Goal: Task Accomplishment & Management: Complete application form

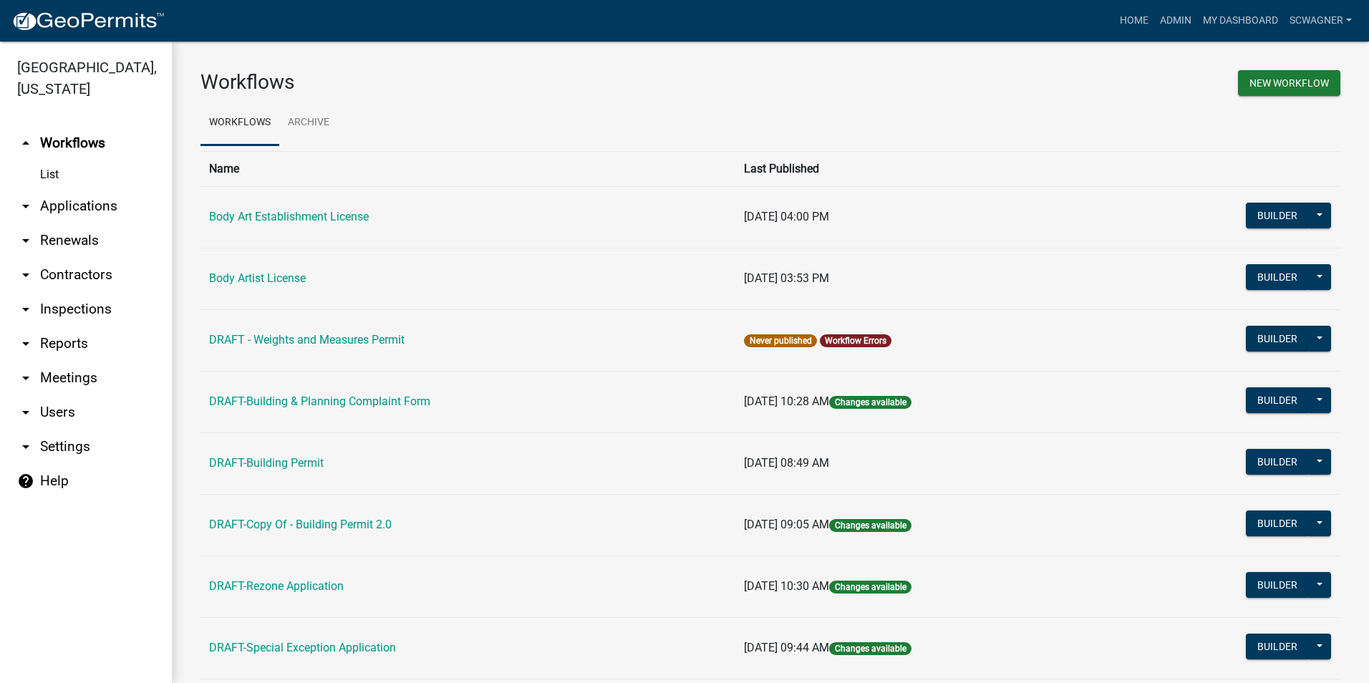
click at [69, 208] on link "arrow_drop_down Applications" at bounding box center [86, 206] width 172 height 34
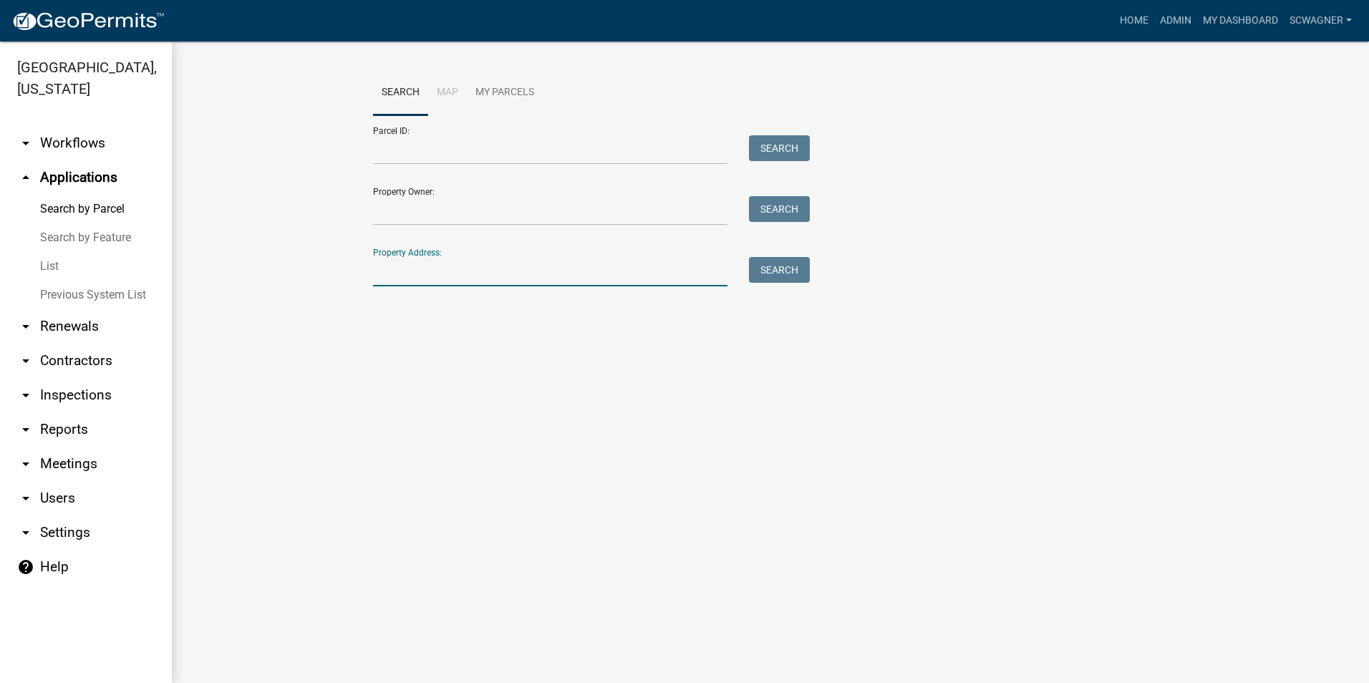
click at [422, 276] on input "Property Address:" at bounding box center [550, 271] width 354 height 29
type input "4355 North"
click at [765, 273] on button "Search" at bounding box center [779, 270] width 61 height 26
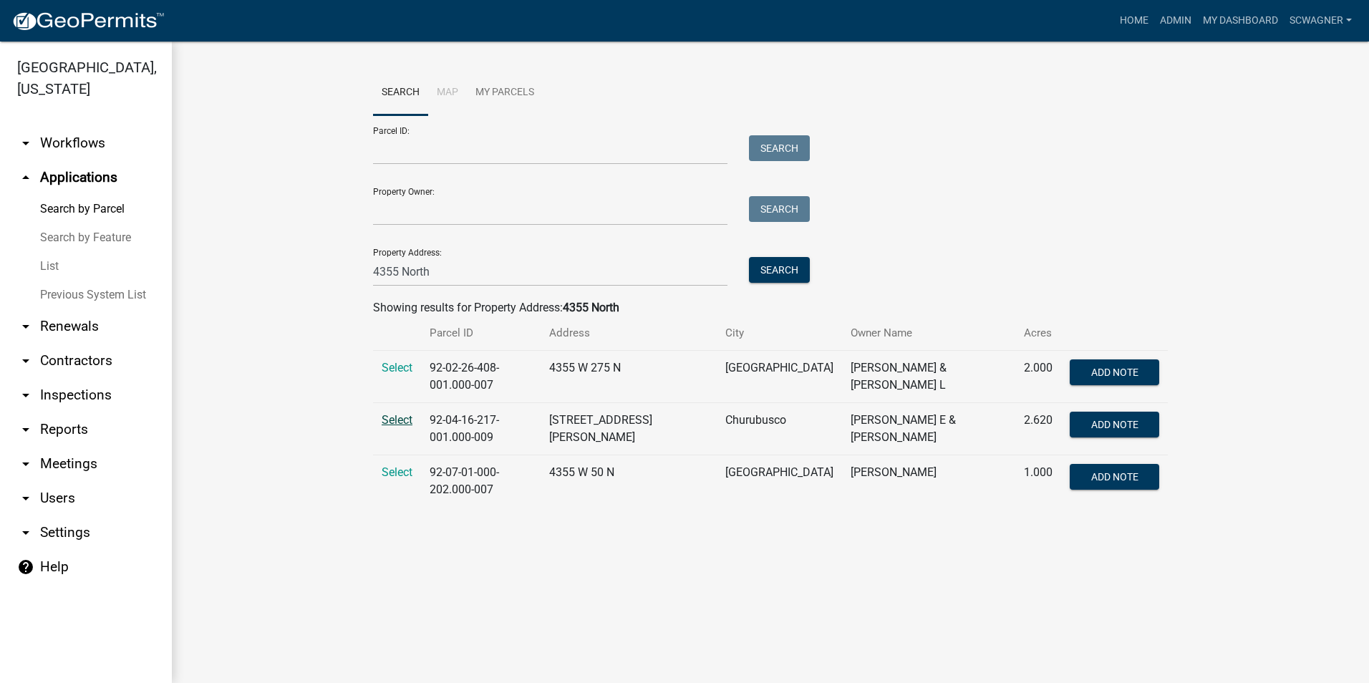
click at [407, 417] on span "Select" at bounding box center [397, 420] width 31 height 14
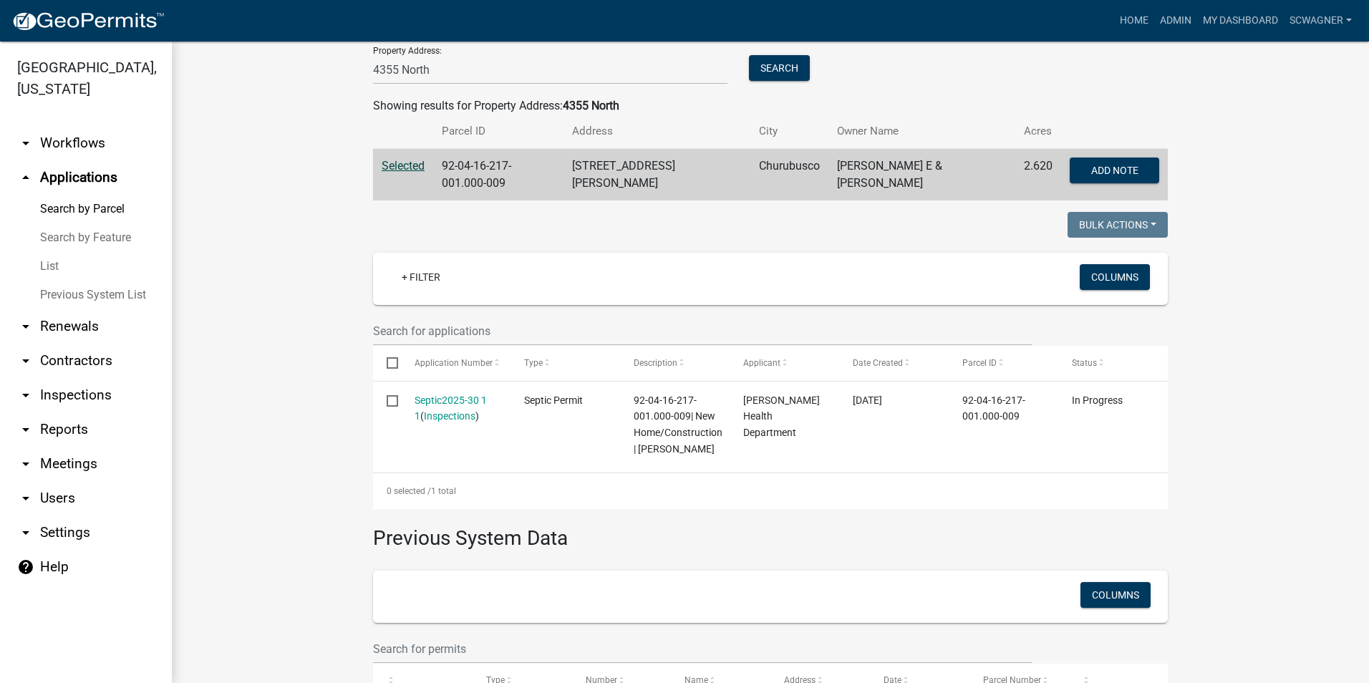
scroll to position [215, 0]
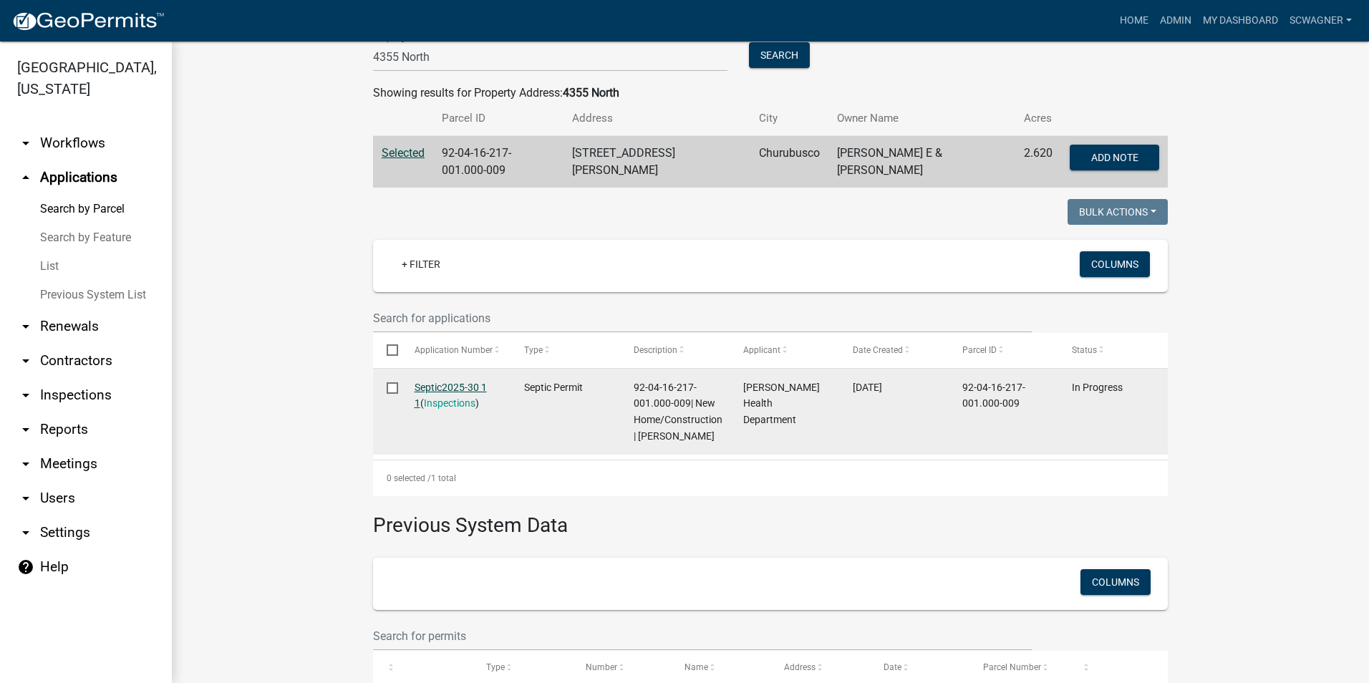
click at [439, 382] on link "Septic2025-30 1 1" at bounding box center [451, 396] width 72 height 28
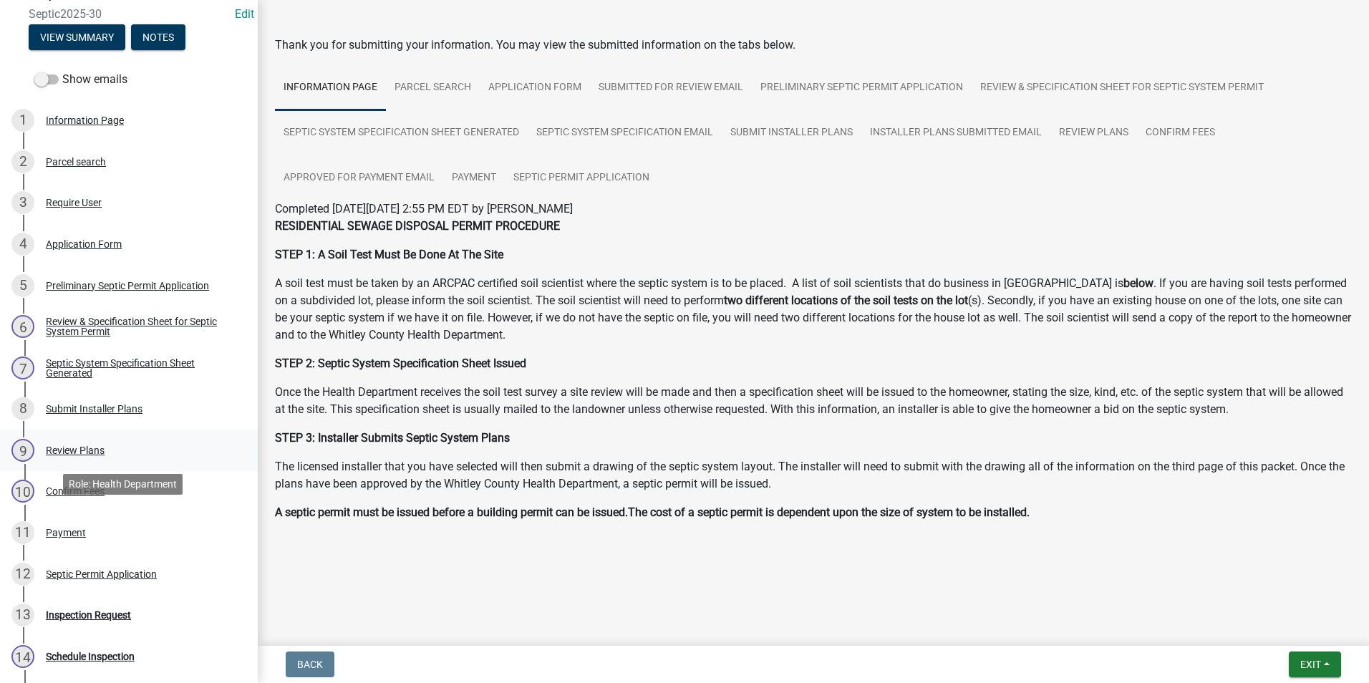
scroll to position [336, 0]
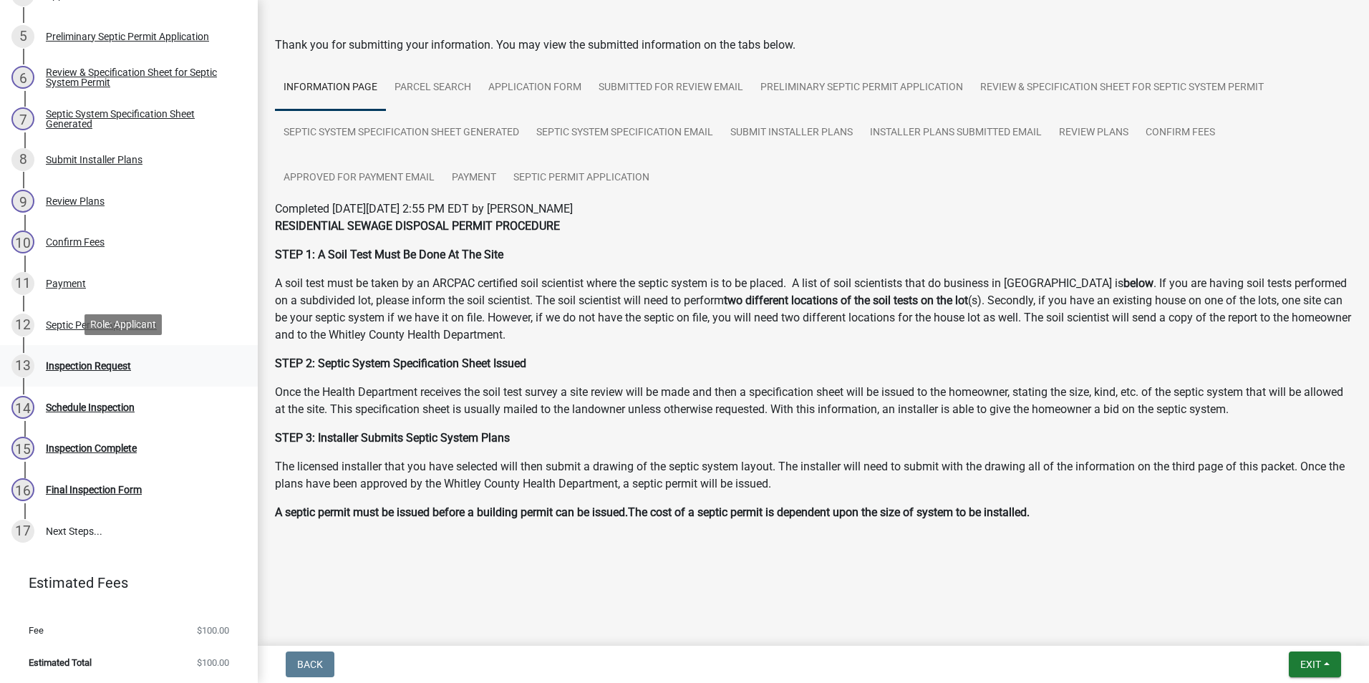
click at [97, 361] on div "Inspection Request" at bounding box center [88, 366] width 85 height 10
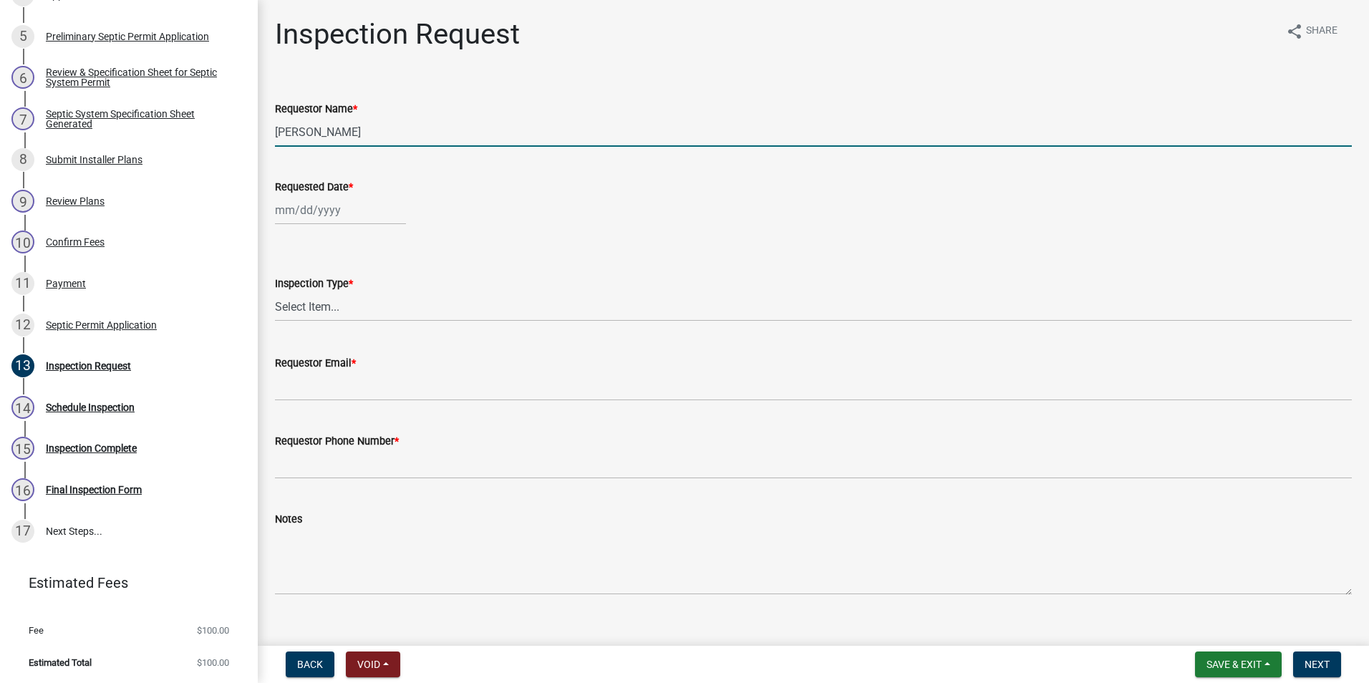
click at [387, 130] on input "[PERSON_NAME]" at bounding box center [813, 131] width 1077 height 29
type input "L"
type input "[PERSON_NAME]"
type input "[DATE]"
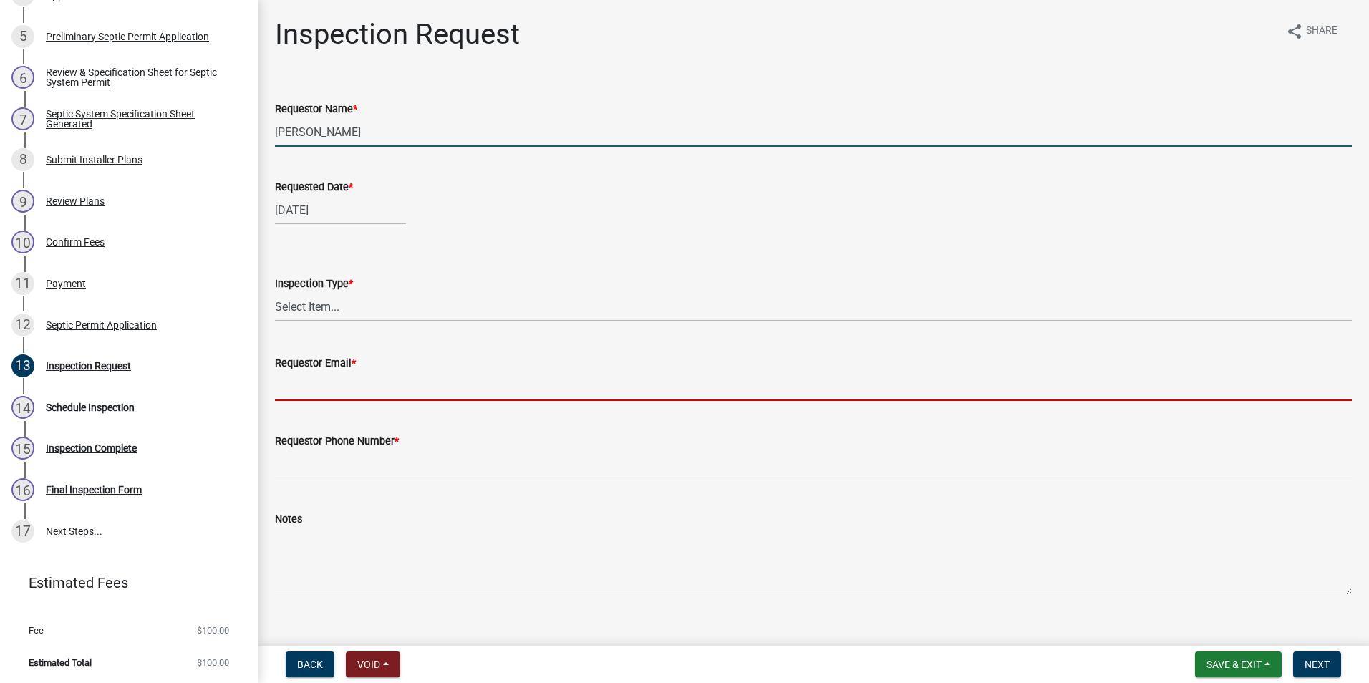
type input "[EMAIL_ADDRESS][DOMAIN_NAME]"
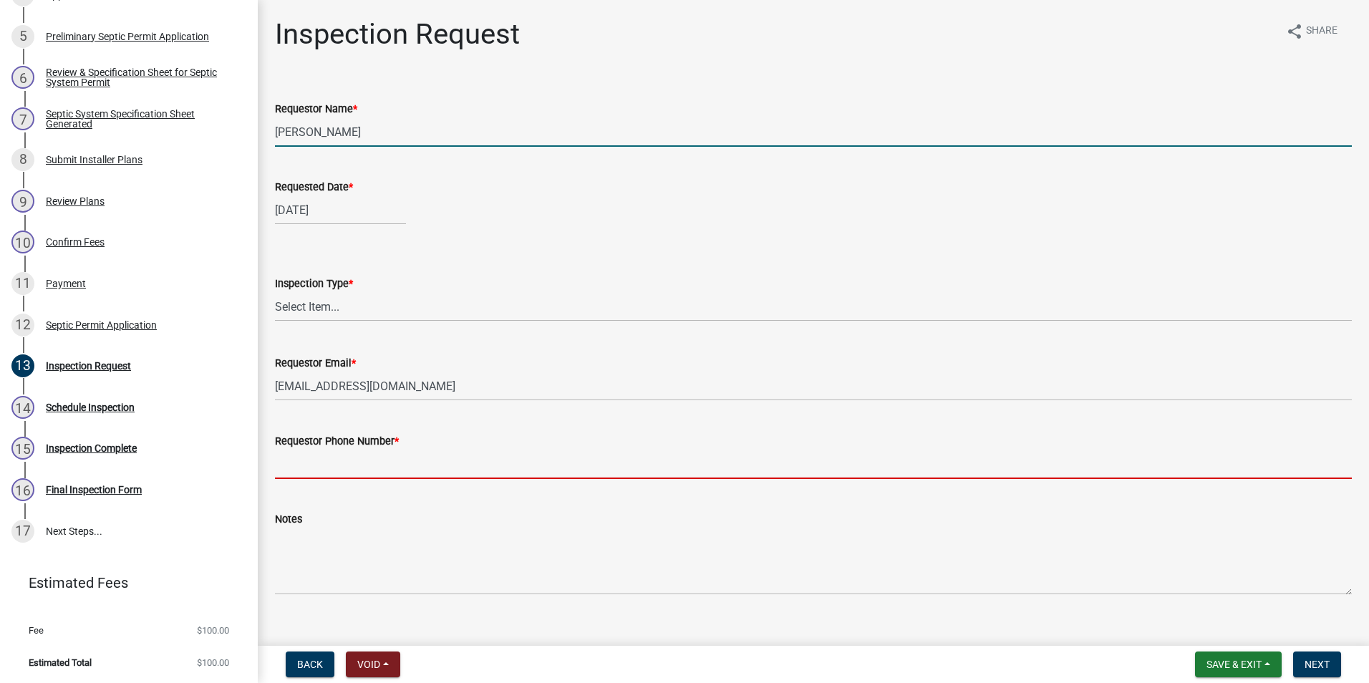
type input "2602483121"
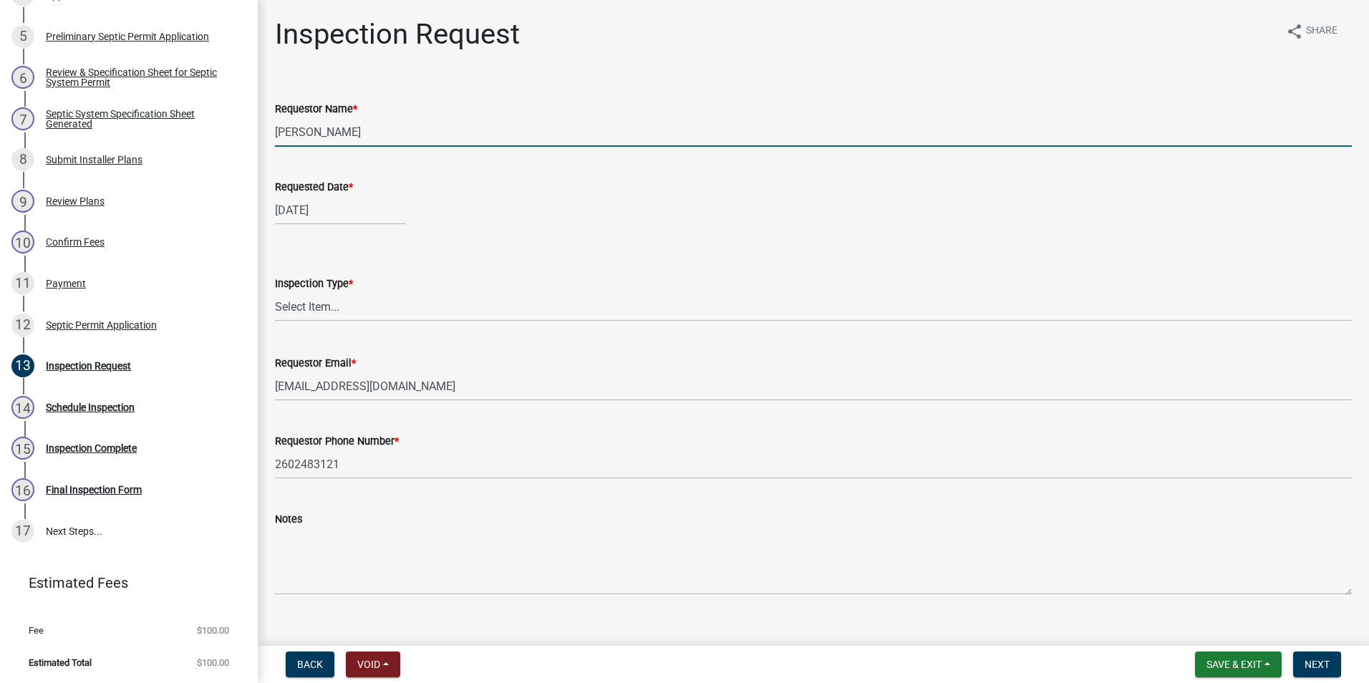
select select "9"
select select "2025"
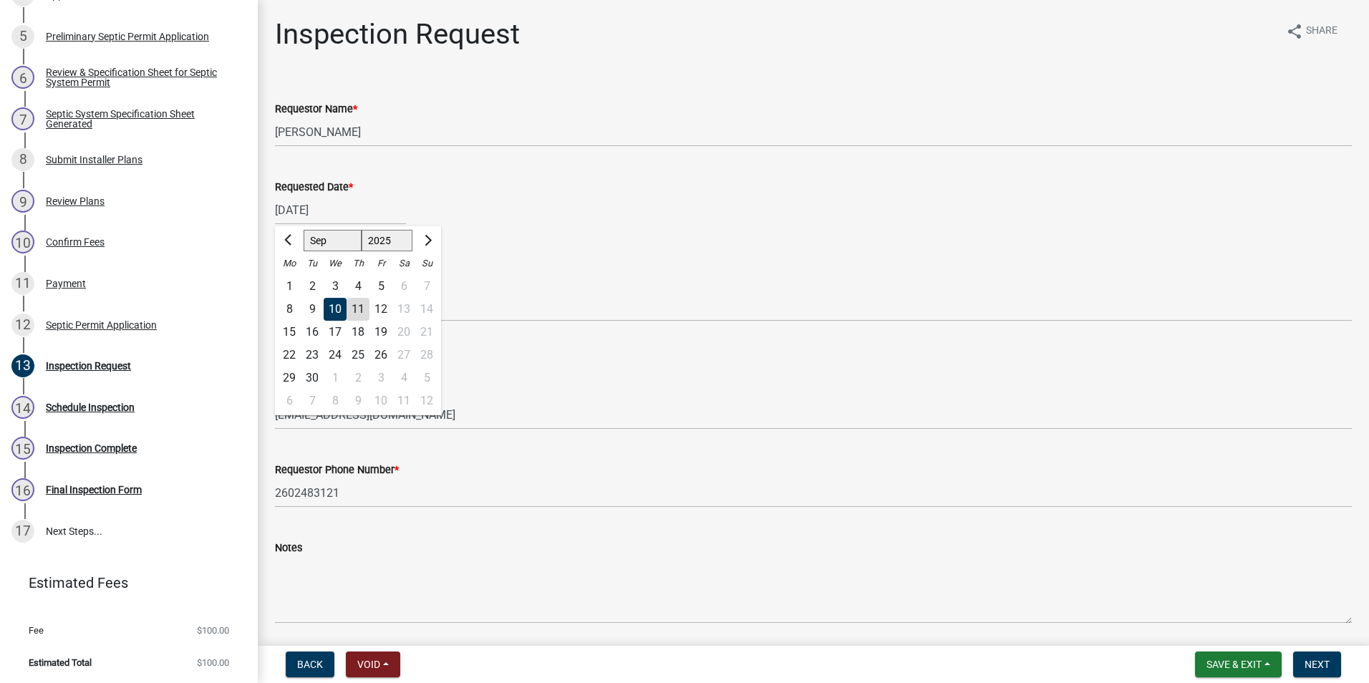
click at [362, 308] on div "11" at bounding box center [358, 309] width 23 height 23
type input "[DATE]"
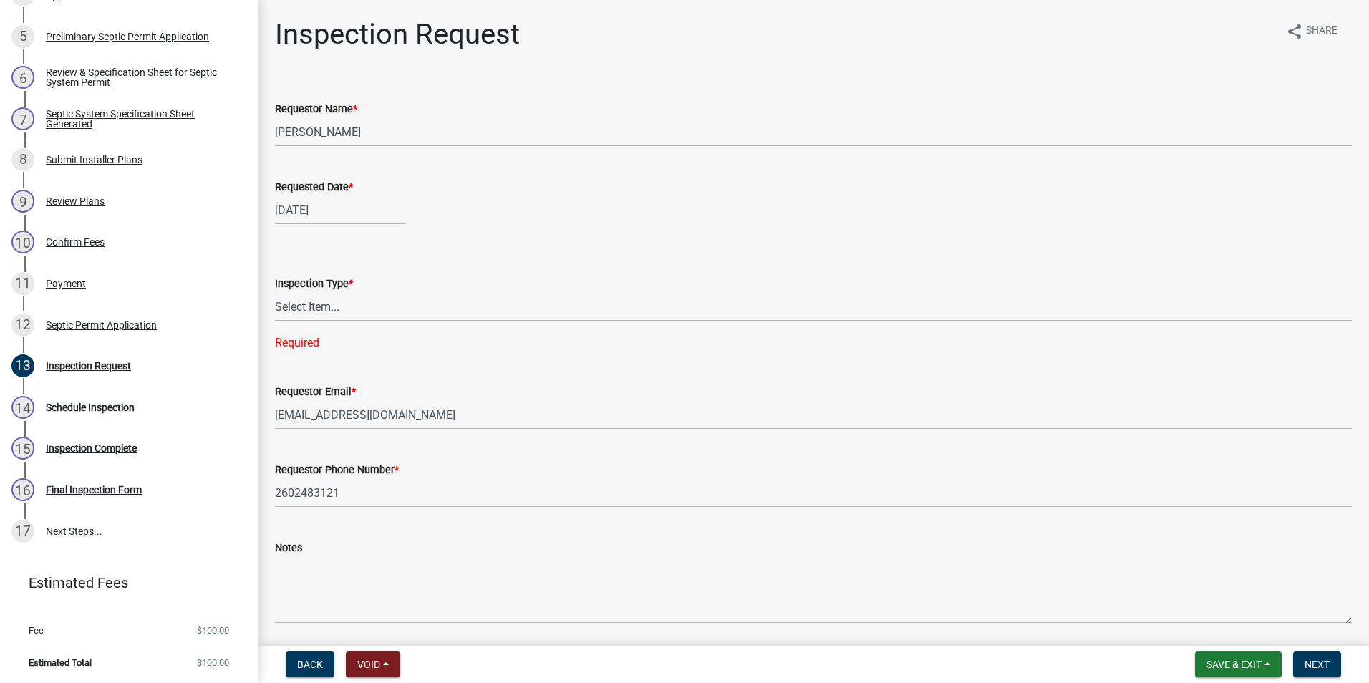
click at [296, 309] on select "Select Item... Septic Inspection" at bounding box center [813, 306] width 1077 height 29
click at [275, 292] on select "Select Item... Septic Inspection" at bounding box center [813, 306] width 1077 height 29
select select "dfdf2d03-a7c8-425d-a127-69a28e6ecd25"
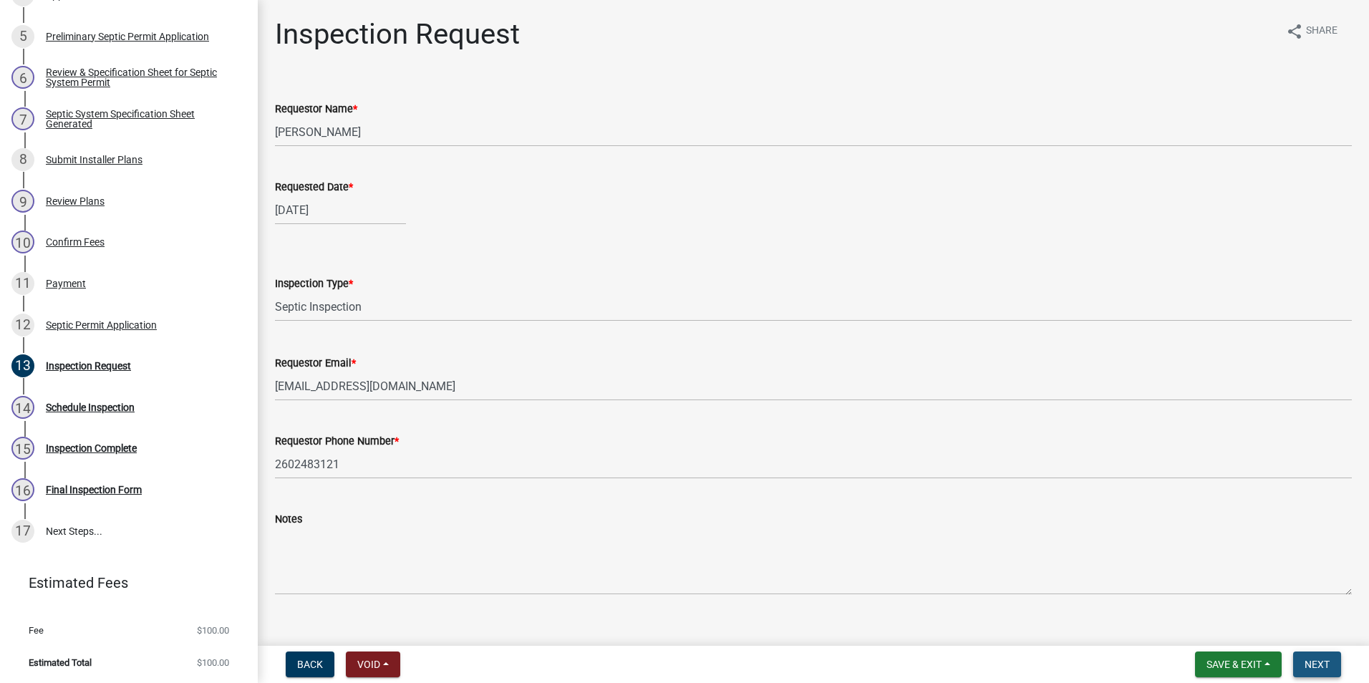
click at [1324, 668] on span "Next" at bounding box center [1316, 664] width 25 height 11
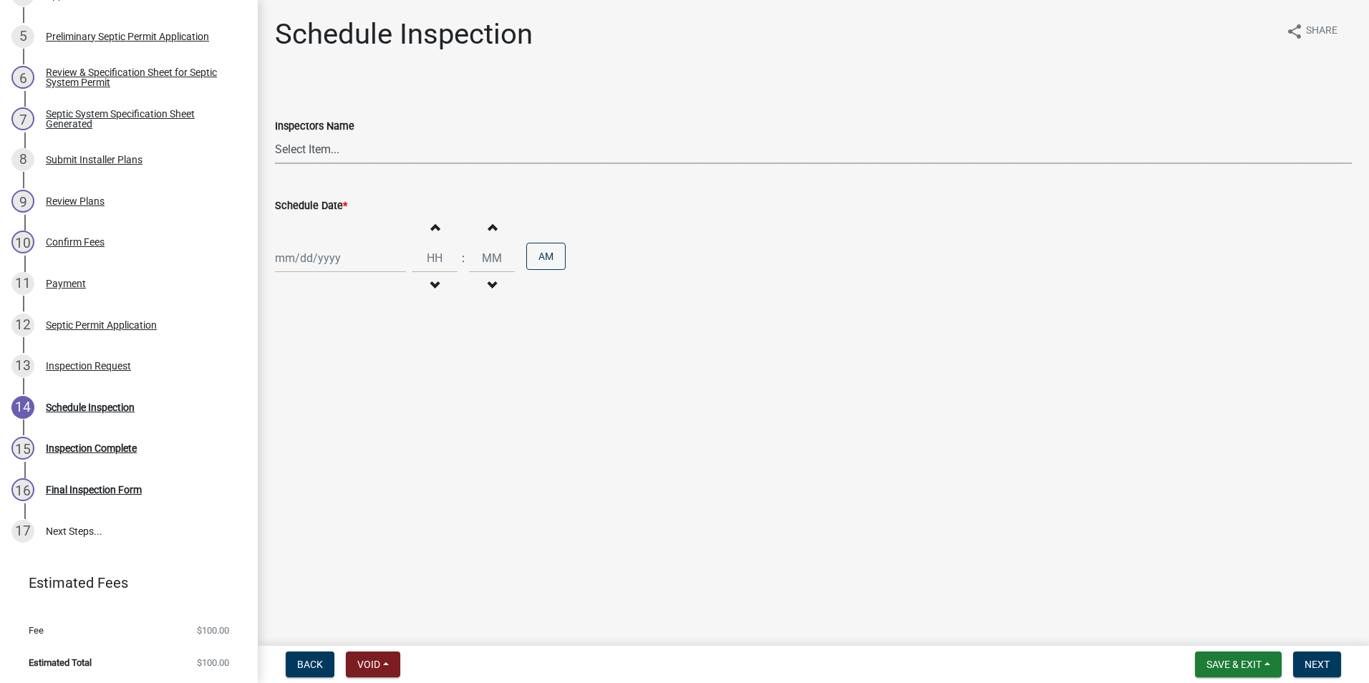
click at [303, 147] on select "Select Item... swagner ([PERSON_NAME] [PERSON_NAME]) [PERSON_NAME] ([PERSON_NAM…" at bounding box center [813, 149] width 1077 height 29
select select "f7ad9f8f-cb11-4988-8b83-06889c6c21fa"
click at [275, 135] on select "Select Item... swagner ([PERSON_NAME] [PERSON_NAME]) [PERSON_NAME] ([PERSON_NAM…" at bounding box center [813, 149] width 1077 height 29
select select "9"
select select "2025"
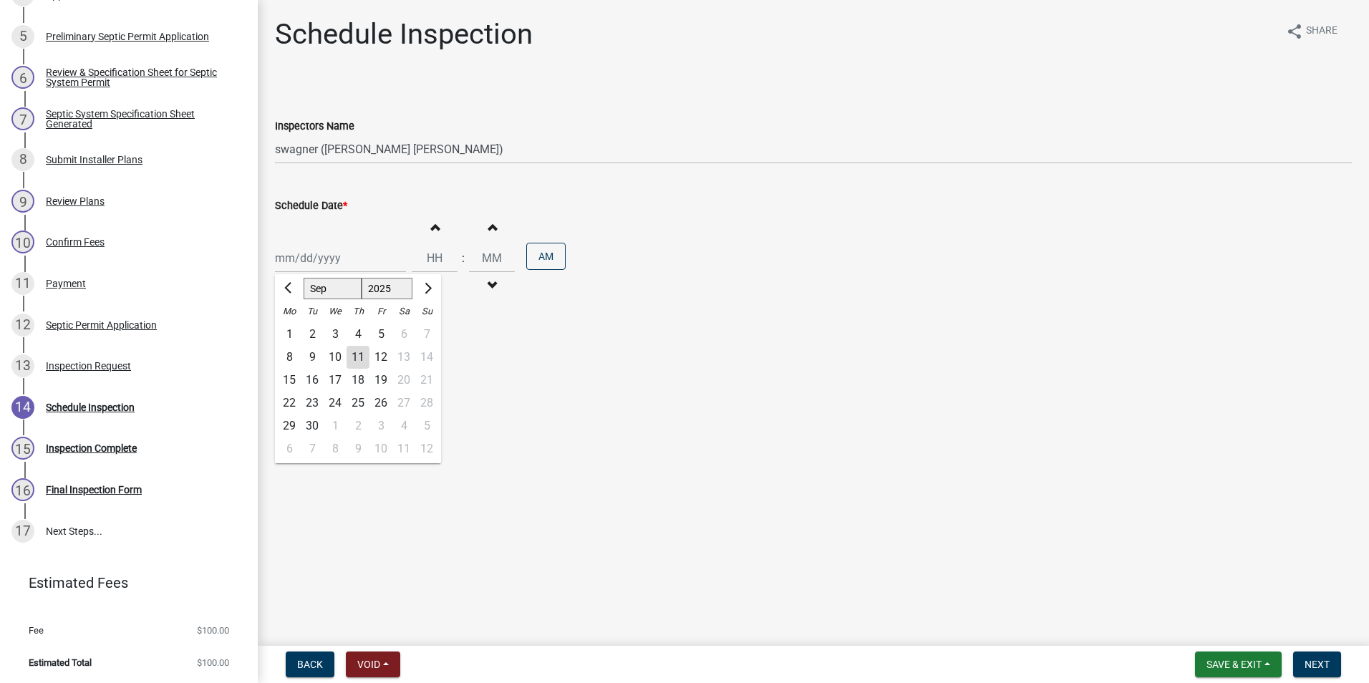
click at [326, 253] on div "[PERSON_NAME] Feb Mar Apr [PERSON_NAME][DATE] Oct Nov [DATE] 1526 1527 1528 152…" at bounding box center [340, 257] width 131 height 29
click at [361, 361] on div "11" at bounding box center [358, 357] width 23 height 23
type input "[DATE]"
click at [431, 232] on span "button" at bounding box center [434, 226] width 7 height 11
type input "01"
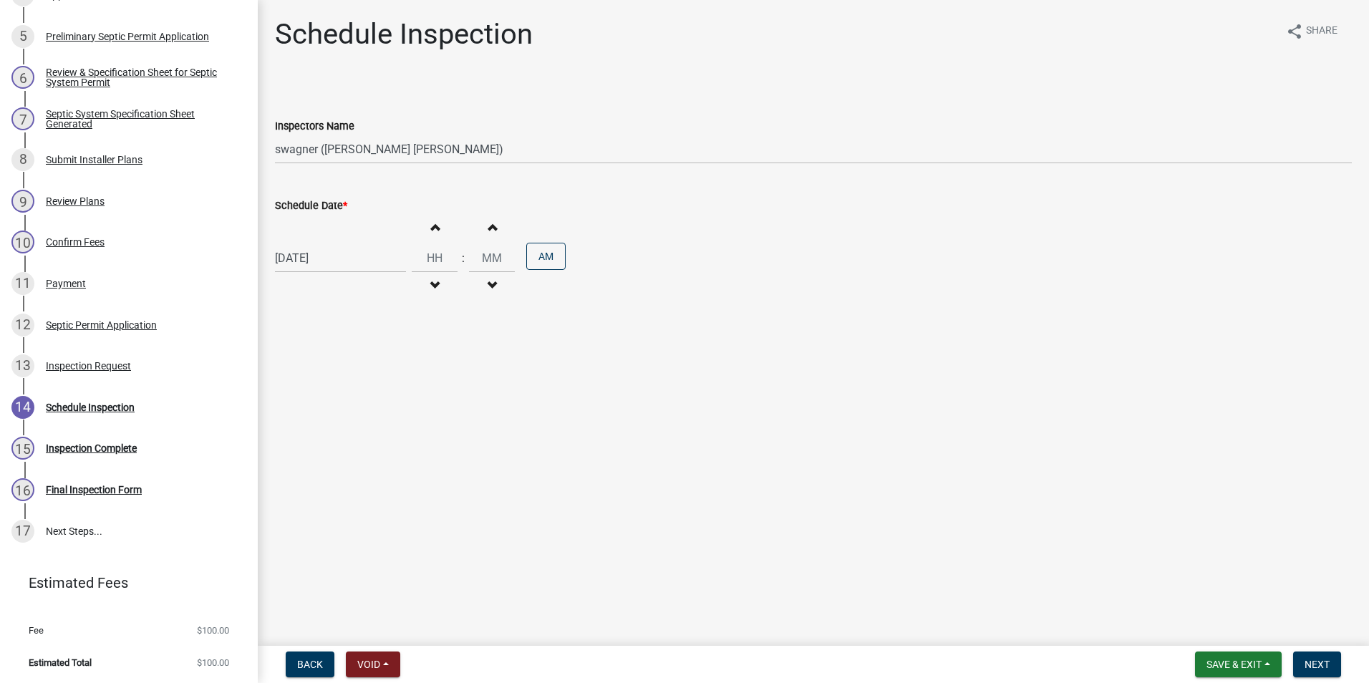
type input "00"
click at [431, 232] on span "button" at bounding box center [434, 226] width 7 height 11
click at [431, 233] on span "button" at bounding box center [434, 226] width 7 height 11
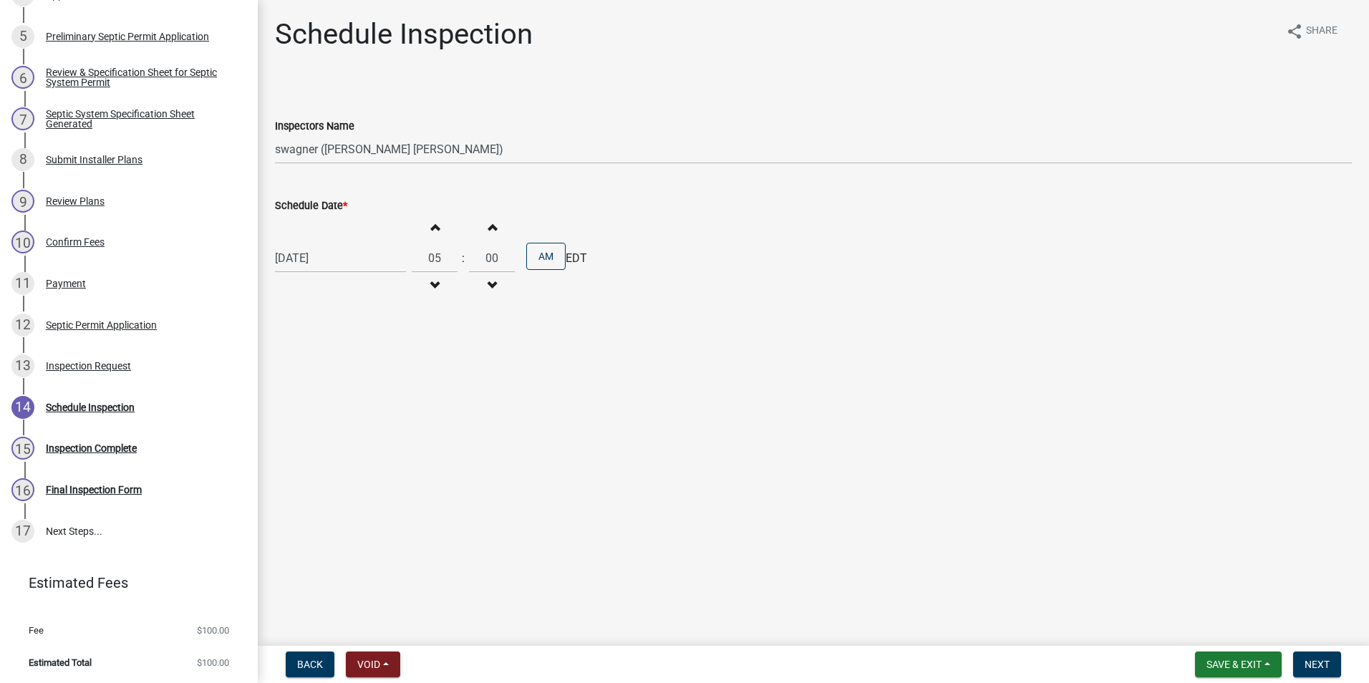
click at [431, 233] on span "button" at bounding box center [434, 226] width 7 height 11
click at [430, 234] on button "Increment hours" at bounding box center [435, 227] width 30 height 26
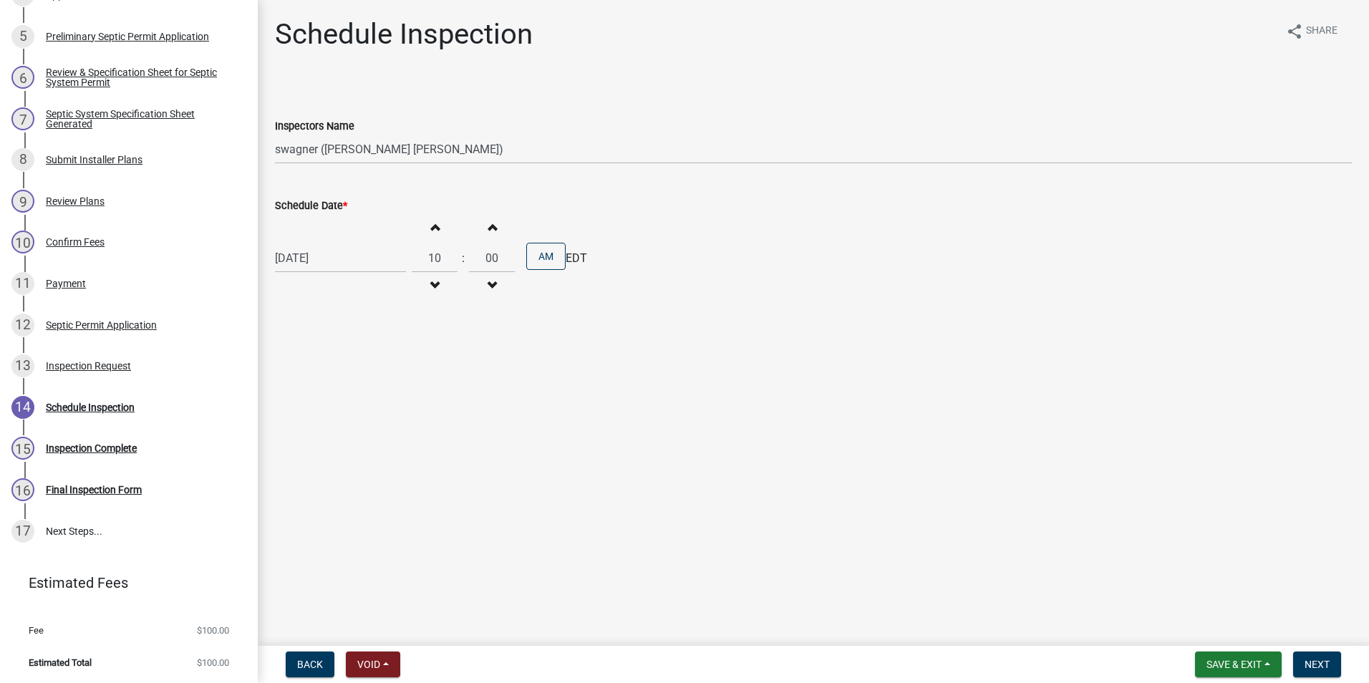
click at [430, 235] on button "Increment hours" at bounding box center [435, 227] width 30 height 26
type input "11"
click at [1308, 659] on span "Next" at bounding box center [1316, 664] width 25 height 11
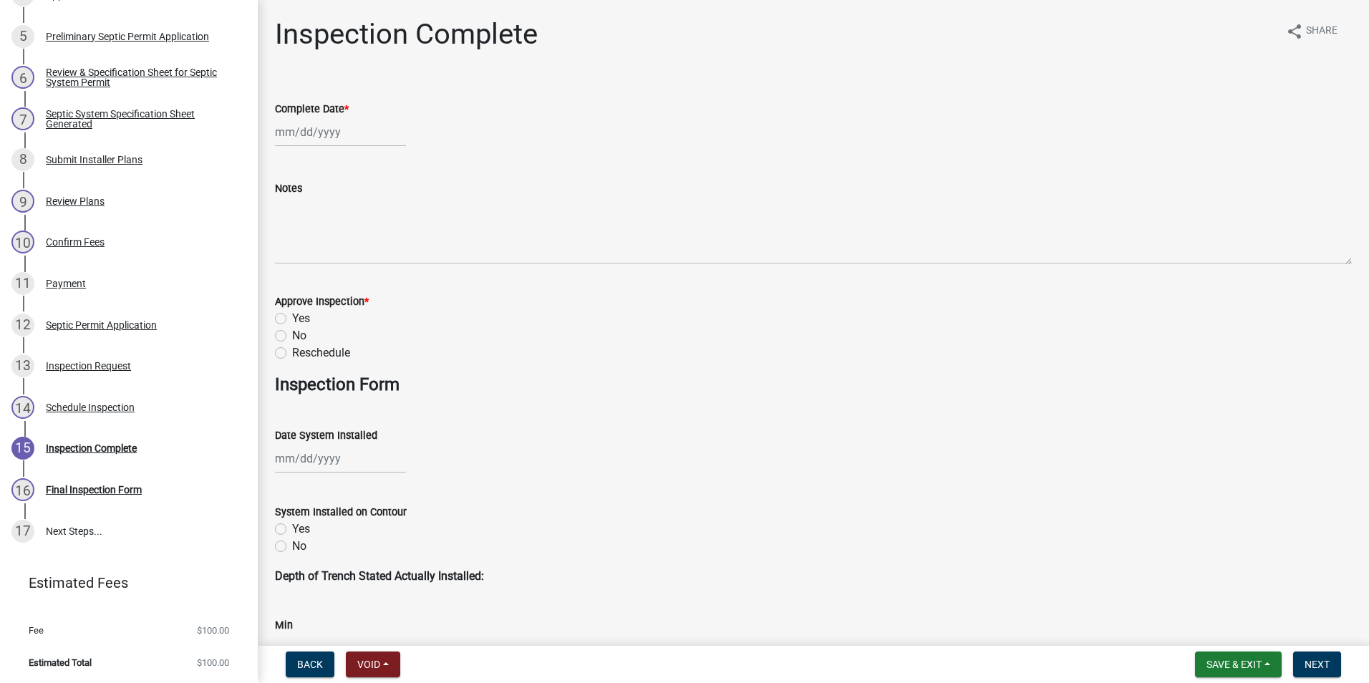
click at [324, 137] on div at bounding box center [340, 131] width 131 height 29
select select "9"
select select "2025"
click at [361, 228] on div "11" at bounding box center [358, 231] width 23 height 23
type input "[DATE]"
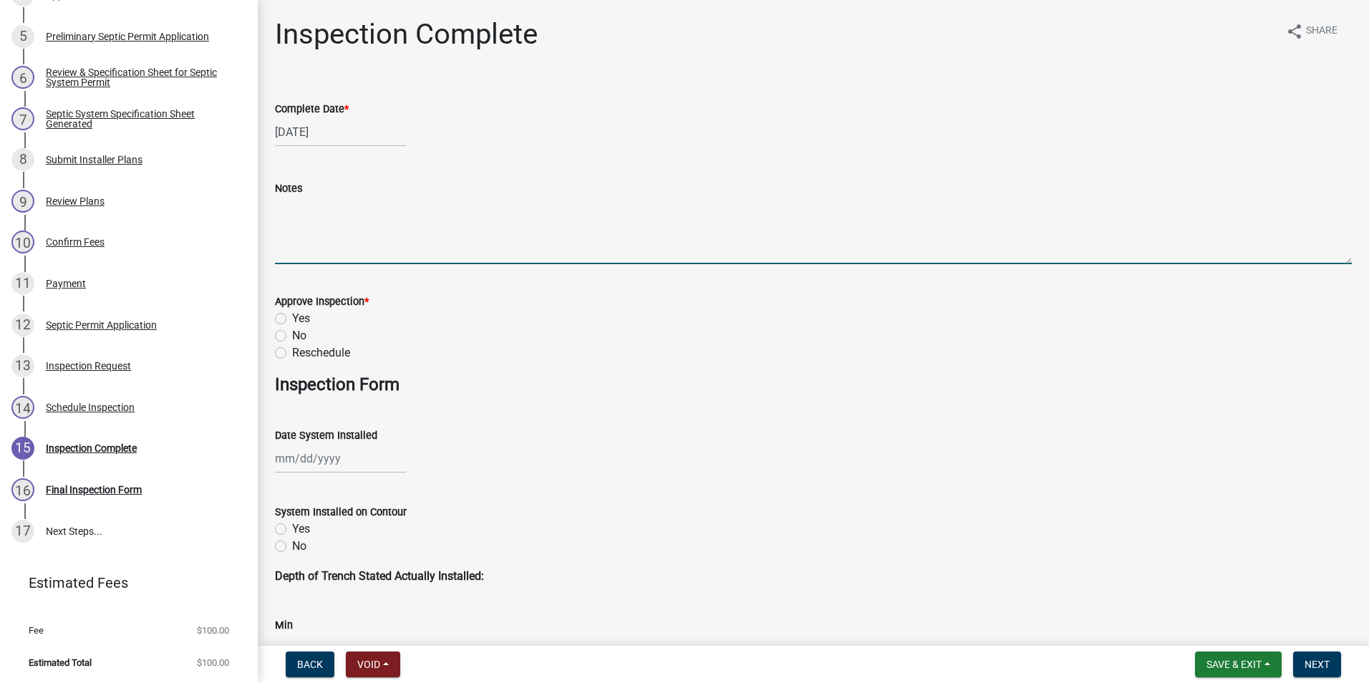
click at [316, 223] on textarea "Notes" at bounding box center [813, 230] width 1077 height 67
click at [286, 212] on textarea "Notes" at bounding box center [813, 230] width 1077 height 67
type textarea "Septic system installed by [PERSON_NAME], sand bed is covered and crowned with …"
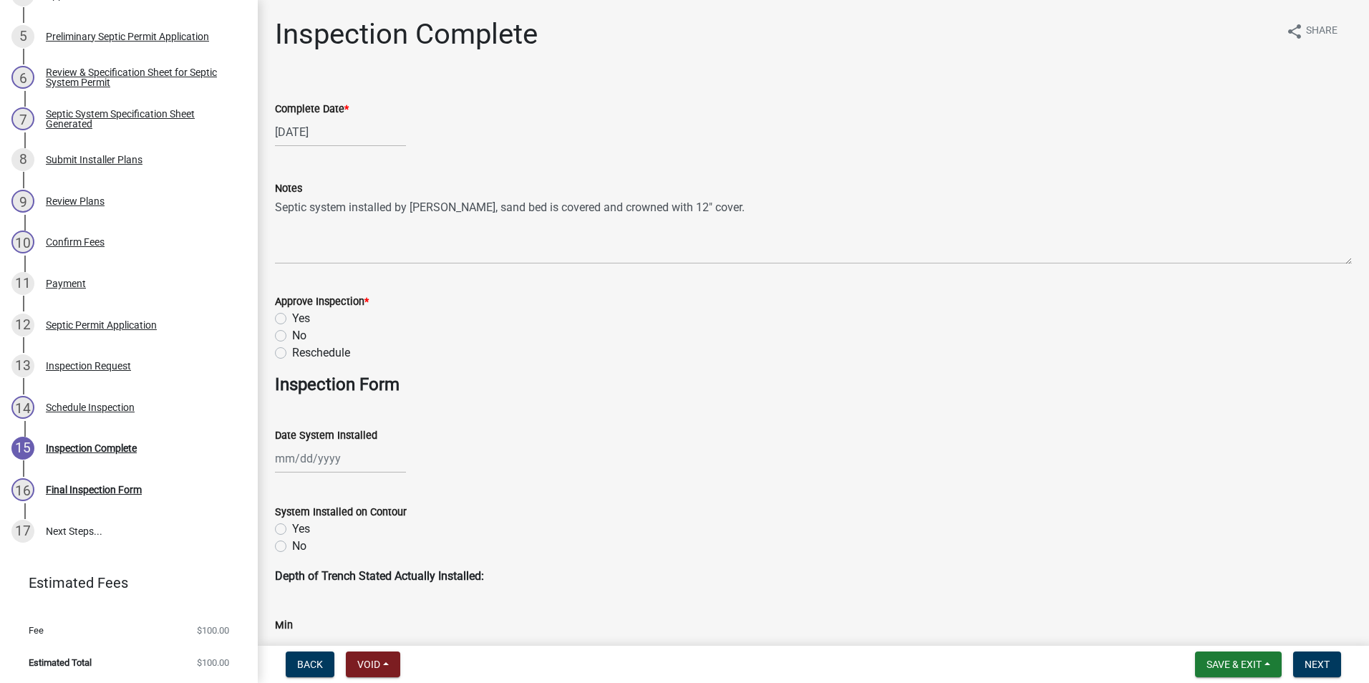
click at [292, 318] on label "Yes" at bounding box center [301, 318] width 18 height 17
click at [292, 318] on input "Yes" at bounding box center [296, 314] width 9 height 9
radio input "true"
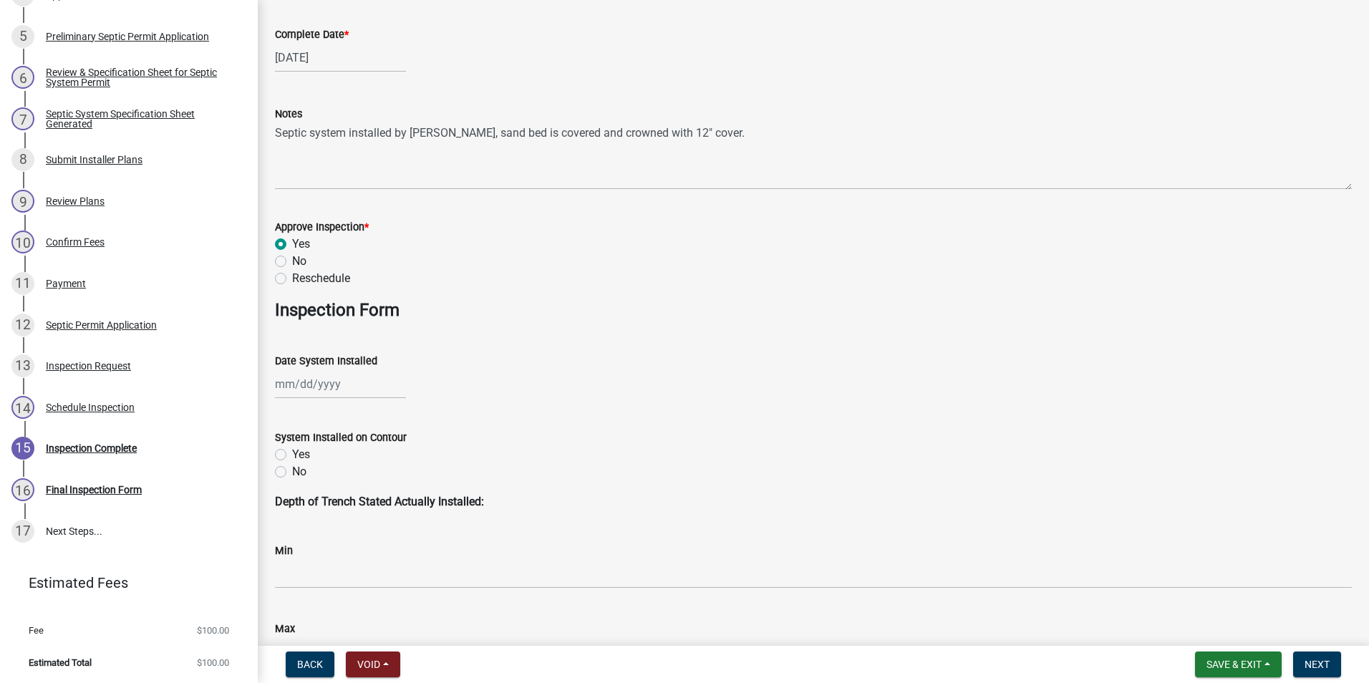
scroll to position [215, 0]
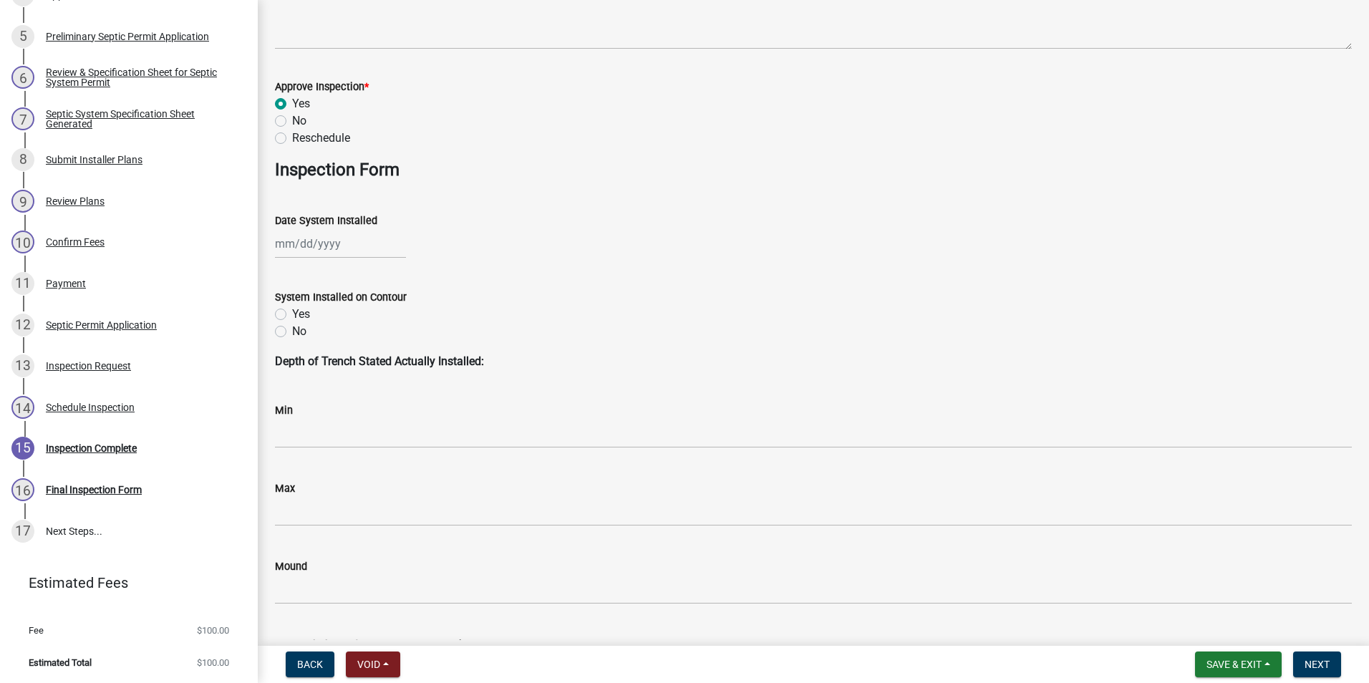
select select "9"
select select "2025"
click at [321, 243] on div "[PERSON_NAME] Feb Mar Apr [PERSON_NAME][DATE] Oct Nov [DATE] 1526 1527 1528 152…" at bounding box center [340, 243] width 131 height 29
click at [355, 336] on div "11" at bounding box center [358, 342] width 23 height 23
type input "[DATE]"
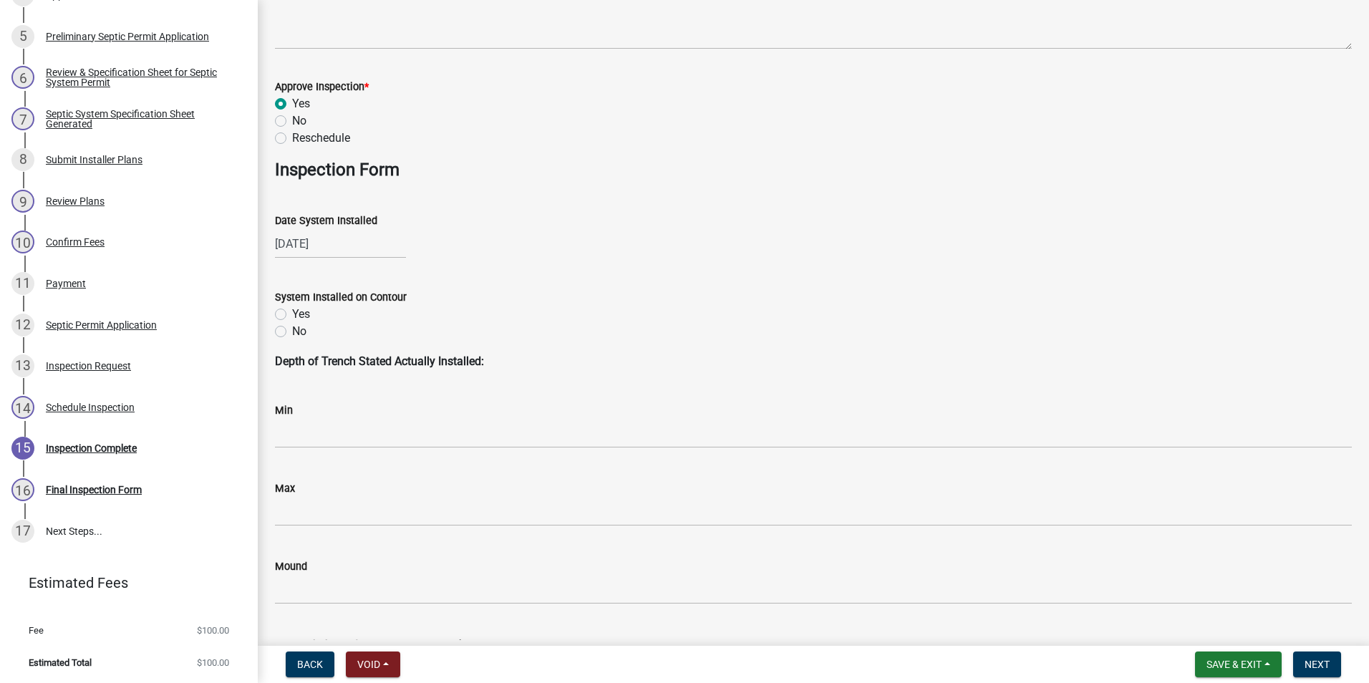
click at [292, 314] on label "Yes" at bounding box center [301, 314] width 18 height 17
click at [292, 314] on input "Yes" at bounding box center [296, 310] width 9 height 9
radio input "true"
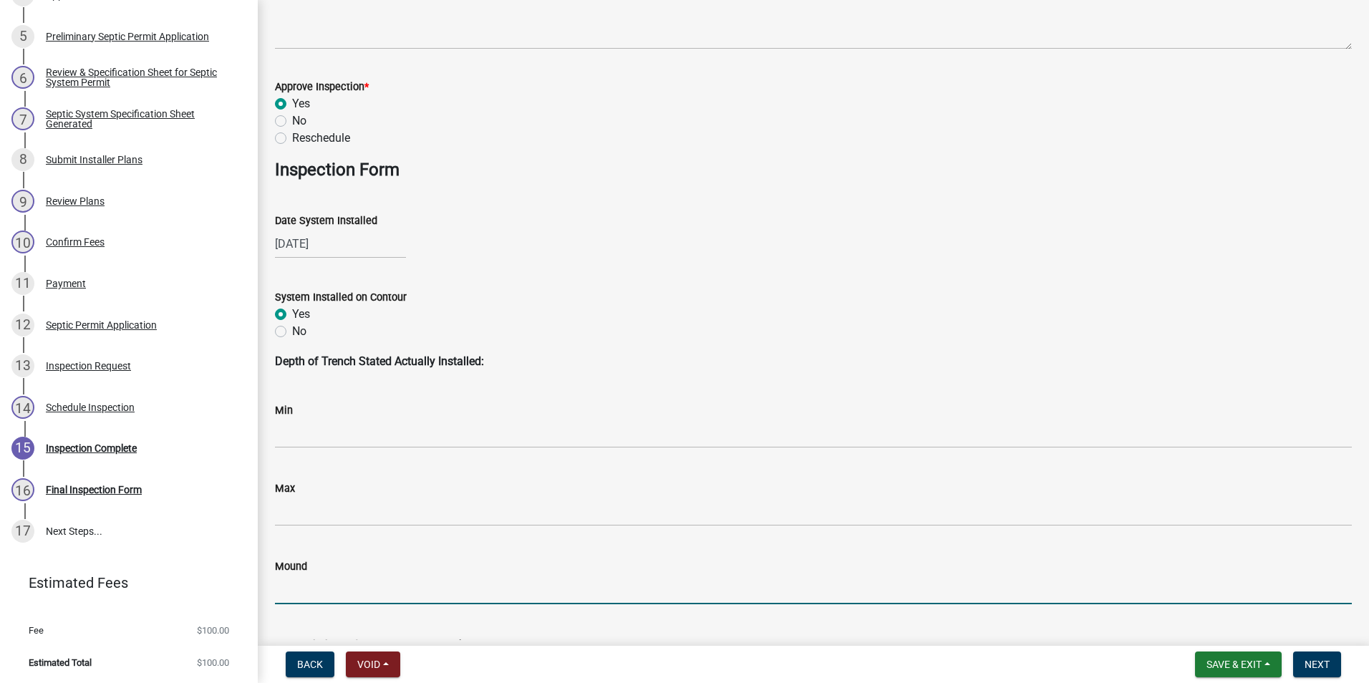
click at [308, 591] on input "Mound" at bounding box center [813, 589] width 1077 height 29
type input "yes"
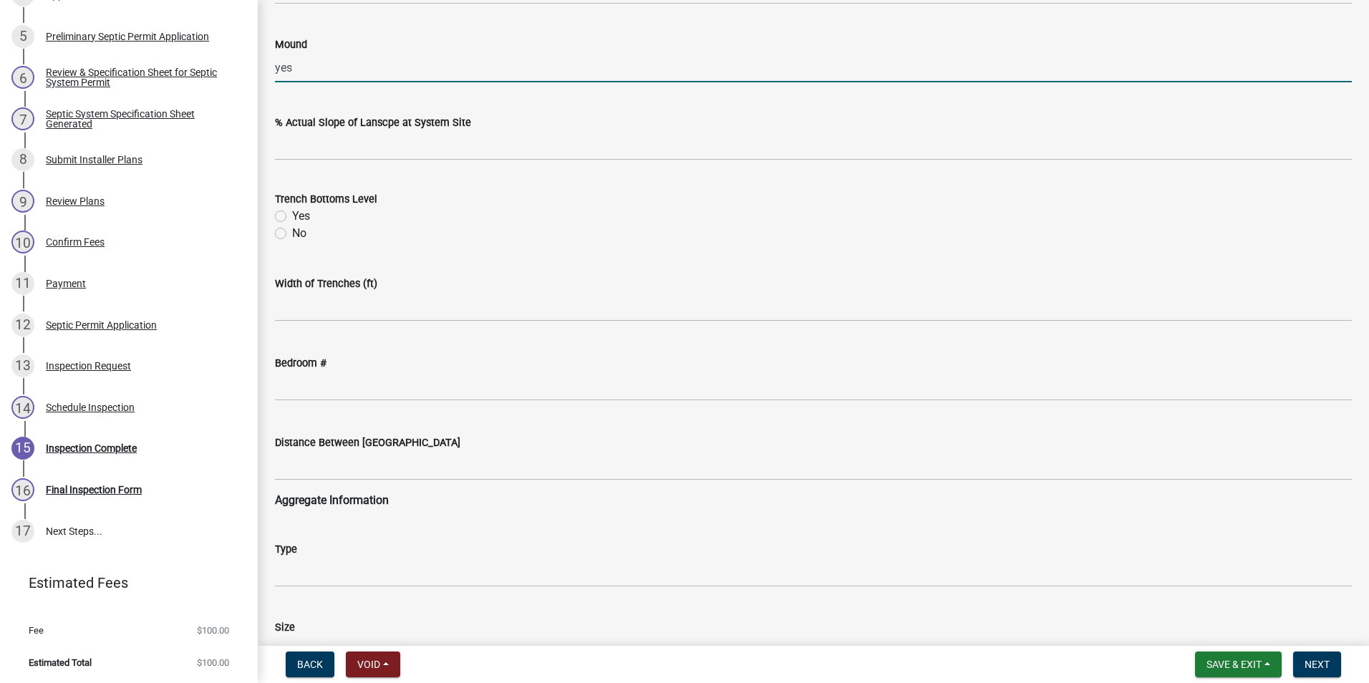
scroll to position [788, 0]
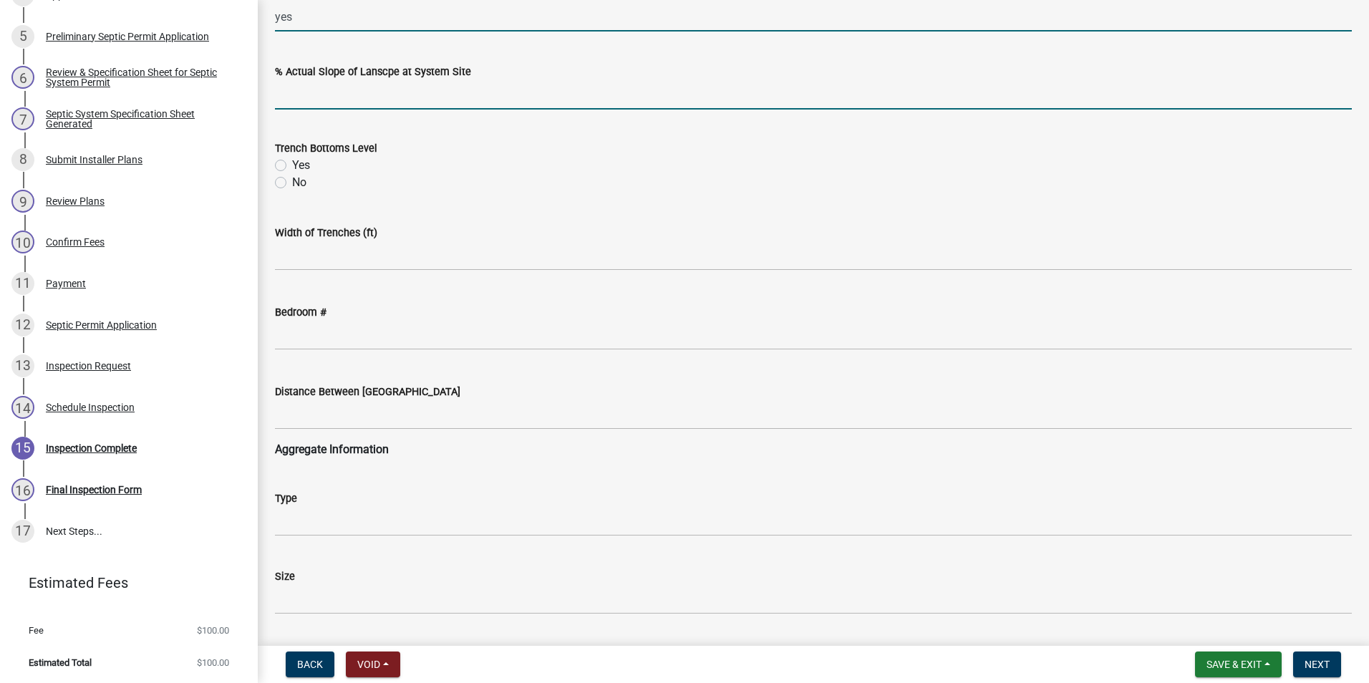
click at [369, 100] on input "text" at bounding box center [813, 94] width 1077 height 29
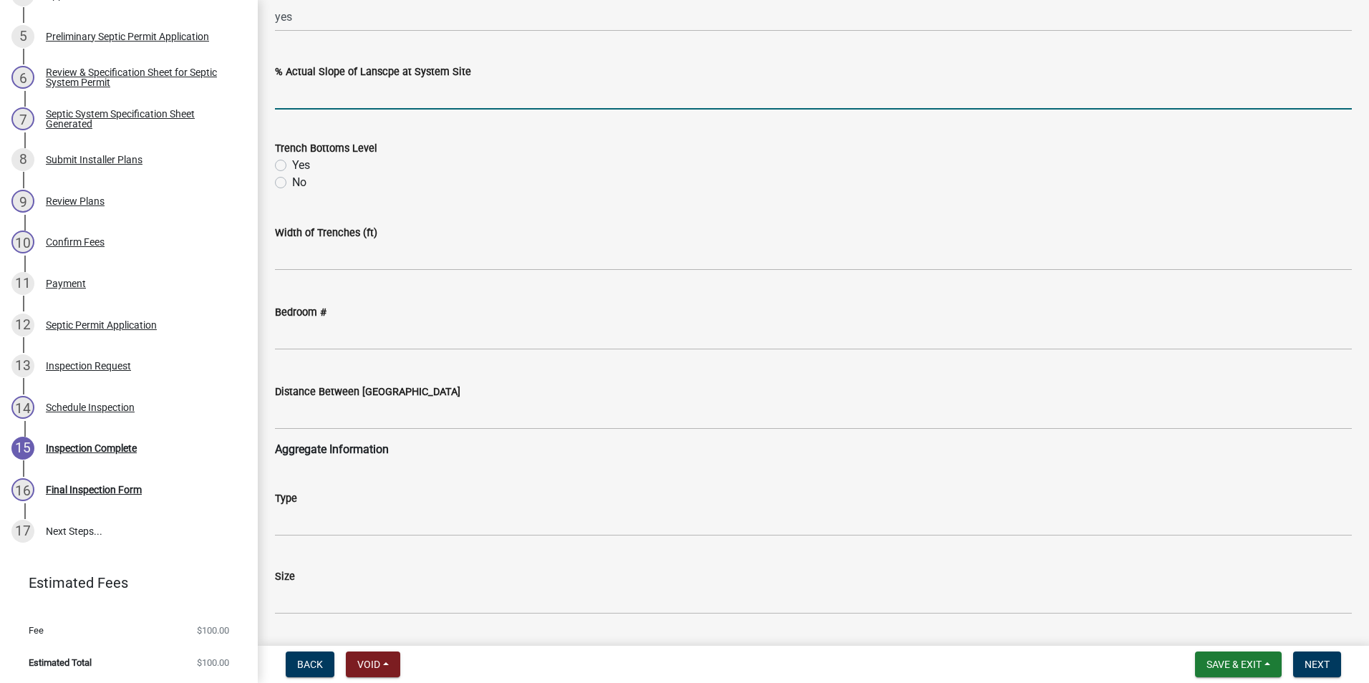
type input "4"
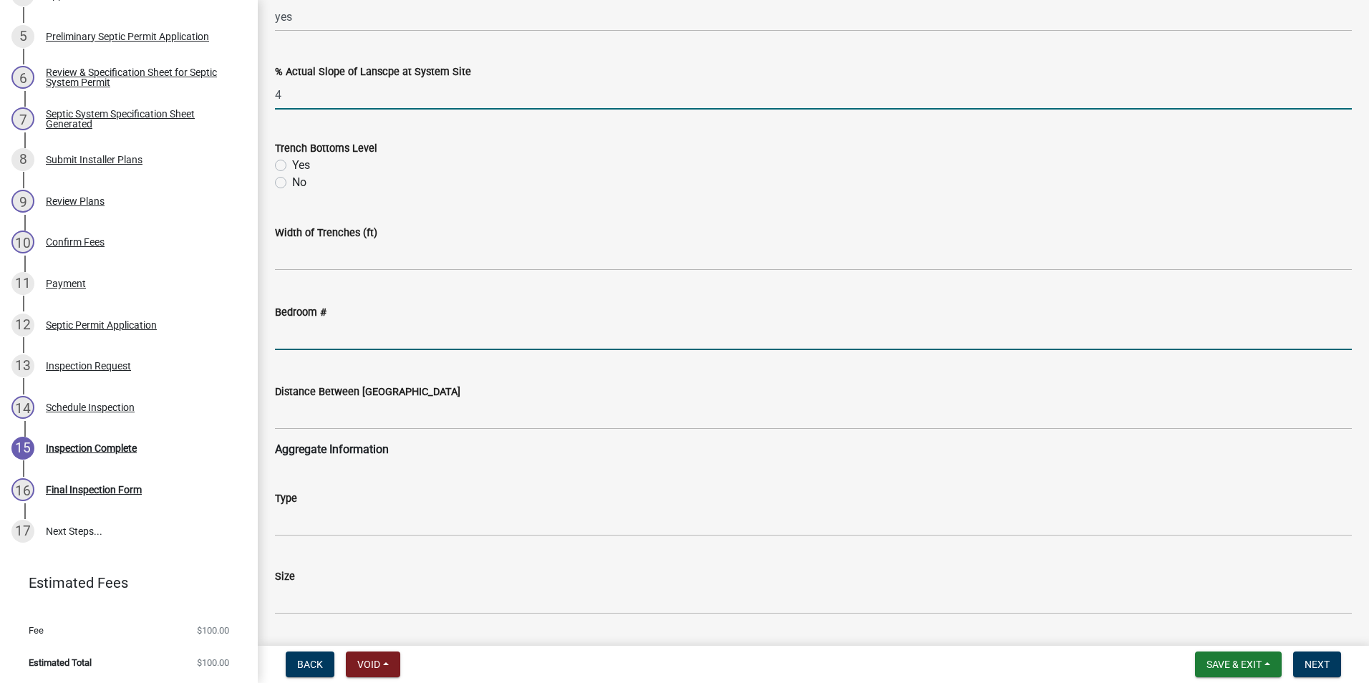
click at [331, 331] on input "text" at bounding box center [813, 335] width 1077 height 29
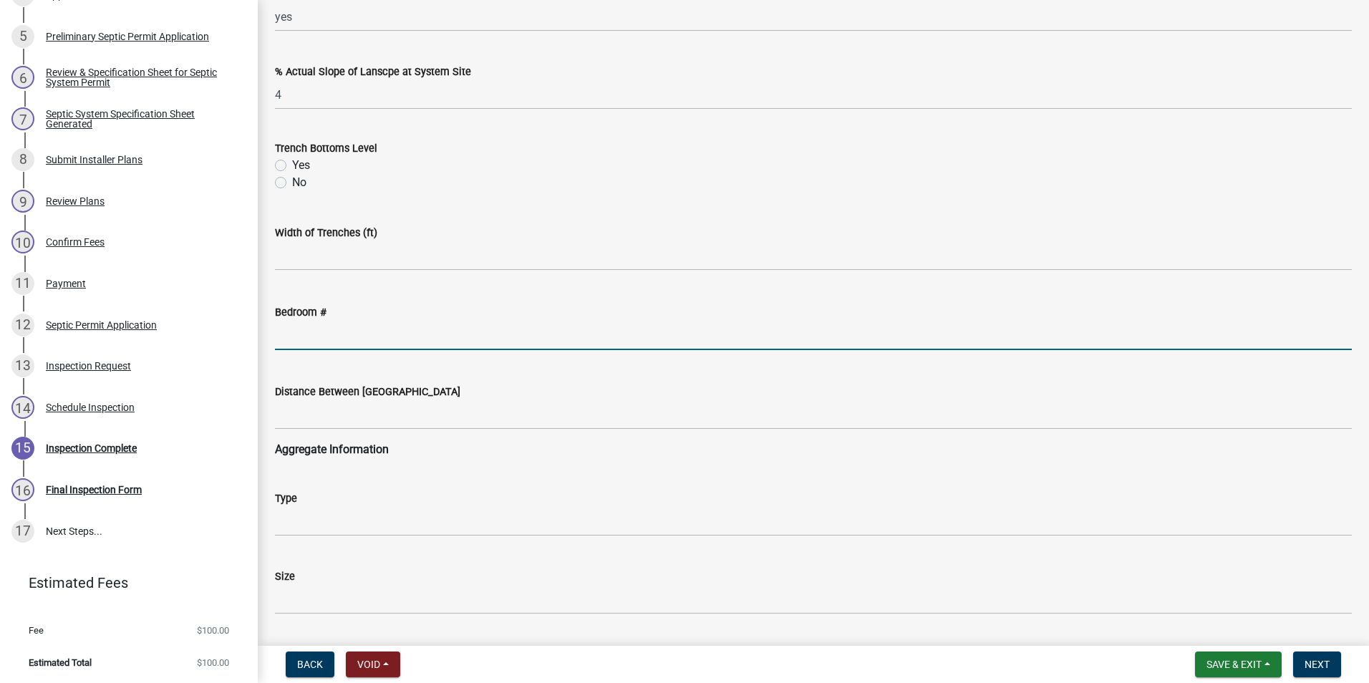
type input "3"
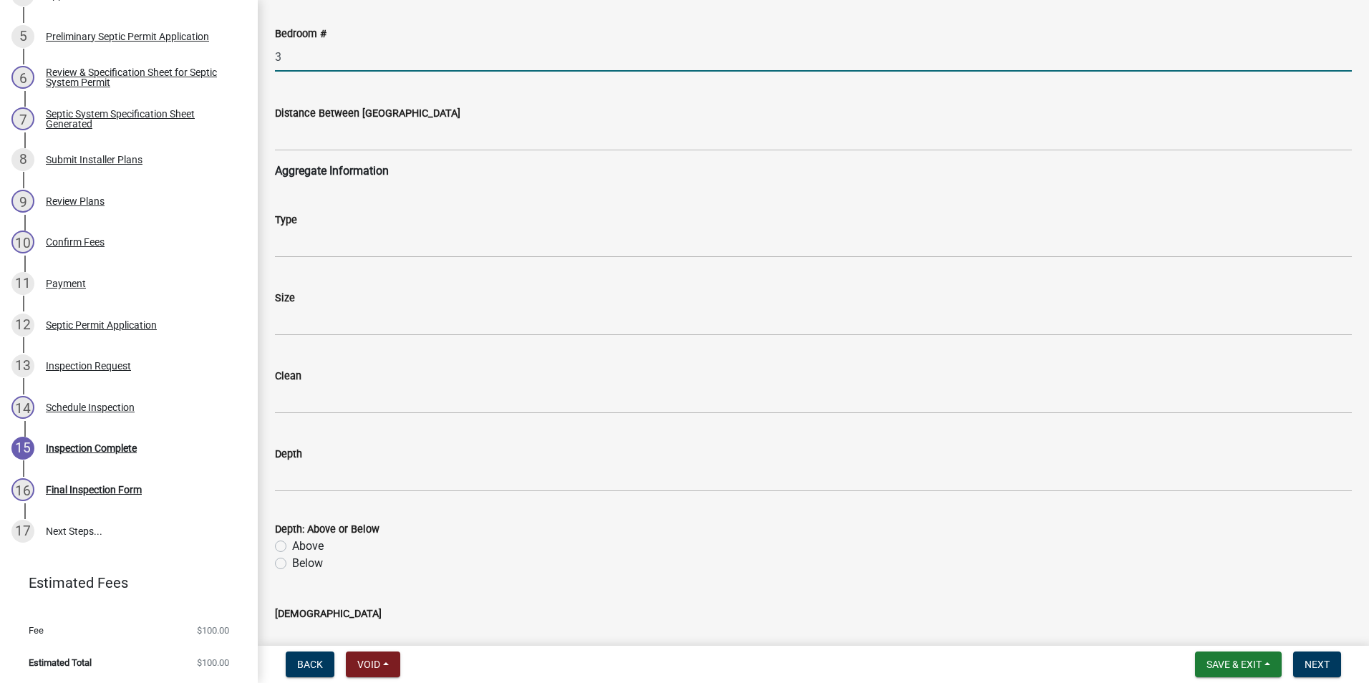
scroll to position [1074, 0]
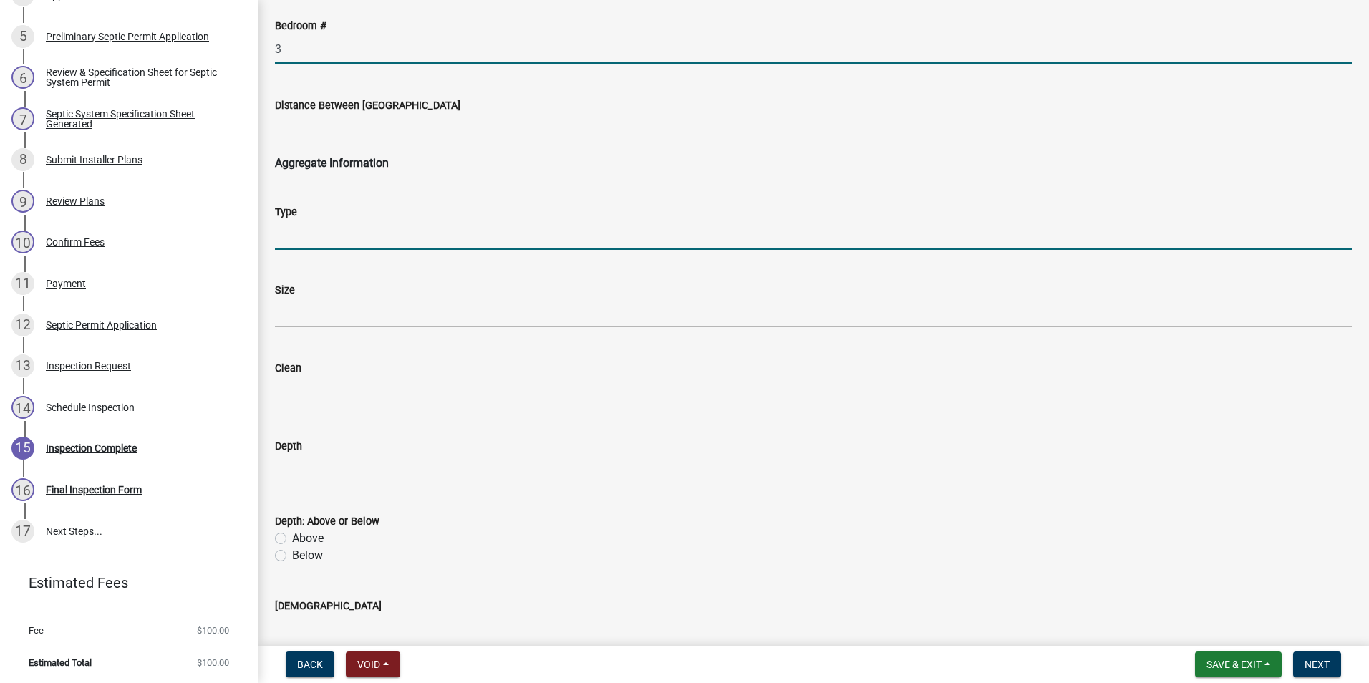
click at [344, 234] on input "Type" at bounding box center [813, 235] width 1077 height 29
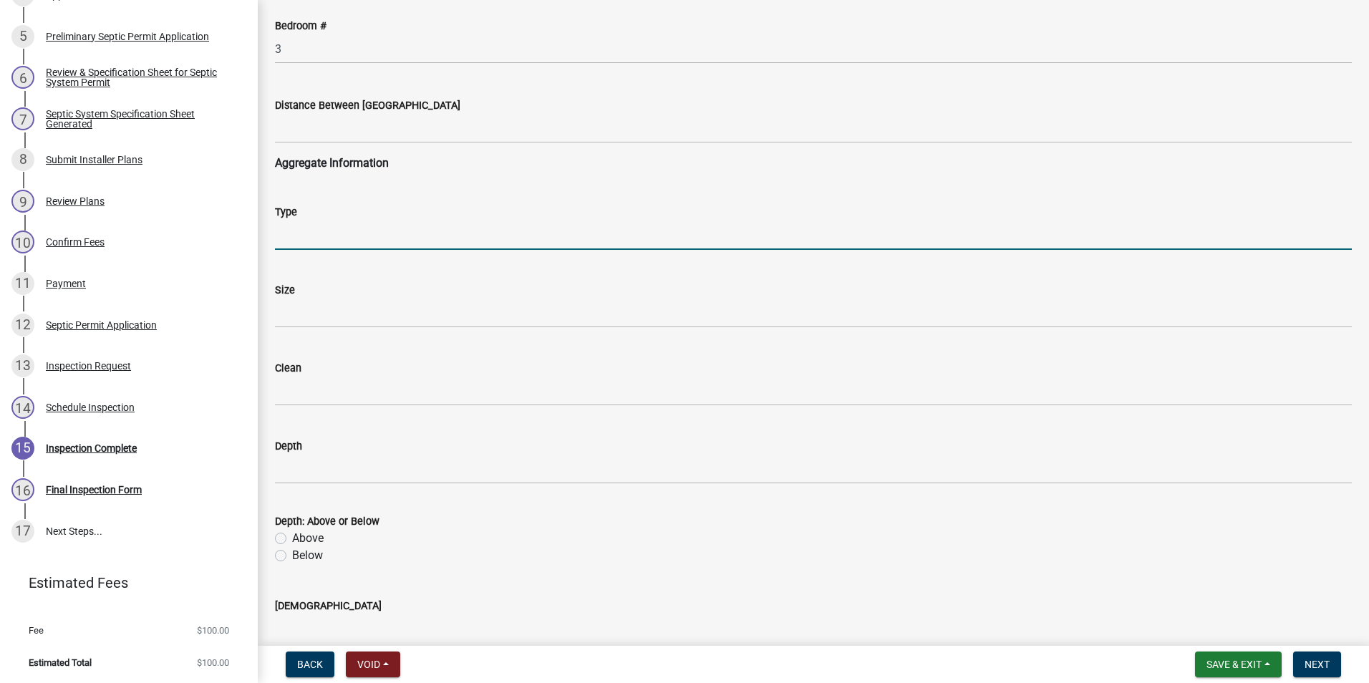
type input "sand"
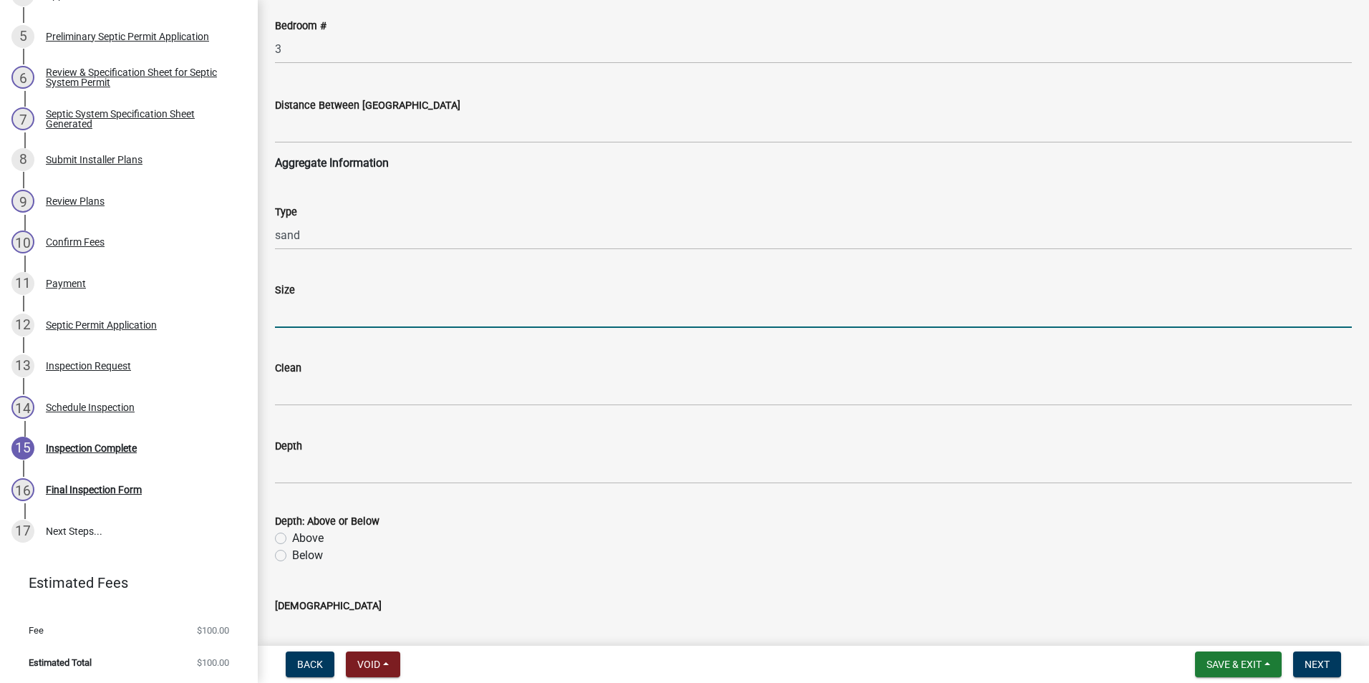
click at [324, 306] on input "Size" at bounding box center [813, 313] width 1077 height 29
click at [316, 318] on input "2" at bounding box center [813, 313] width 1077 height 29
type input "23"
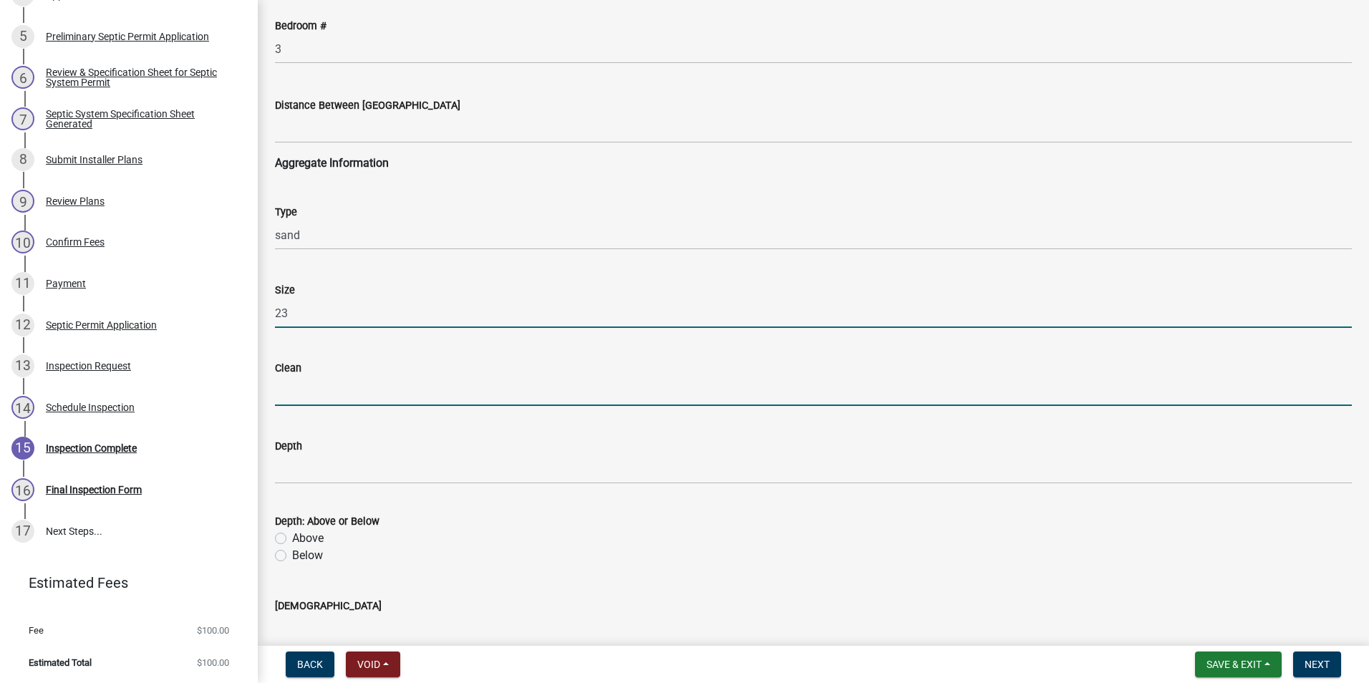
click at [316, 385] on input "Clean" at bounding box center [813, 391] width 1077 height 29
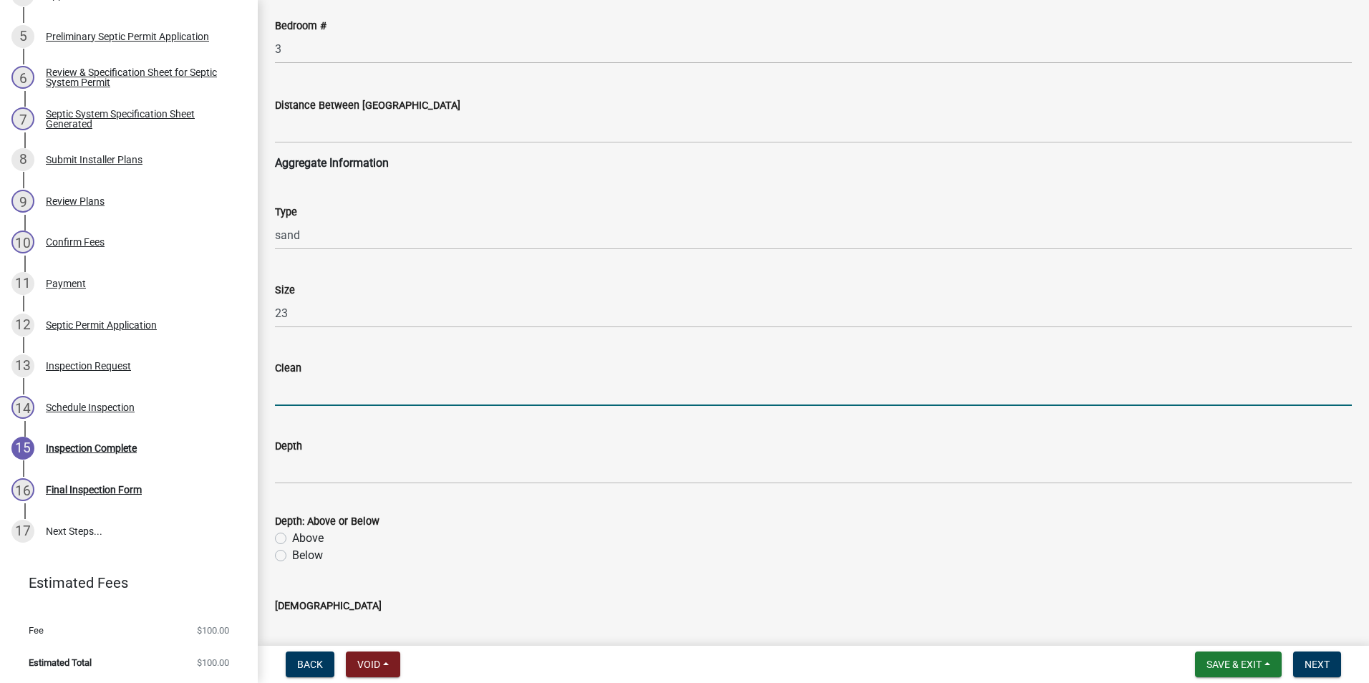
type input "yes"
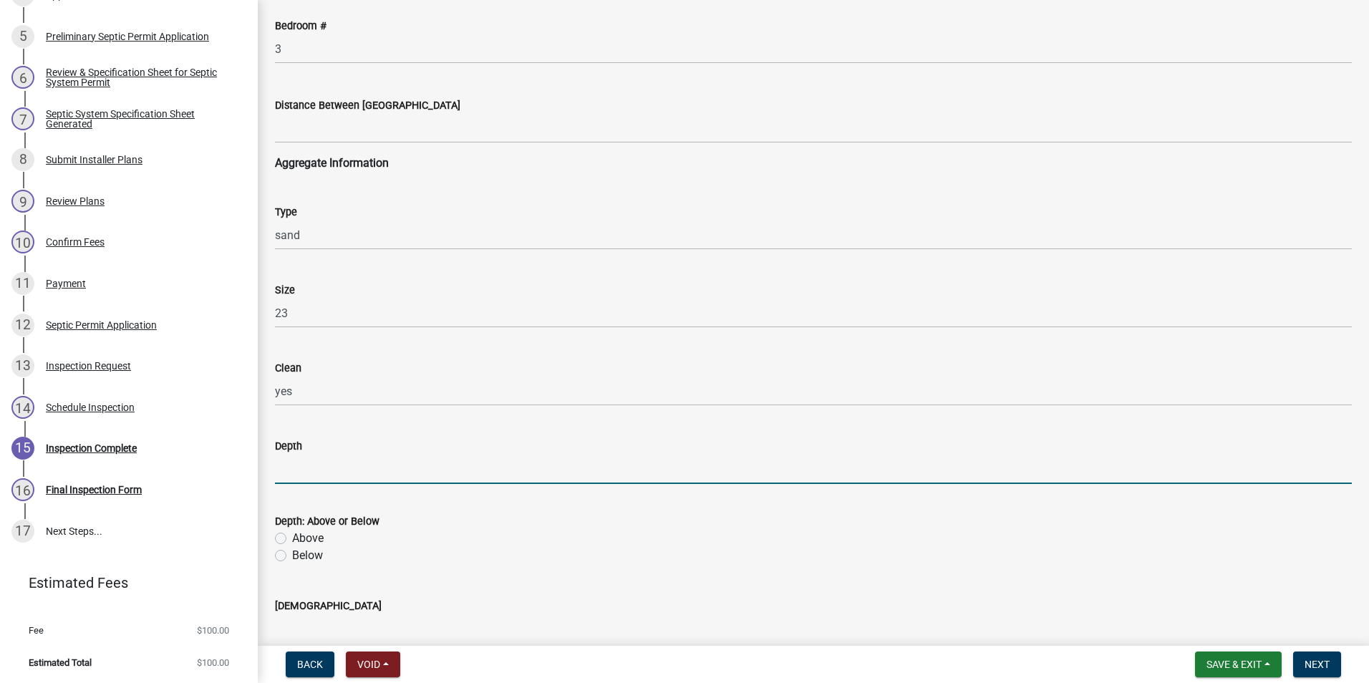
click at [317, 467] on input "Depth" at bounding box center [813, 469] width 1077 height 29
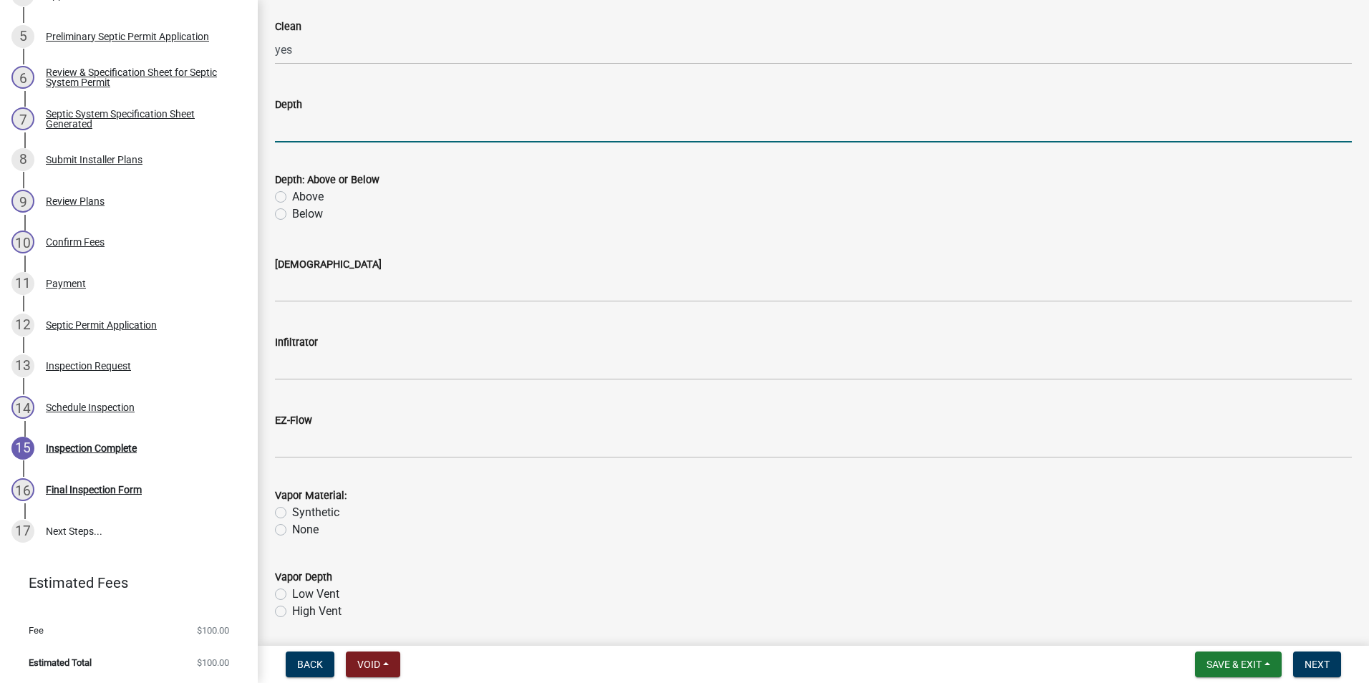
scroll to position [1432, 0]
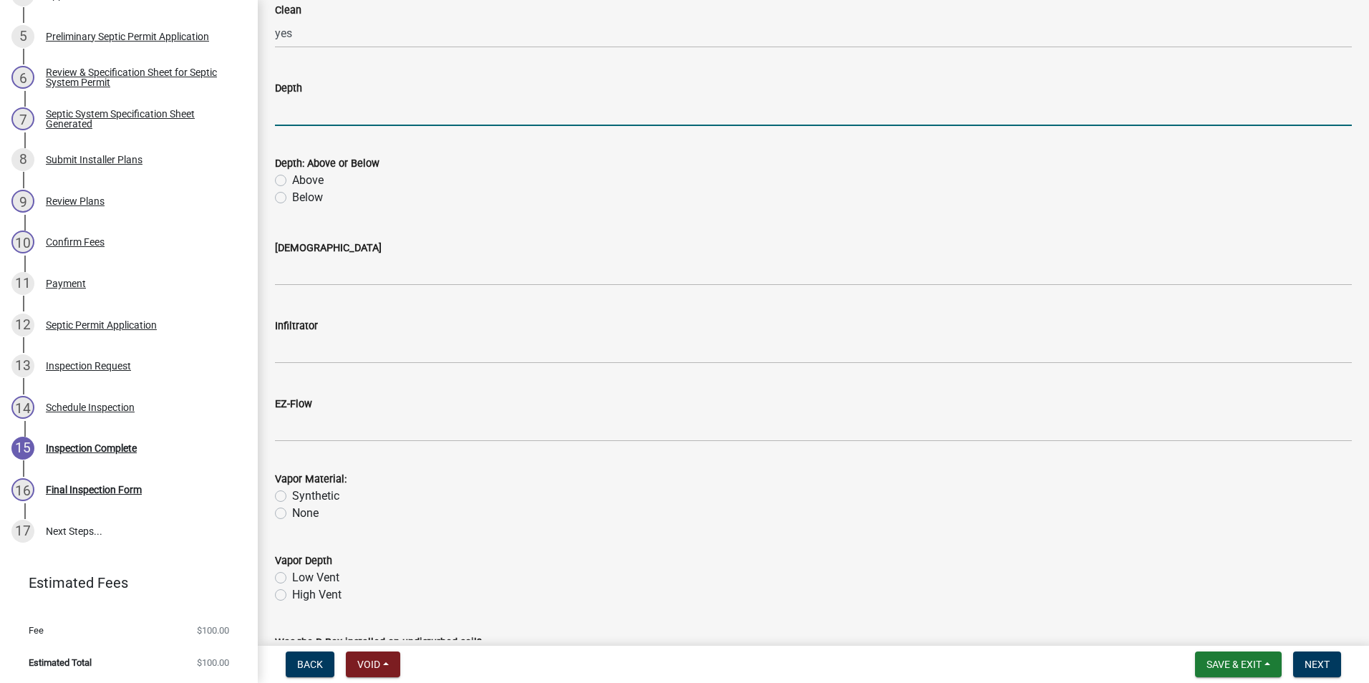
type input "12/3"
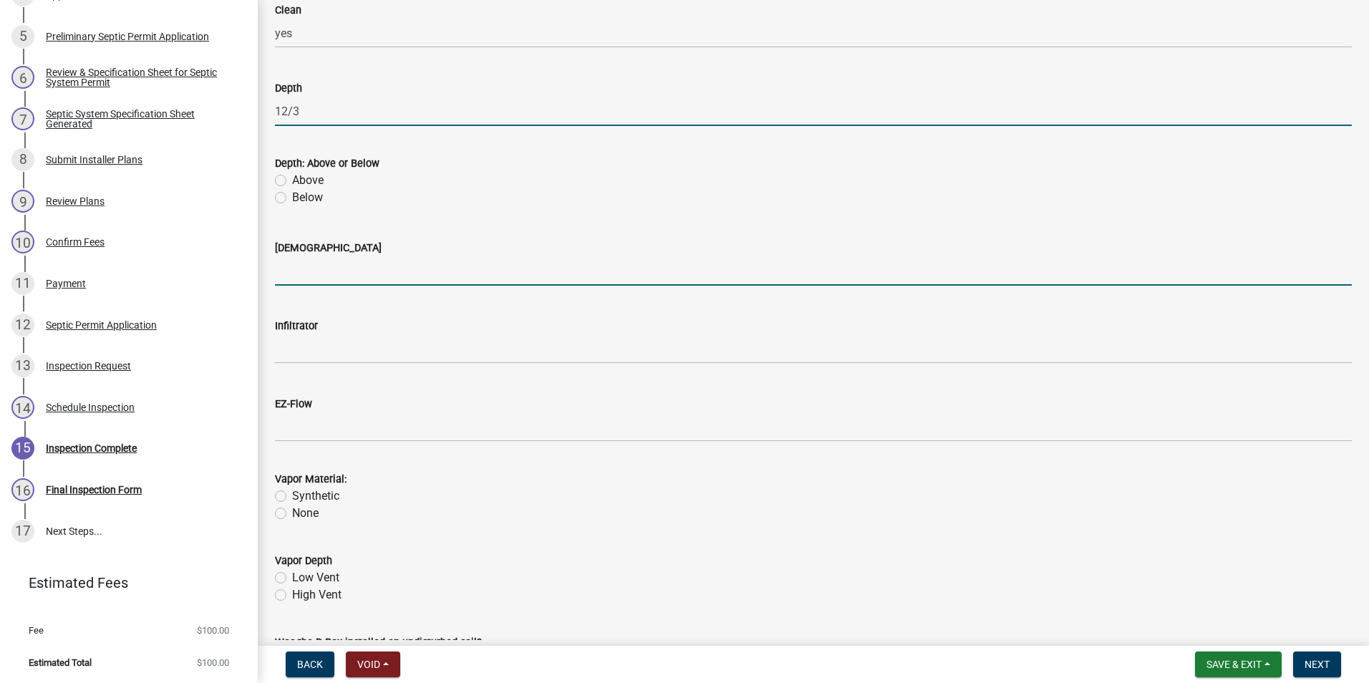
click at [312, 274] on input "[DEMOGRAPHIC_DATA]" at bounding box center [813, 270] width 1077 height 29
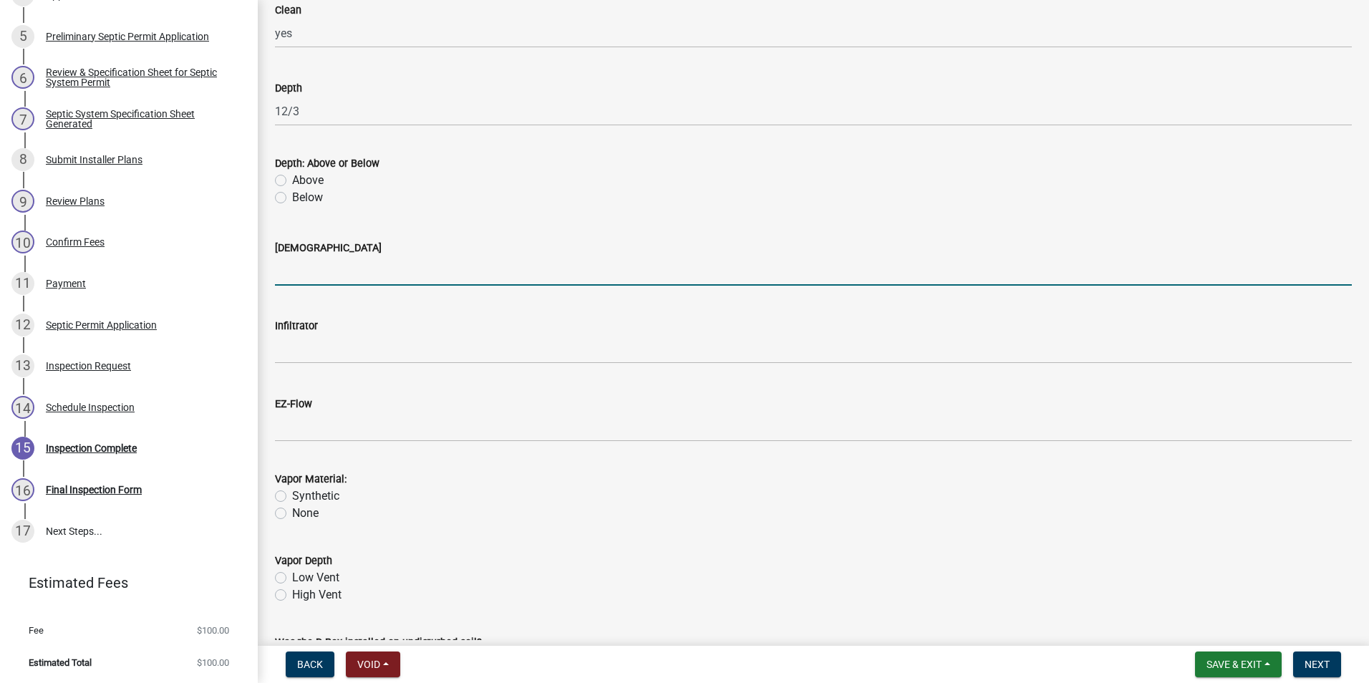
type input "yes"
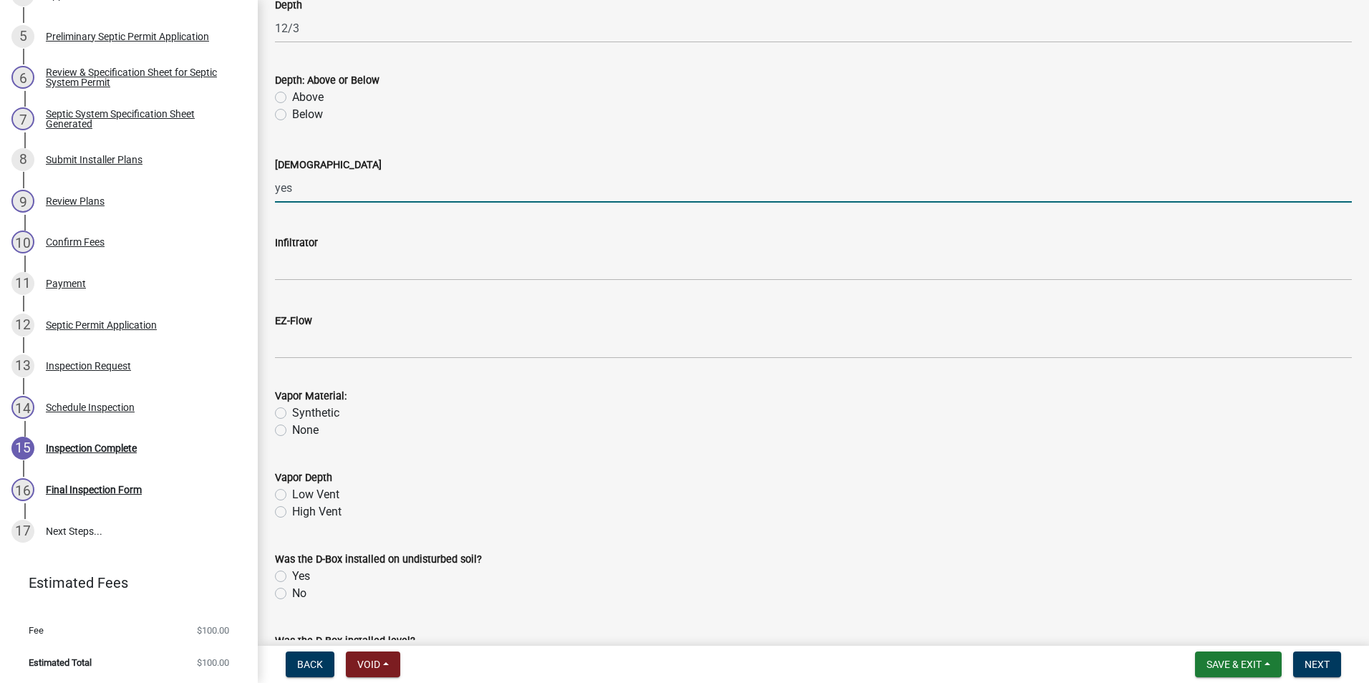
scroll to position [1647, 0]
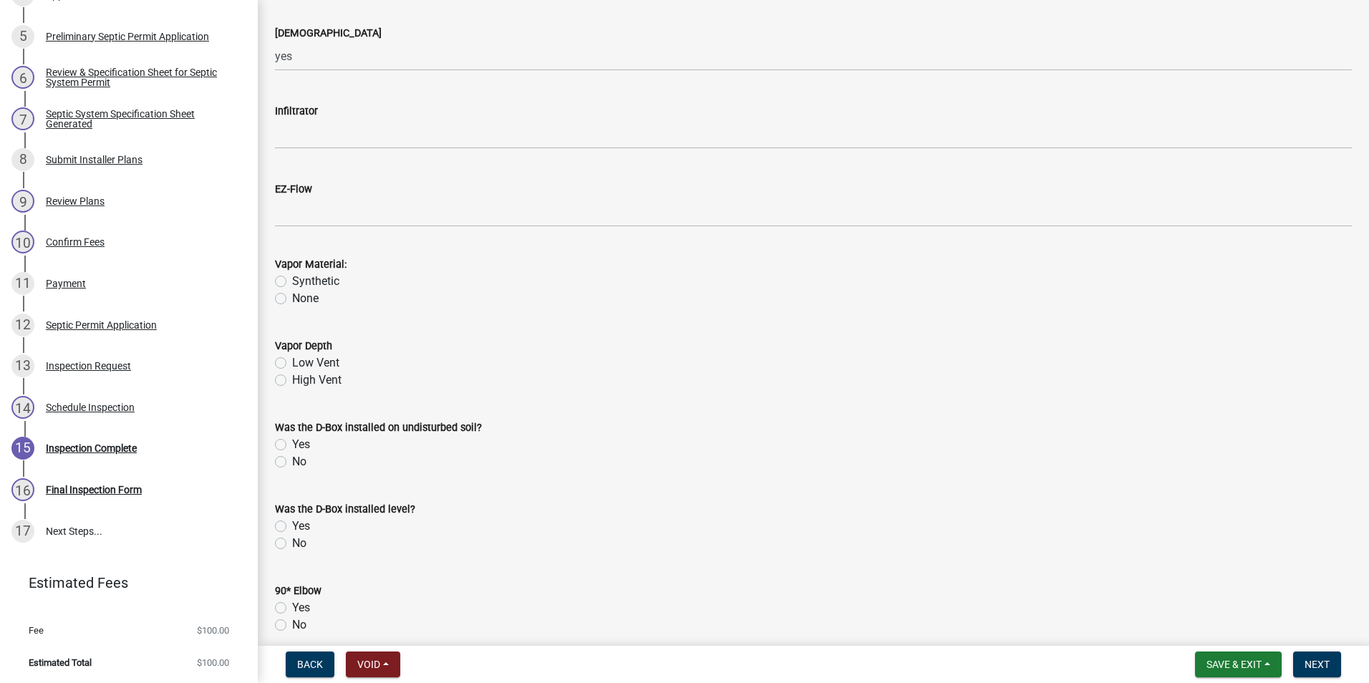
click at [292, 382] on label "High Vent" at bounding box center [316, 380] width 49 height 17
click at [292, 381] on input "High Vent" at bounding box center [296, 376] width 9 height 9
radio input "true"
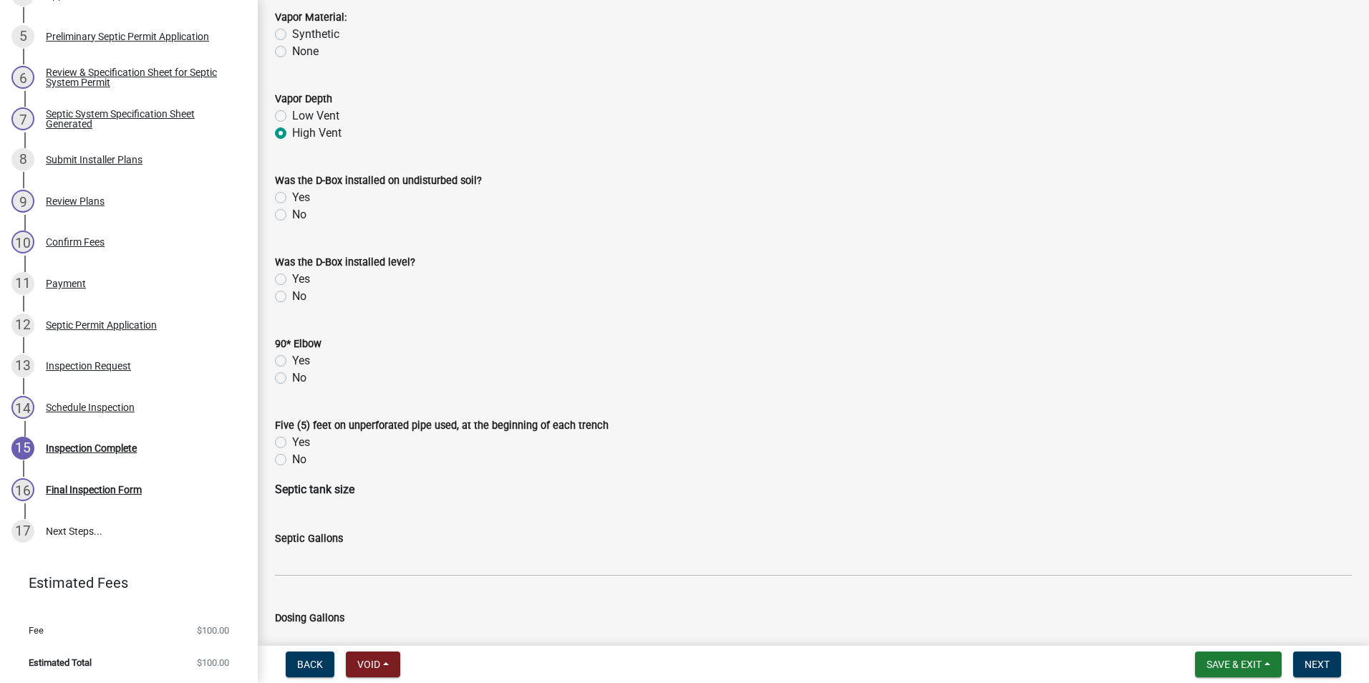
scroll to position [1933, 0]
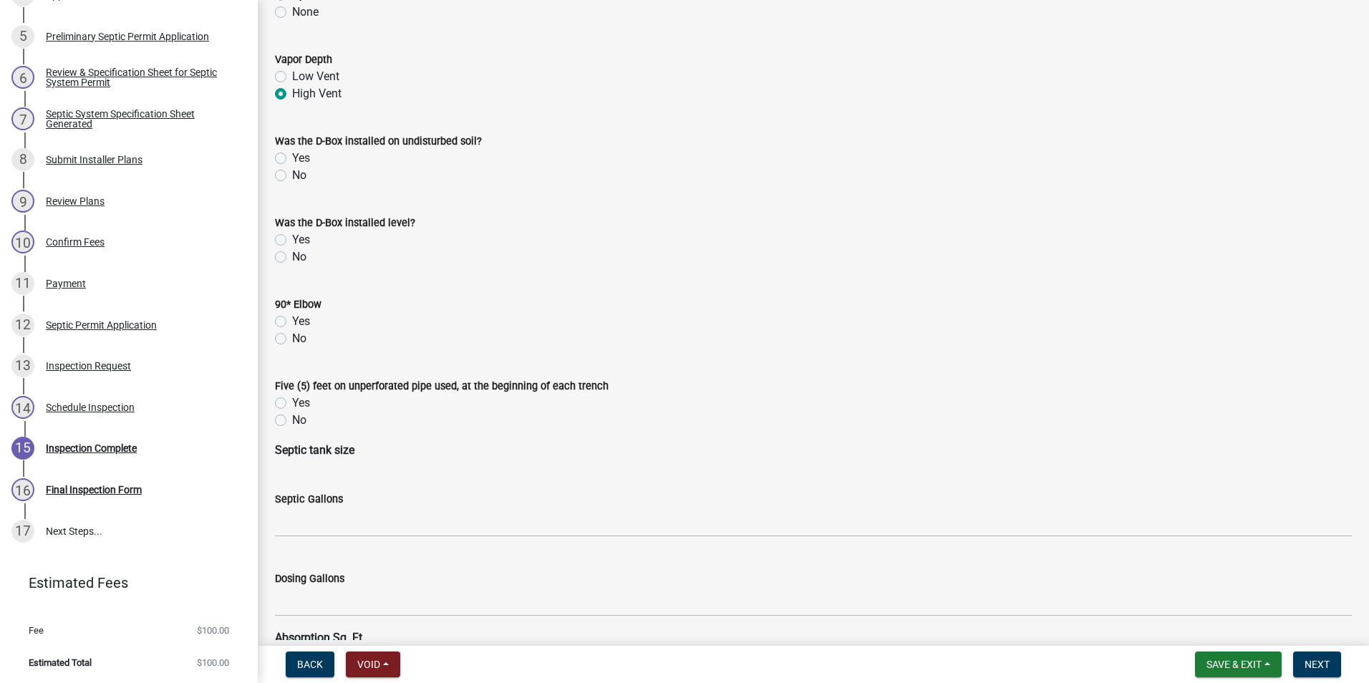
drag, startPoint x: 282, startPoint y: 157, endPoint x: 290, endPoint y: 195, distance: 39.5
click at [292, 158] on label "Yes" at bounding box center [301, 158] width 18 height 17
click at [292, 158] on input "Yes" at bounding box center [296, 154] width 9 height 9
radio input "true"
drag, startPoint x: 282, startPoint y: 239, endPoint x: 289, endPoint y: 290, distance: 51.3
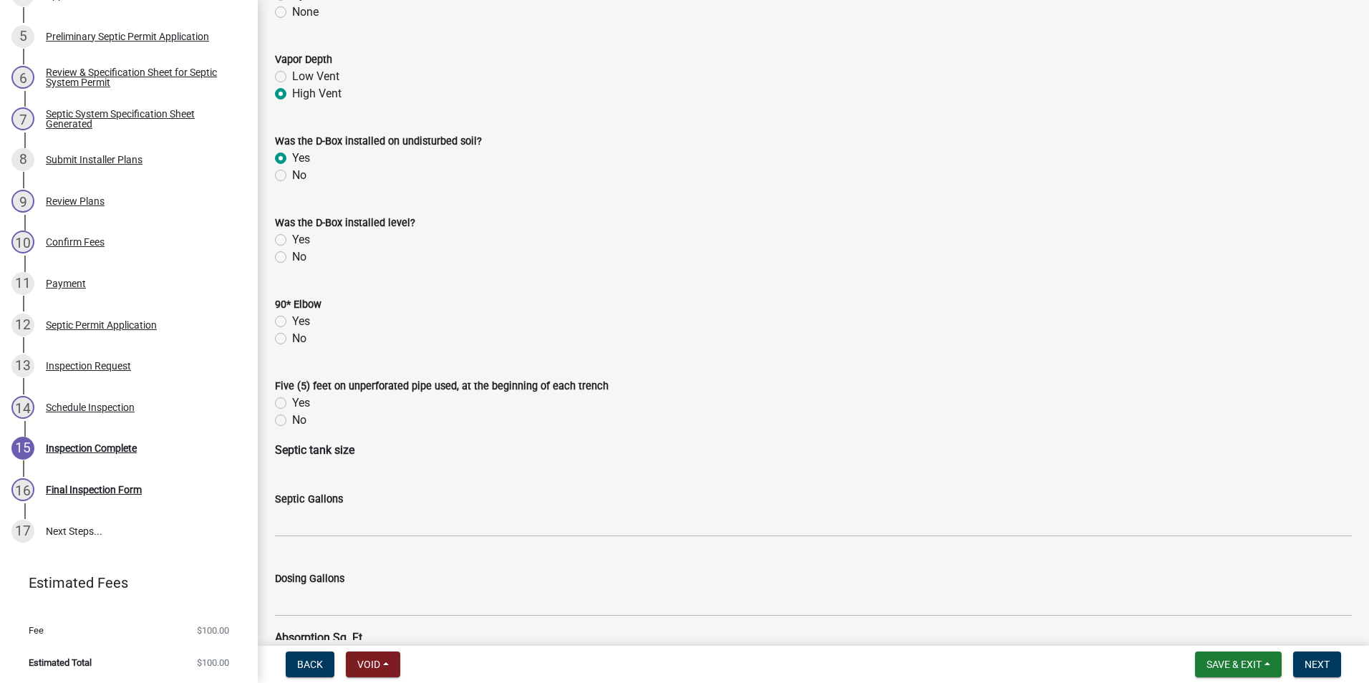
click at [292, 239] on label "Yes" at bounding box center [301, 239] width 18 height 17
click at [292, 239] on input "Yes" at bounding box center [296, 235] width 9 height 9
radio input "true"
drag, startPoint x: 282, startPoint y: 323, endPoint x: 289, endPoint y: 352, distance: 29.5
click at [292, 324] on label "Yes" at bounding box center [301, 321] width 18 height 17
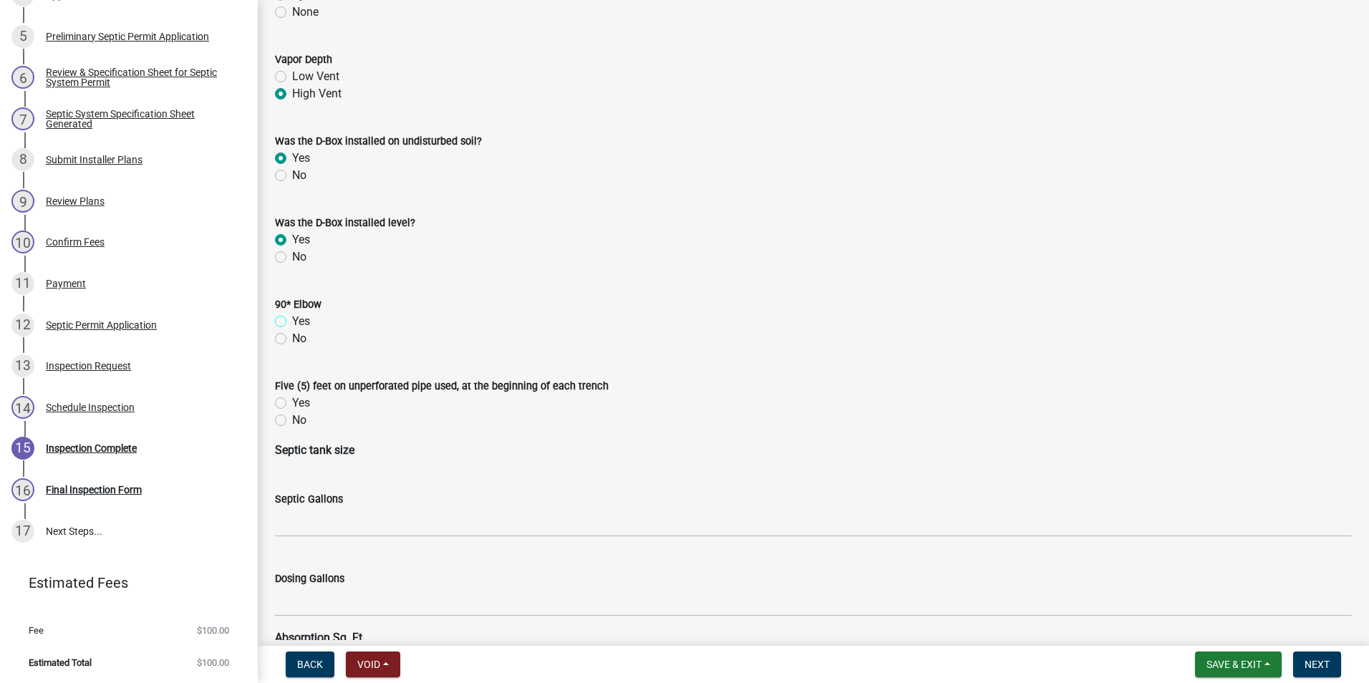
click at [292, 322] on input "Yes" at bounding box center [296, 317] width 9 height 9
radio input "true"
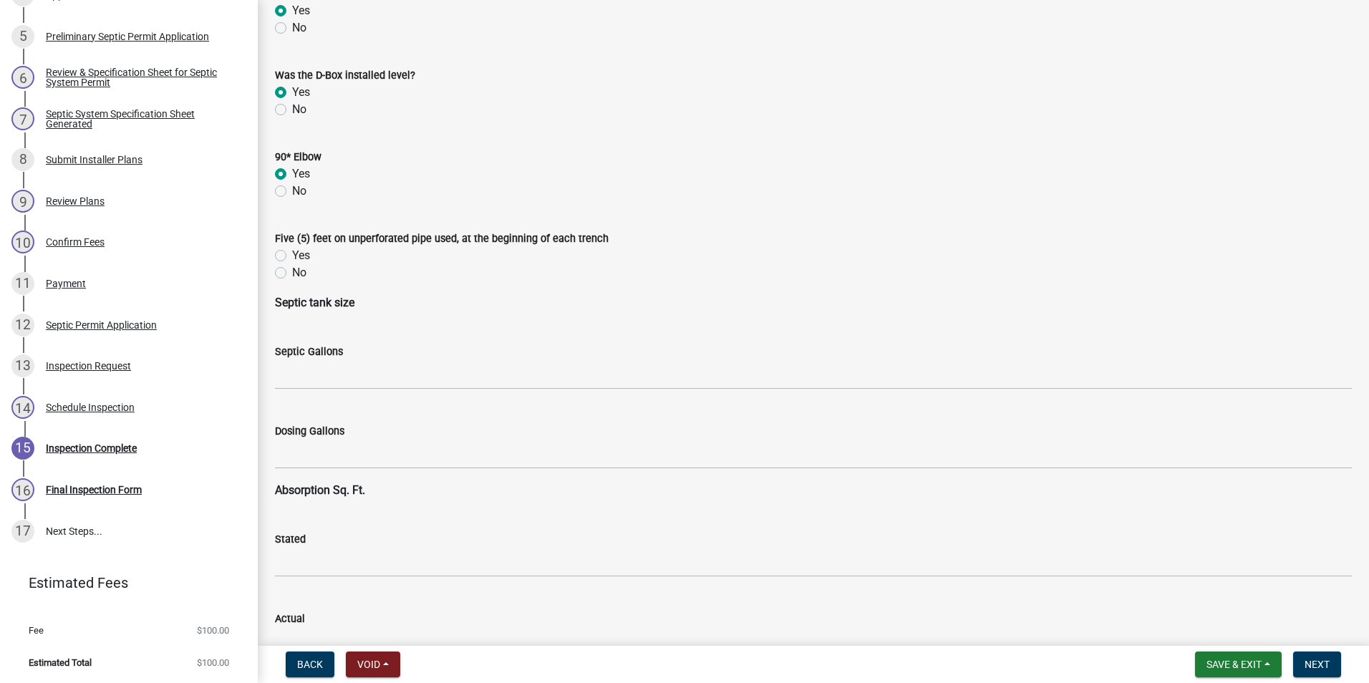
scroll to position [2219, 0]
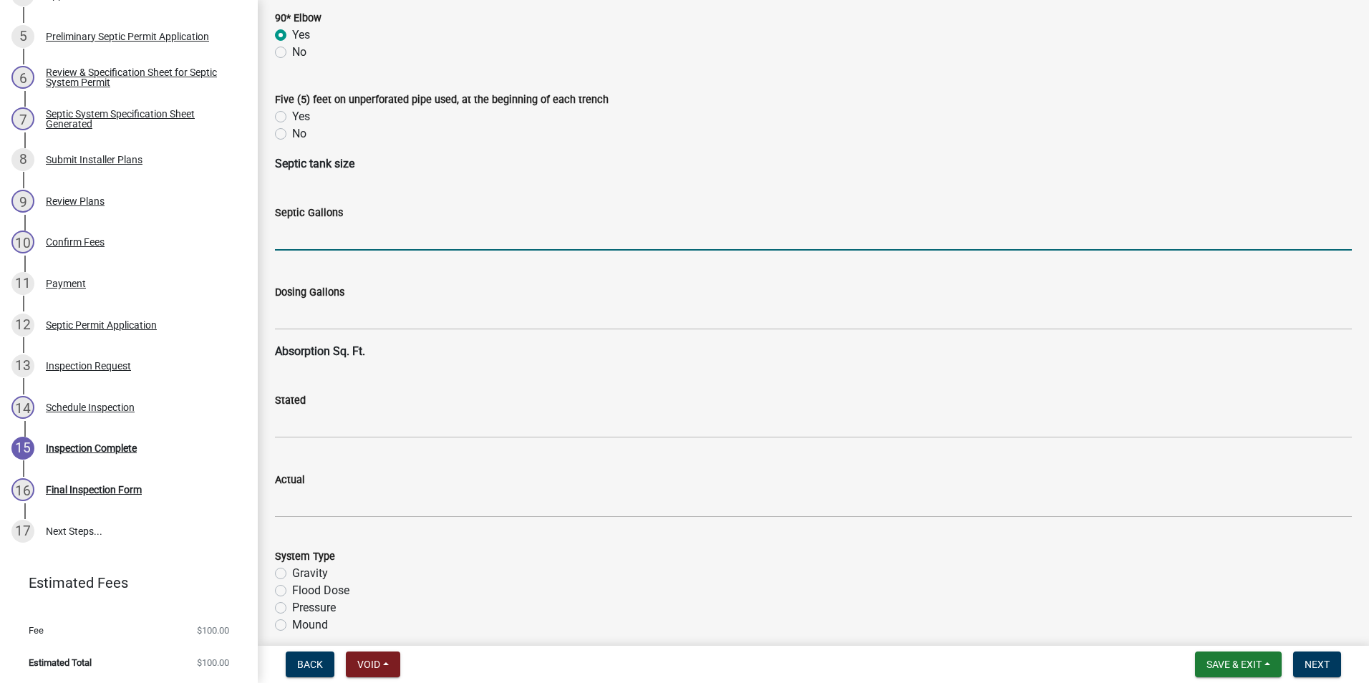
click at [314, 242] on input "text" at bounding box center [813, 235] width 1077 height 29
type input "1000"
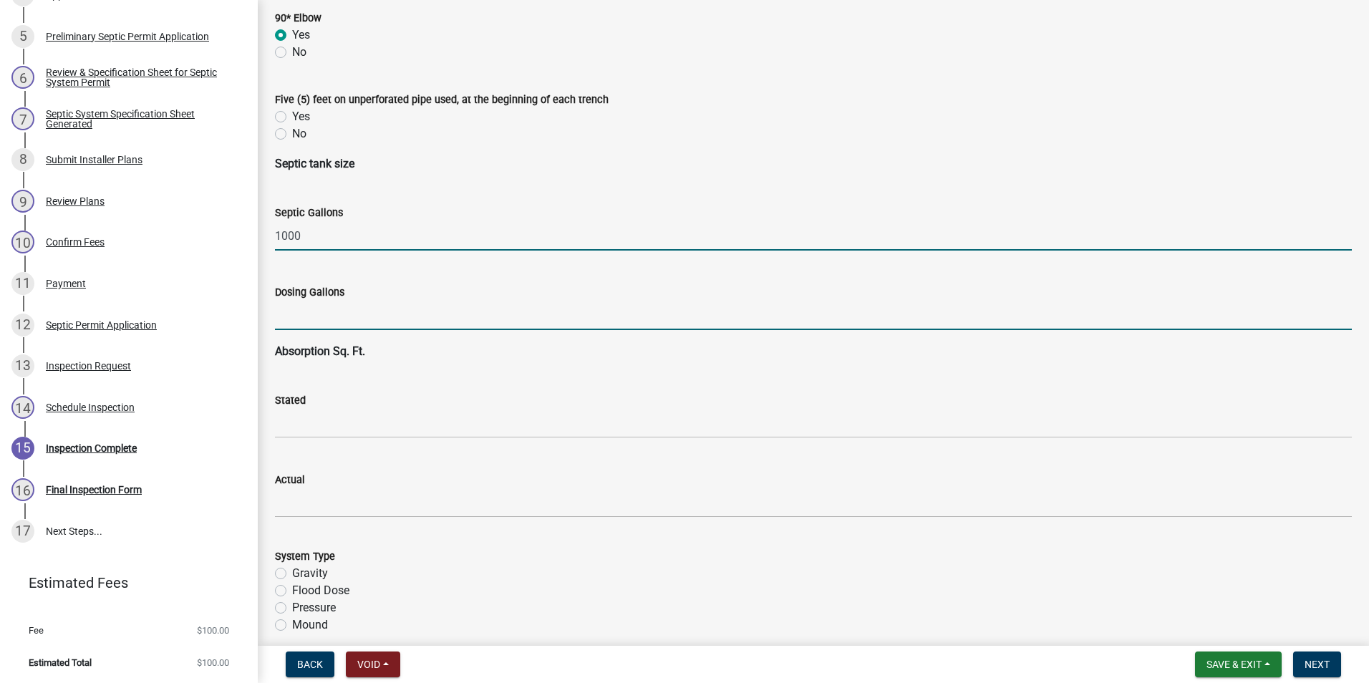
click at [316, 309] on input "text" at bounding box center [813, 315] width 1077 height 29
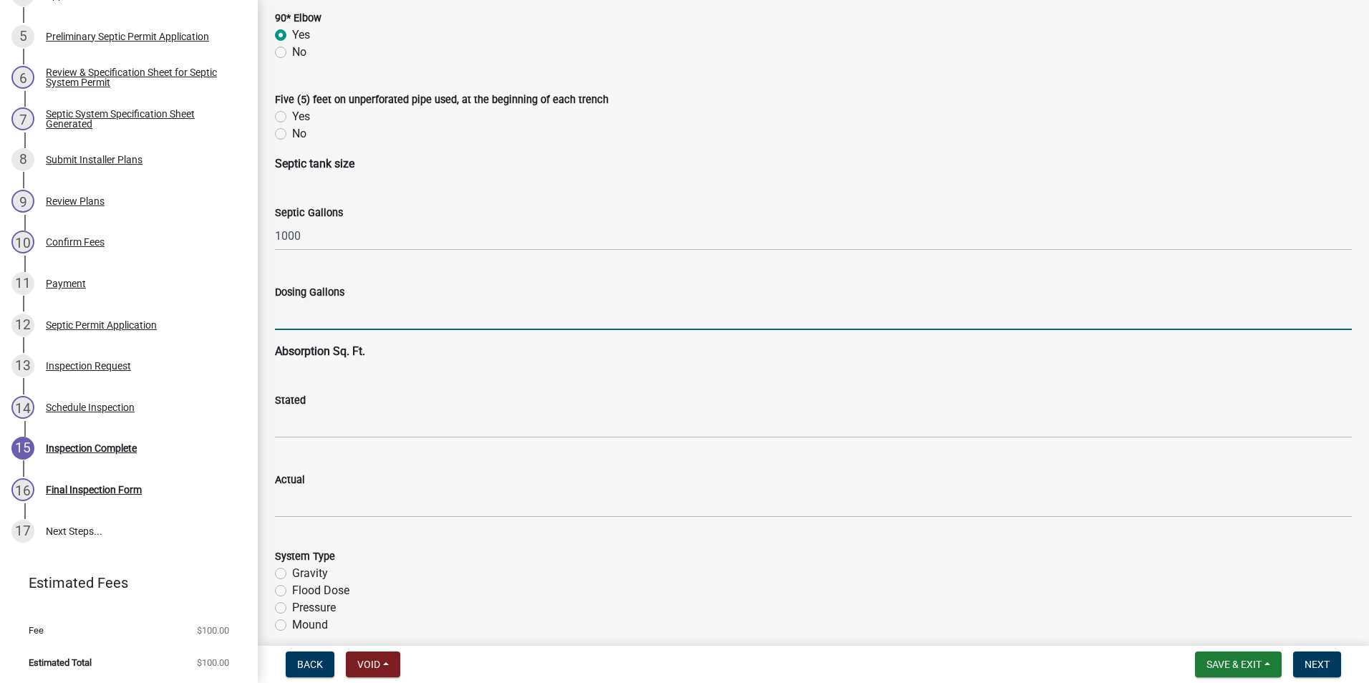
type input "1000"
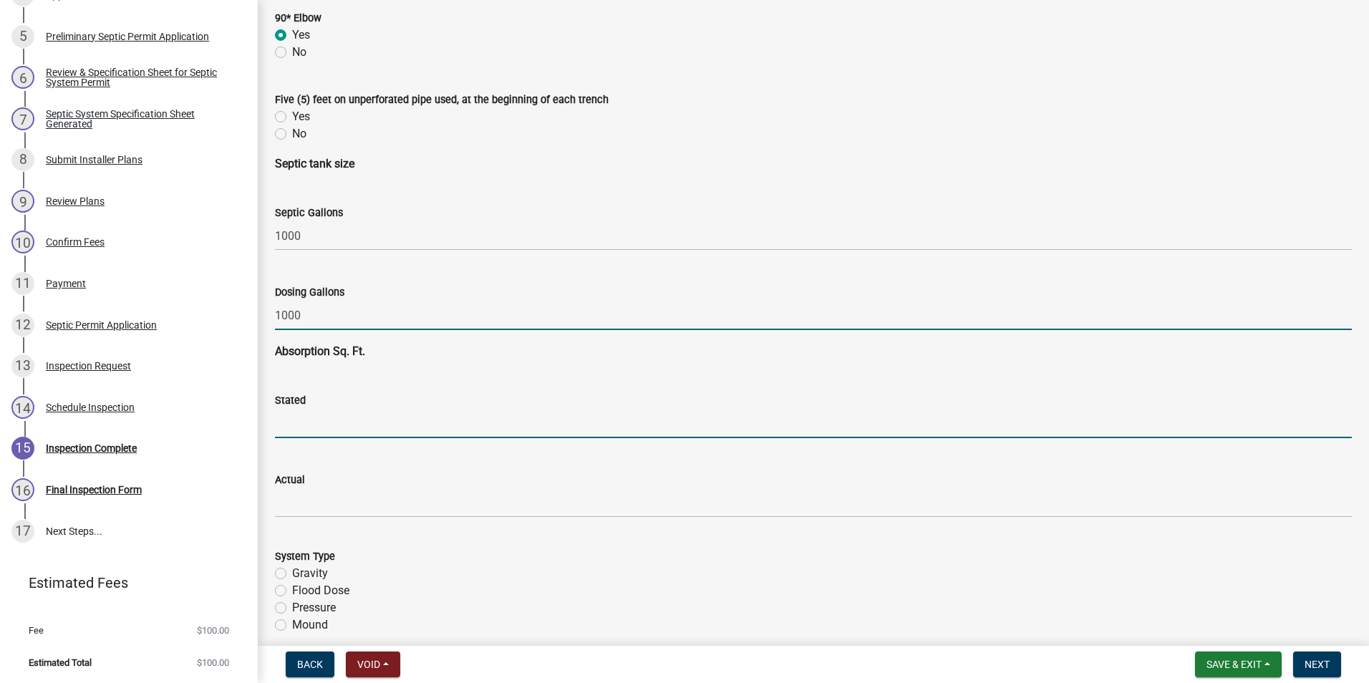
click at [326, 415] on input "text" at bounding box center [813, 423] width 1077 height 29
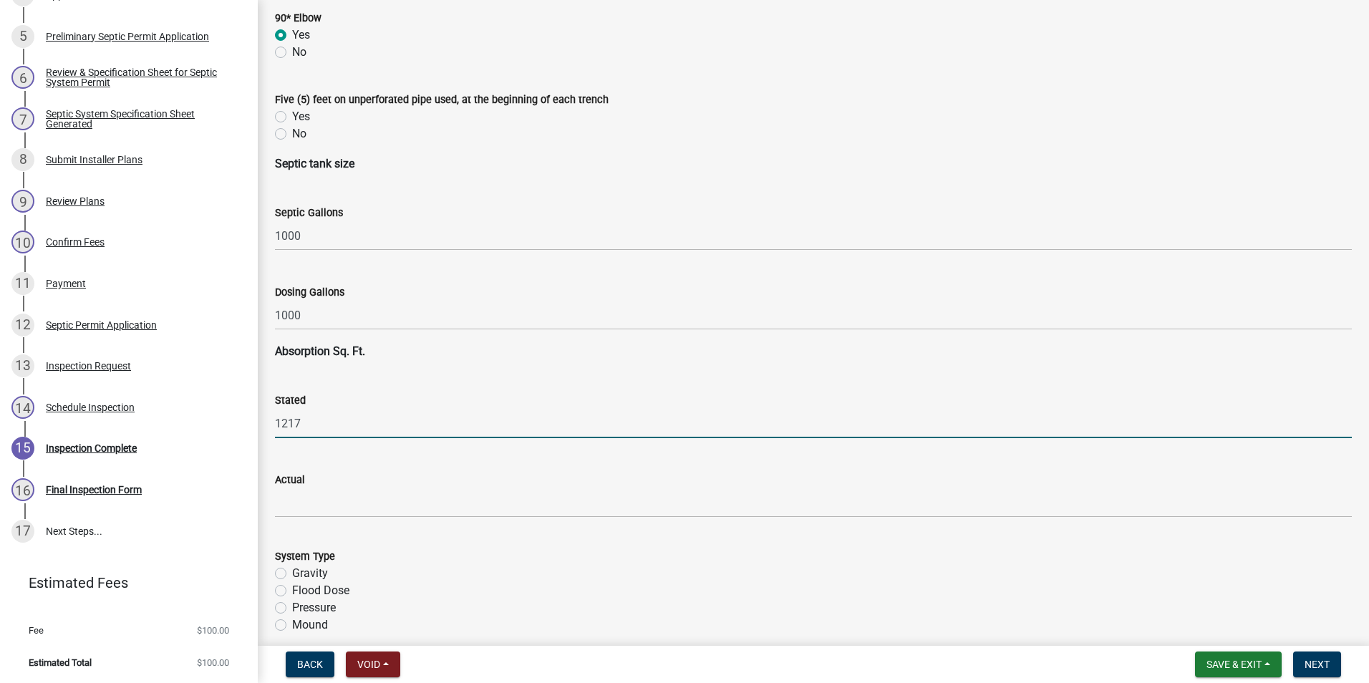
type input "1217"
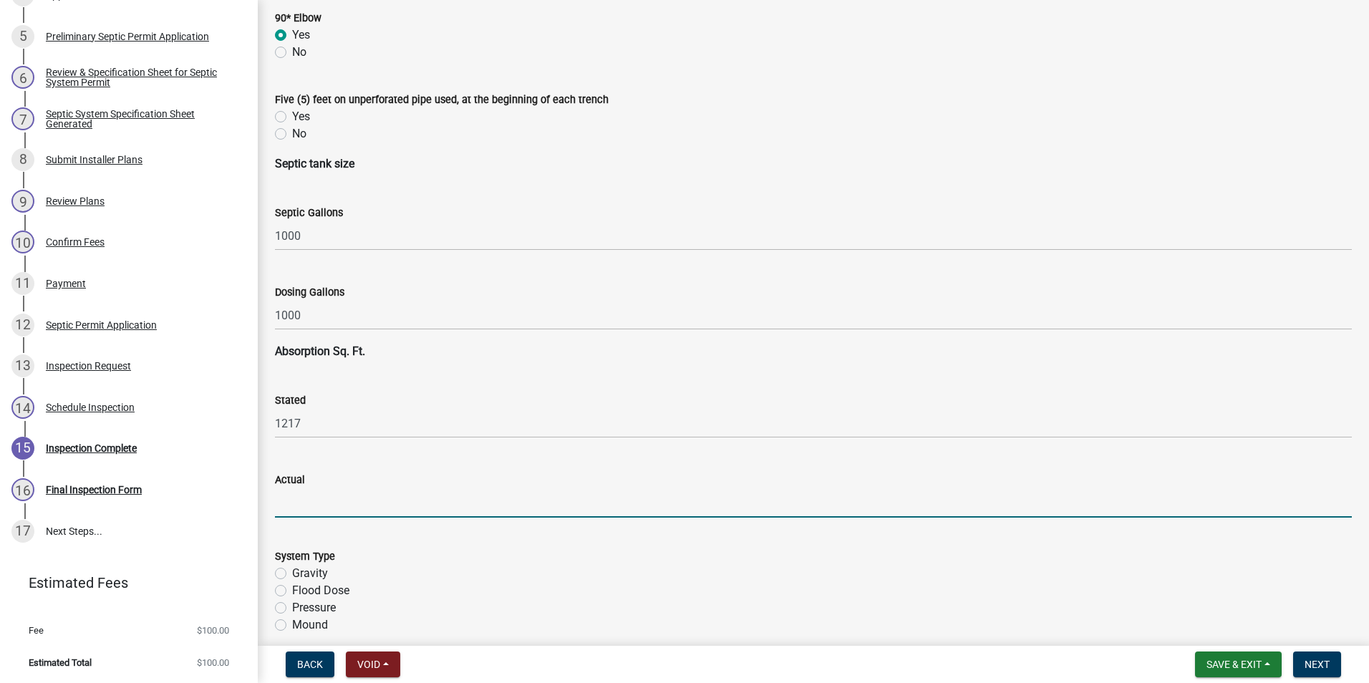
click at [306, 505] on input "text" at bounding box center [813, 502] width 1077 height 29
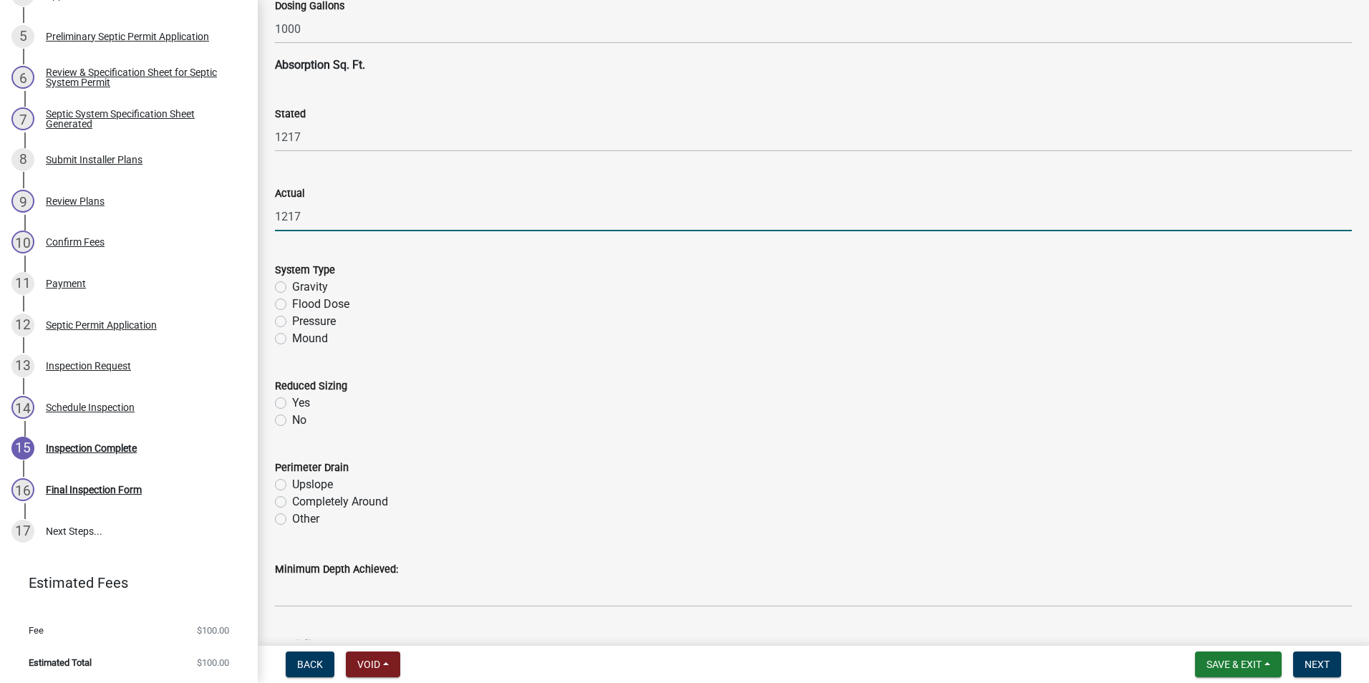
type input "1217"
click at [292, 339] on label "Mound" at bounding box center [310, 338] width 36 height 17
click at [292, 339] on input "Mound" at bounding box center [296, 334] width 9 height 9
radio input "true"
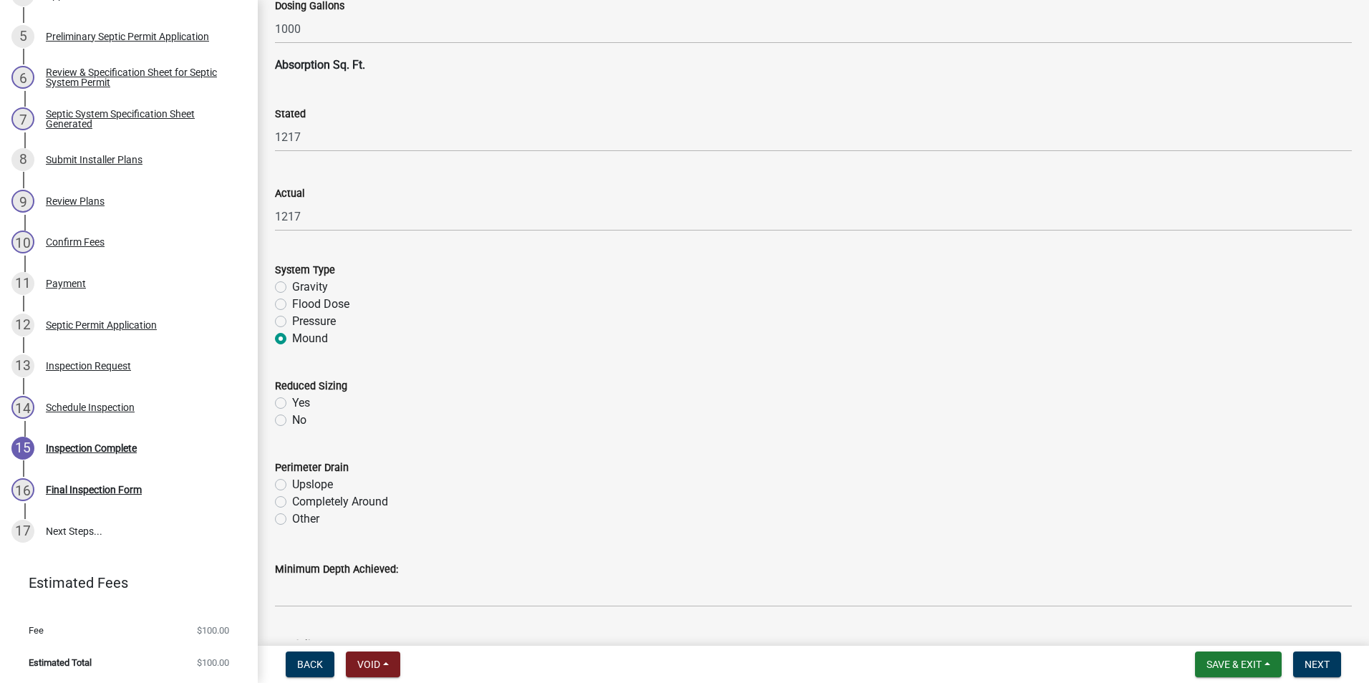
click at [292, 420] on label "No" at bounding box center [299, 420] width 14 height 17
click at [292, 420] on input "No" at bounding box center [296, 416] width 9 height 9
radio input "true"
click at [292, 500] on label "Completely Around" at bounding box center [340, 501] width 96 height 17
click at [292, 500] on input "Completely Around" at bounding box center [296, 497] width 9 height 9
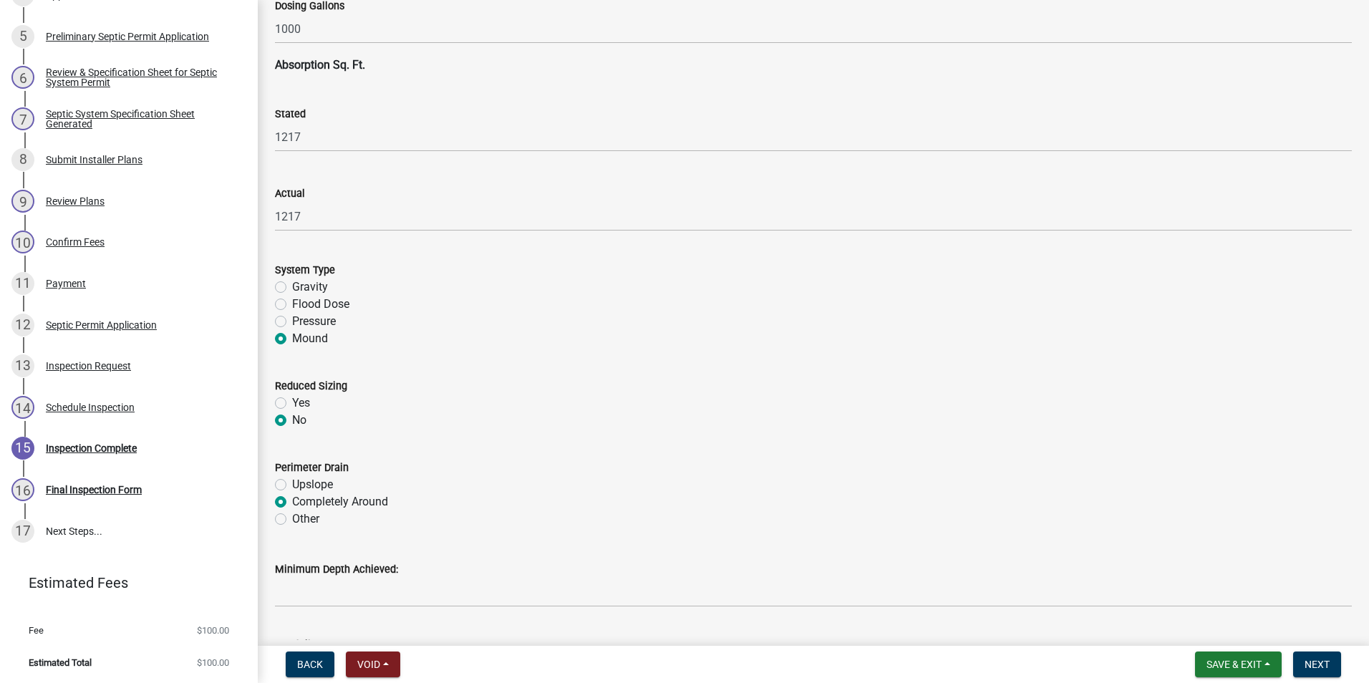
radio input "true"
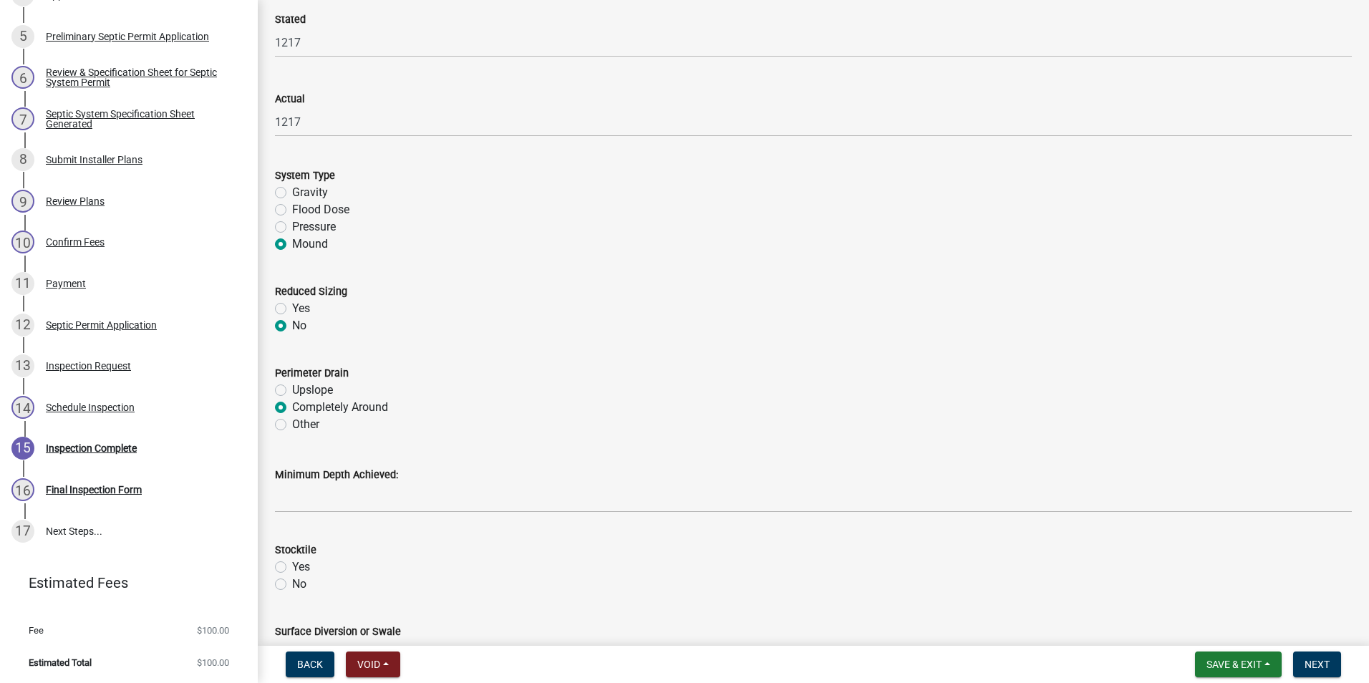
scroll to position [2649, 0]
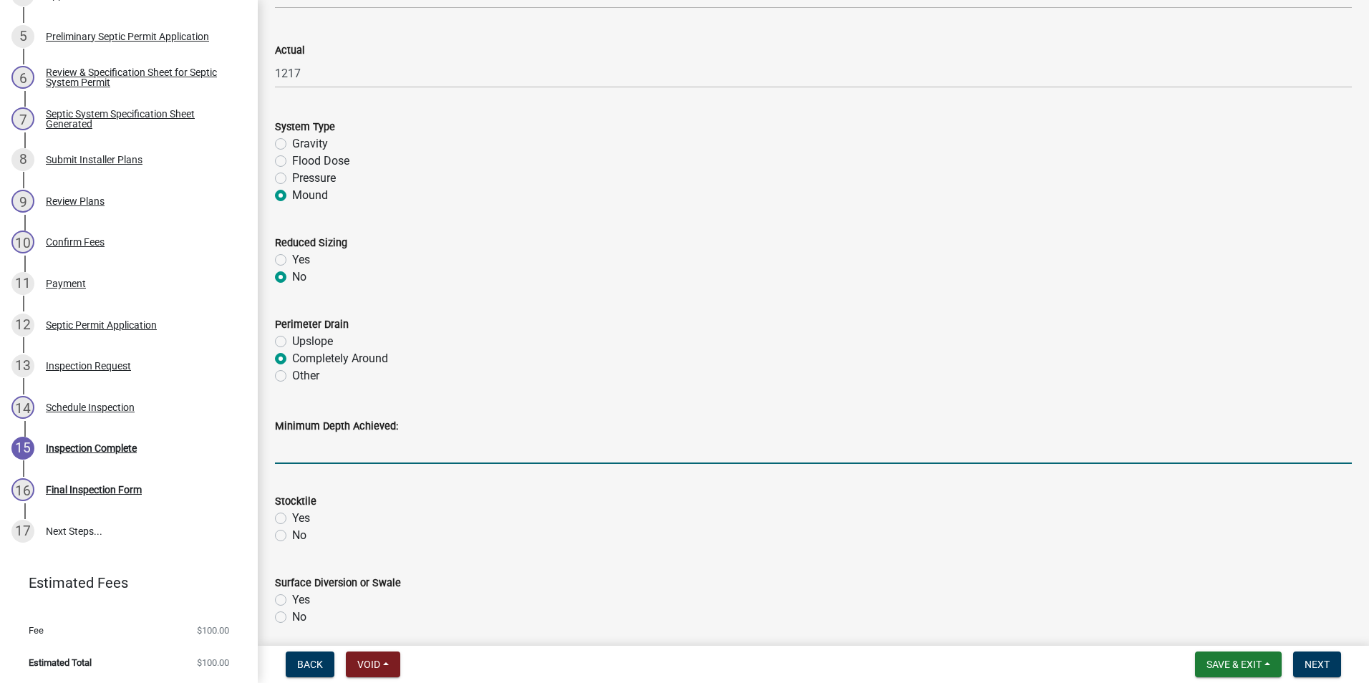
click at [369, 453] on input "Minimum Depth Achieved:" at bounding box center [813, 449] width 1077 height 29
type input "36"
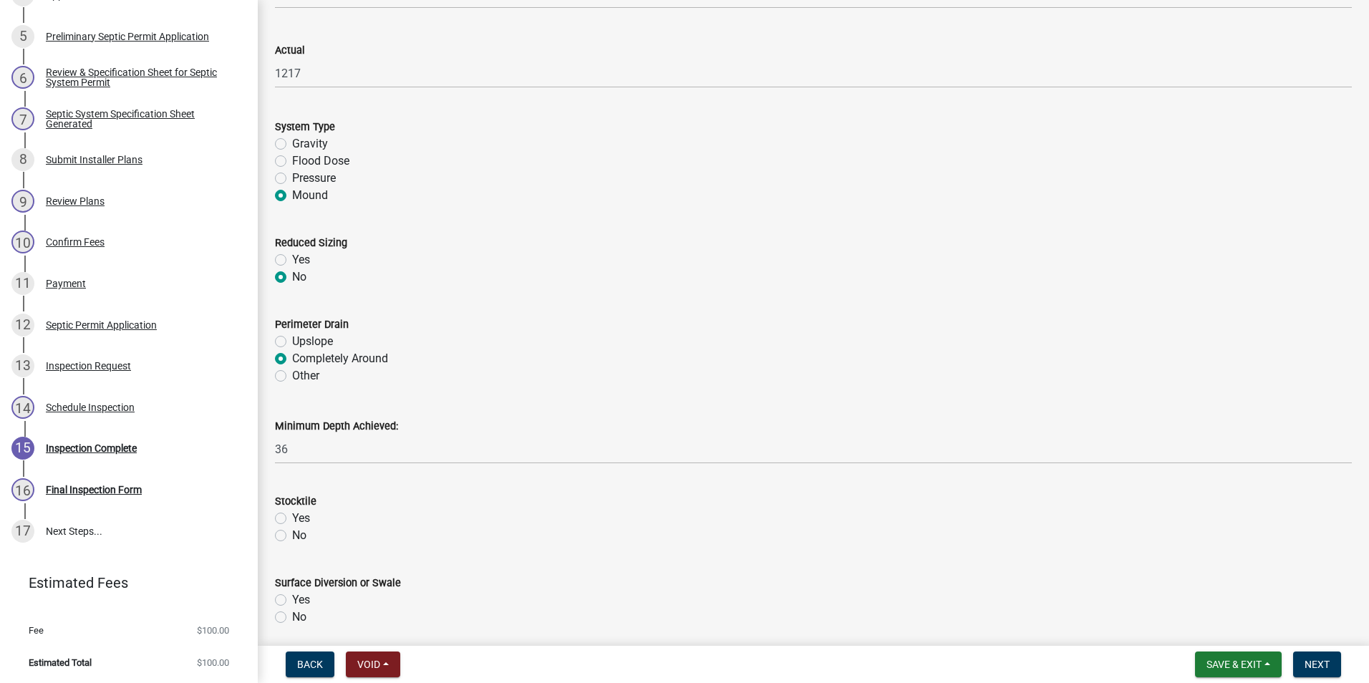
drag, startPoint x: 281, startPoint y: 517, endPoint x: 449, endPoint y: 437, distance: 186.4
click at [292, 514] on label "Yes" at bounding box center [301, 518] width 18 height 17
click at [292, 514] on input "Yes" at bounding box center [296, 514] width 9 height 9
radio input "true"
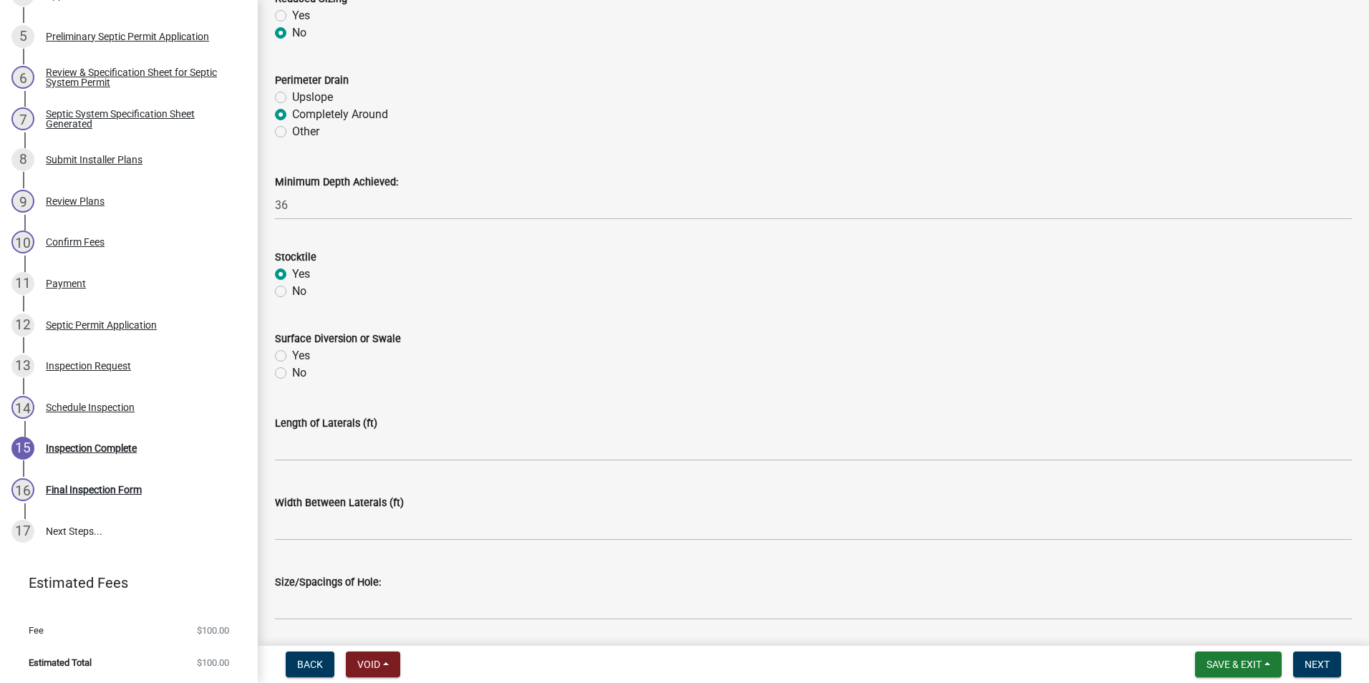
scroll to position [2935, 0]
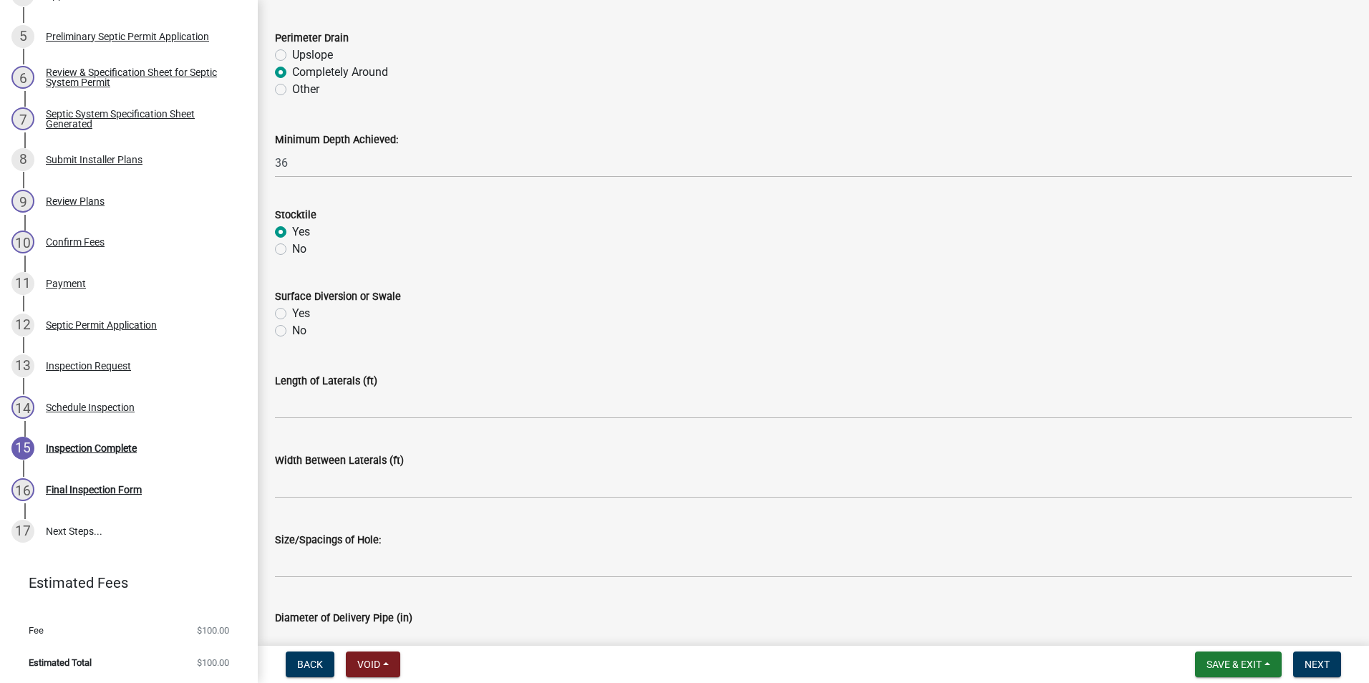
click at [292, 314] on label "Yes" at bounding box center [301, 313] width 18 height 17
click at [292, 314] on input "Yes" at bounding box center [296, 309] width 9 height 9
radio input "true"
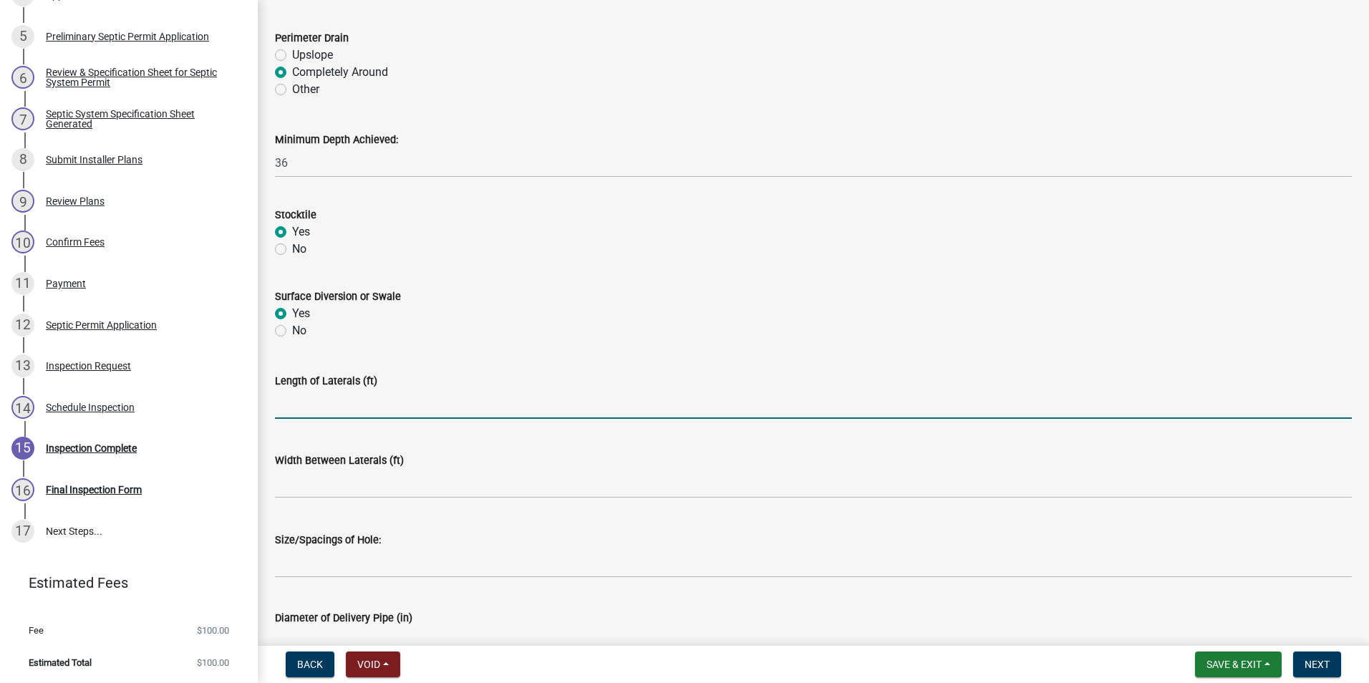
click at [288, 409] on input "text" at bounding box center [813, 403] width 1077 height 29
type input "7"
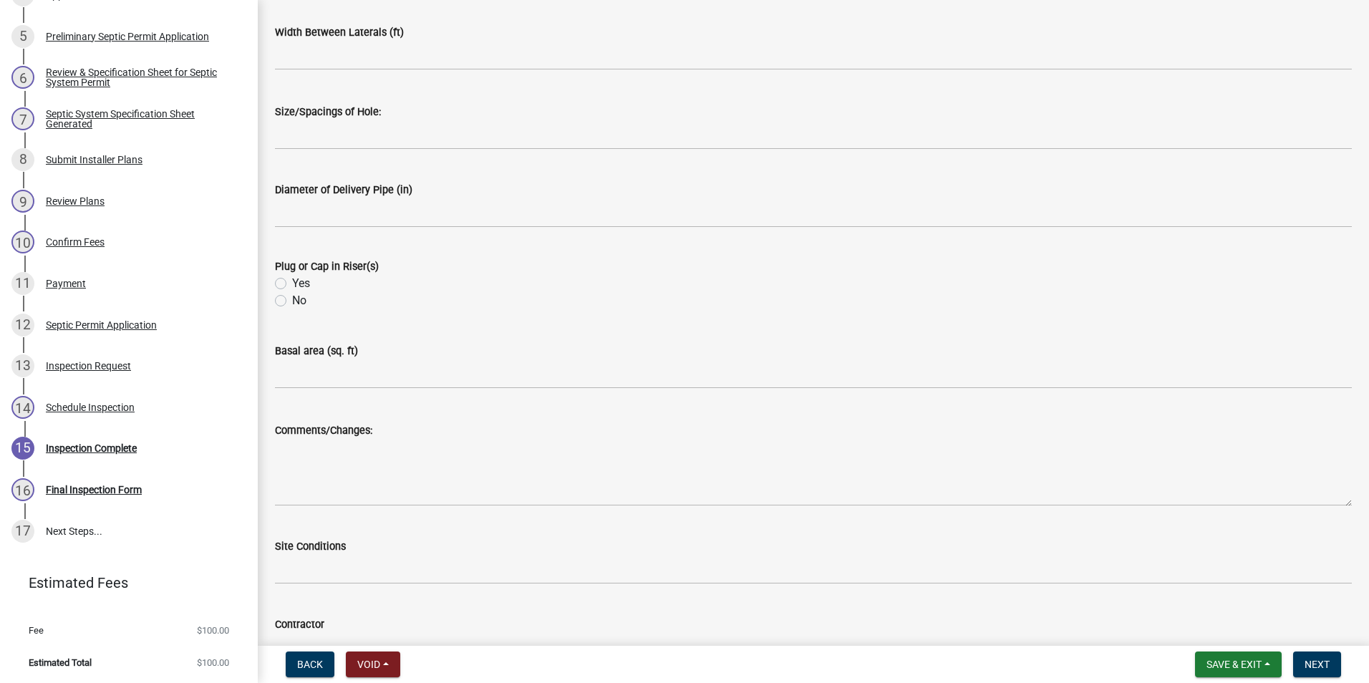
scroll to position [3365, 0]
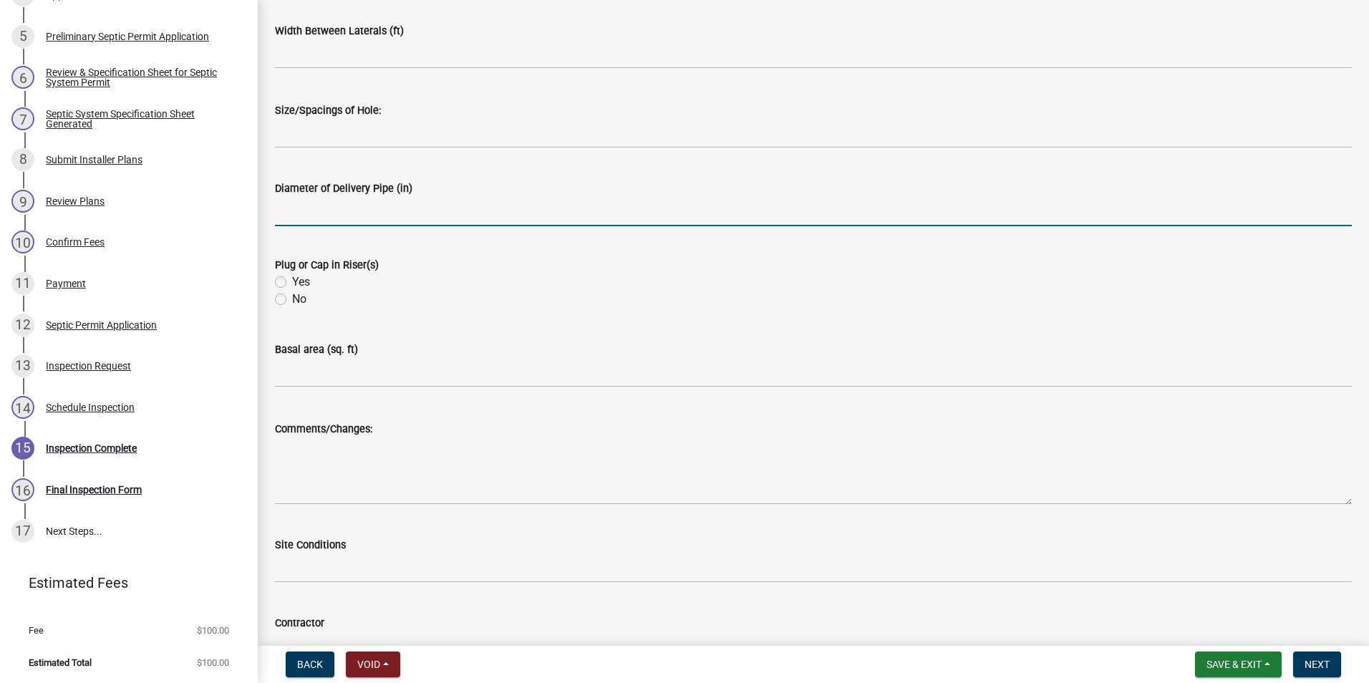
click at [353, 208] on input "text" at bounding box center [813, 211] width 1077 height 29
type input "2"
click at [292, 281] on label "Yes" at bounding box center [301, 281] width 18 height 17
click at [292, 281] on input "Yes" at bounding box center [296, 277] width 9 height 9
radio input "true"
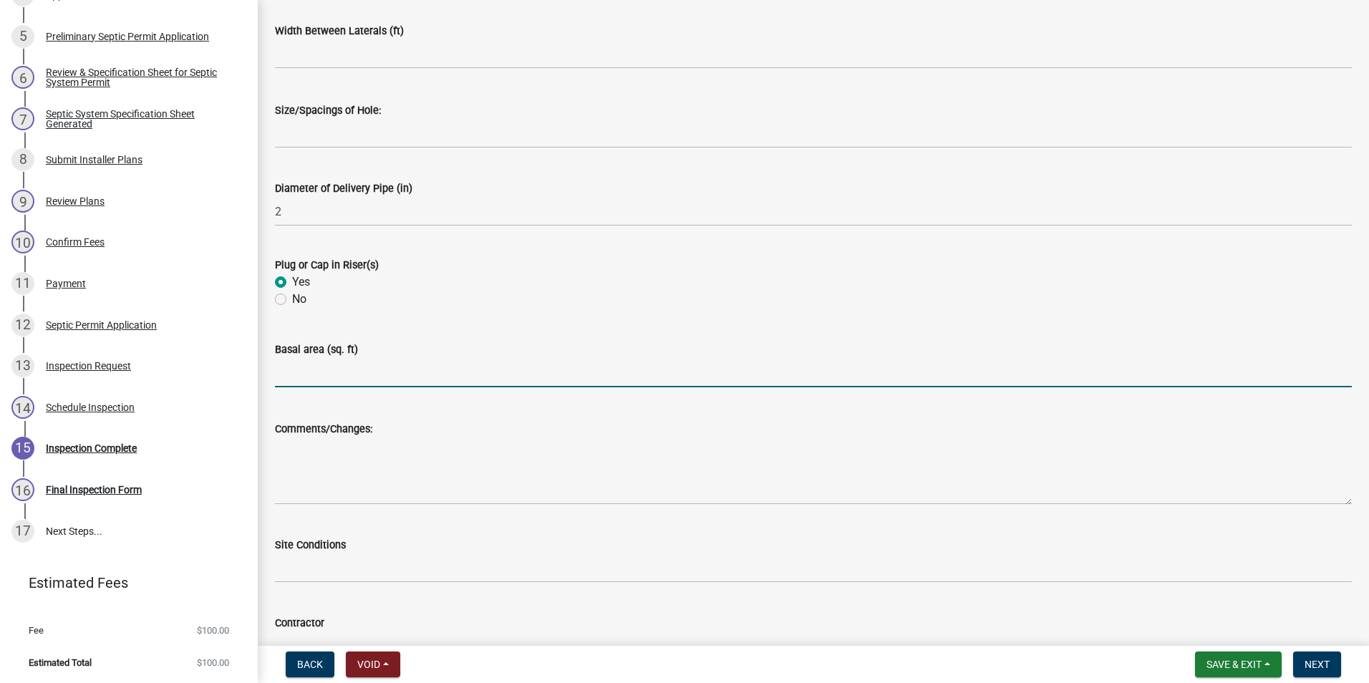
drag, startPoint x: 301, startPoint y: 376, endPoint x: 299, endPoint y: 369, distance: 7.7
click at [299, 373] on input "text" at bounding box center [813, 372] width 1077 height 29
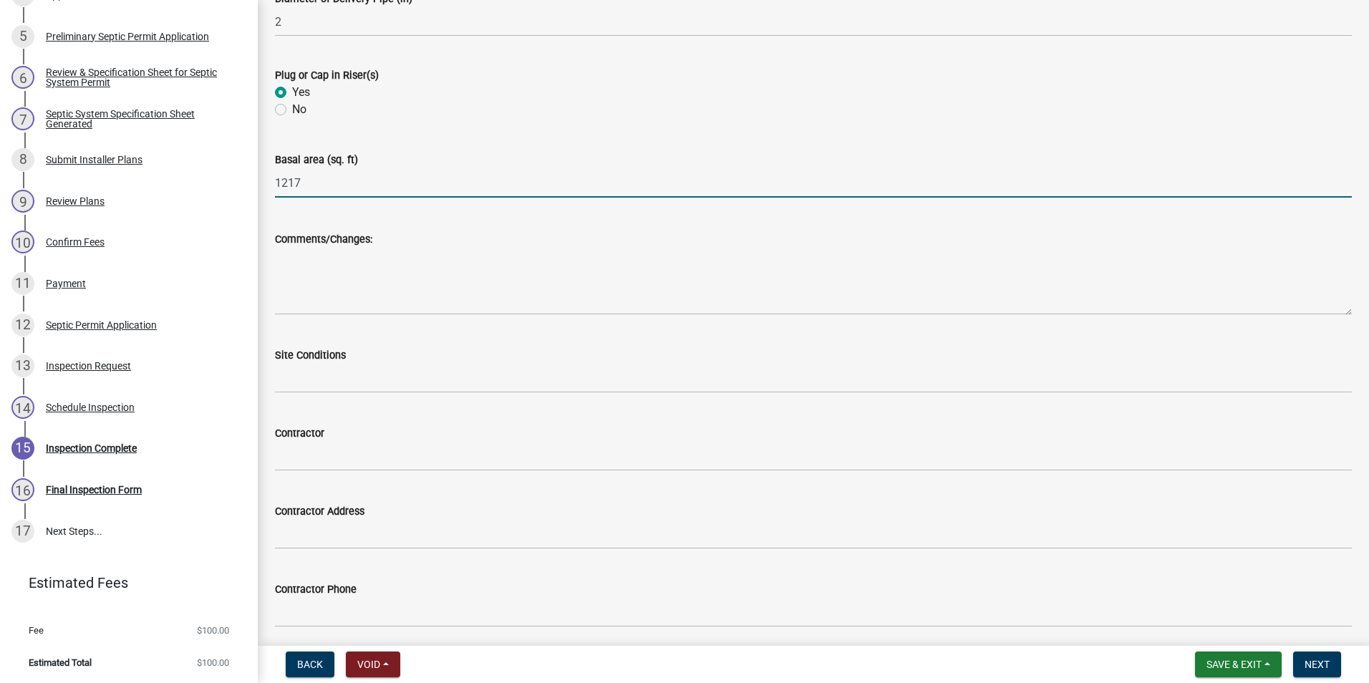
scroll to position [3580, 0]
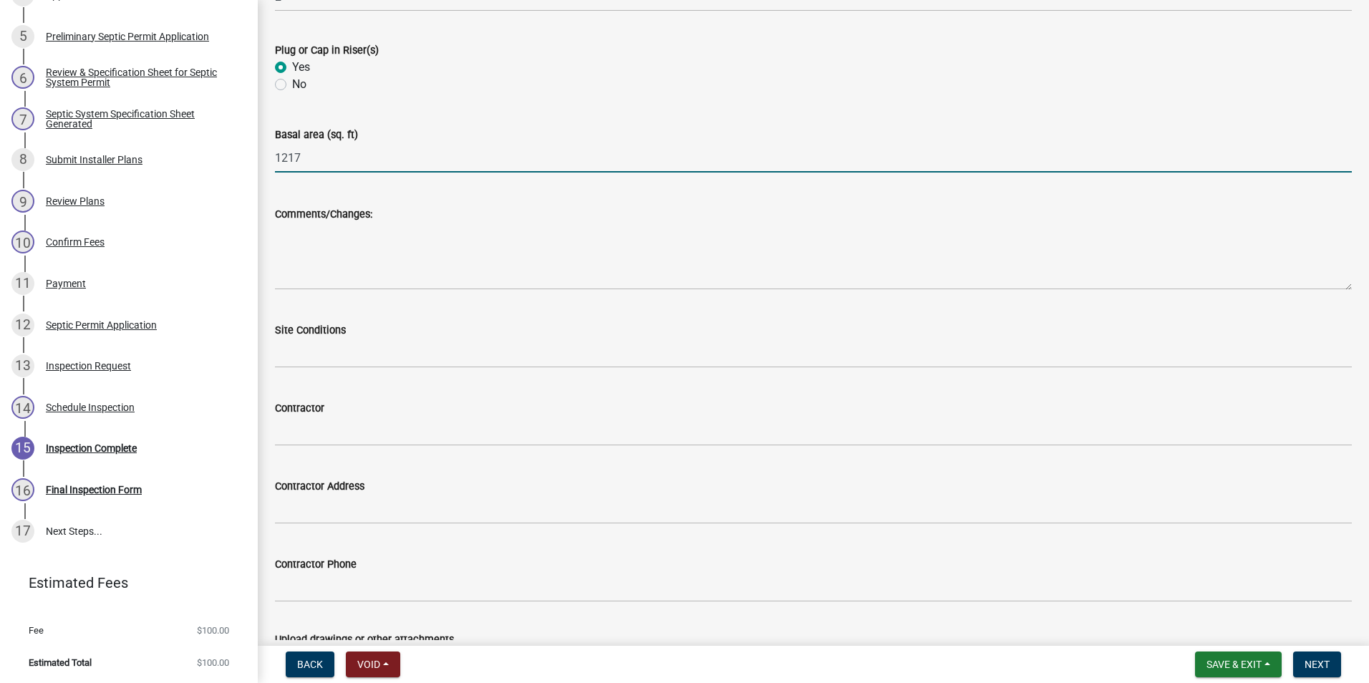
type input "1217"
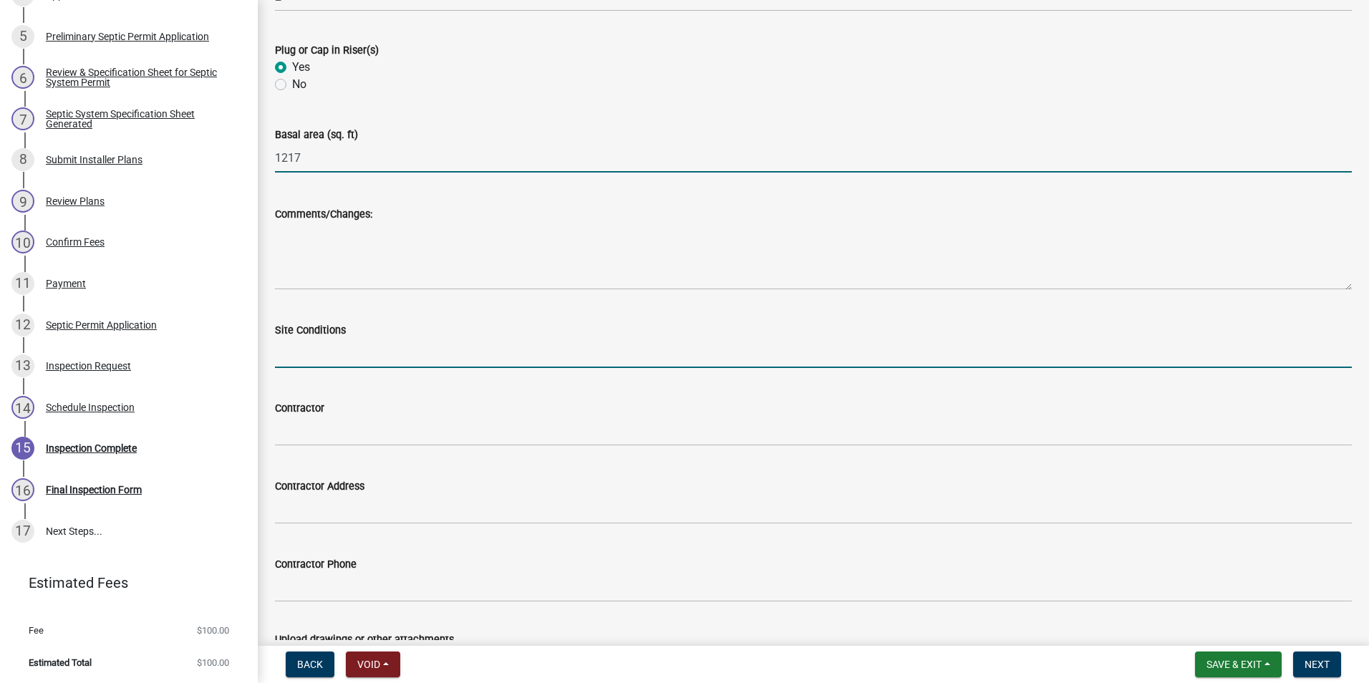
click at [324, 352] on input "Site Conditions" at bounding box center [813, 353] width 1077 height 29
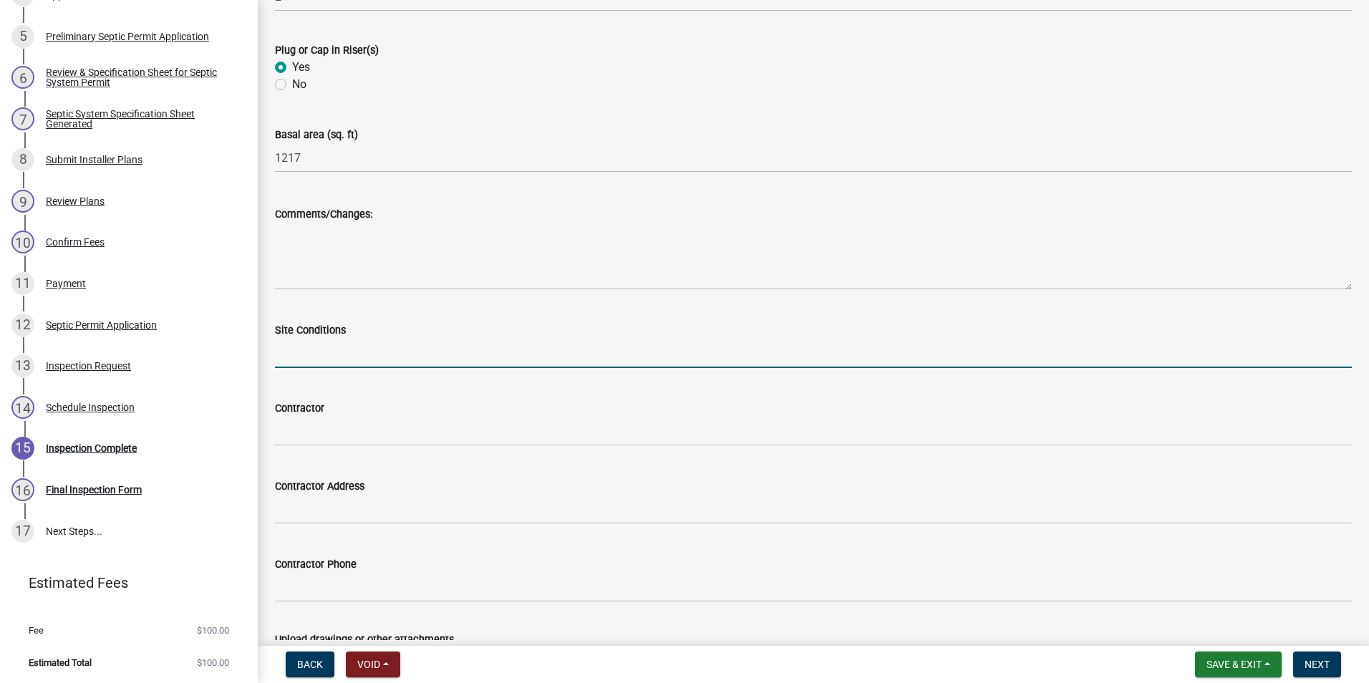
type input "dry"
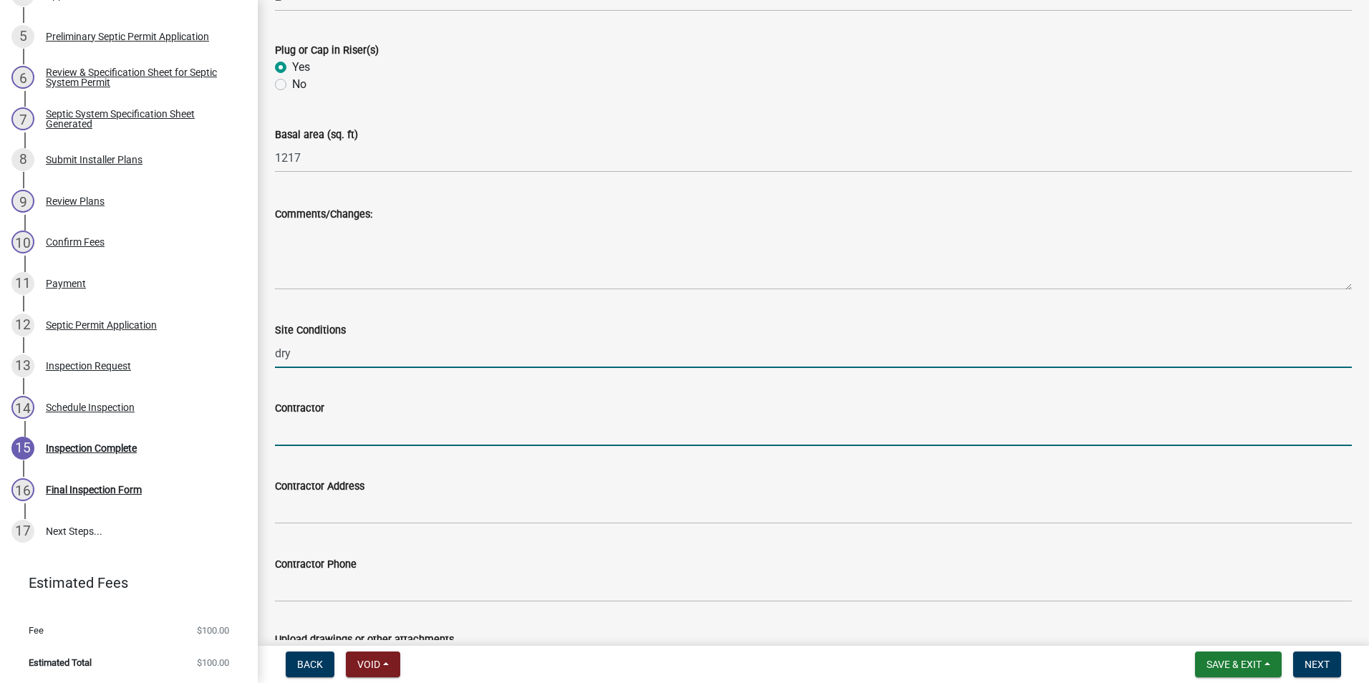
click at [320, 423] on input "Contractor" at bounding box center [813, 431] width 1077 height 29
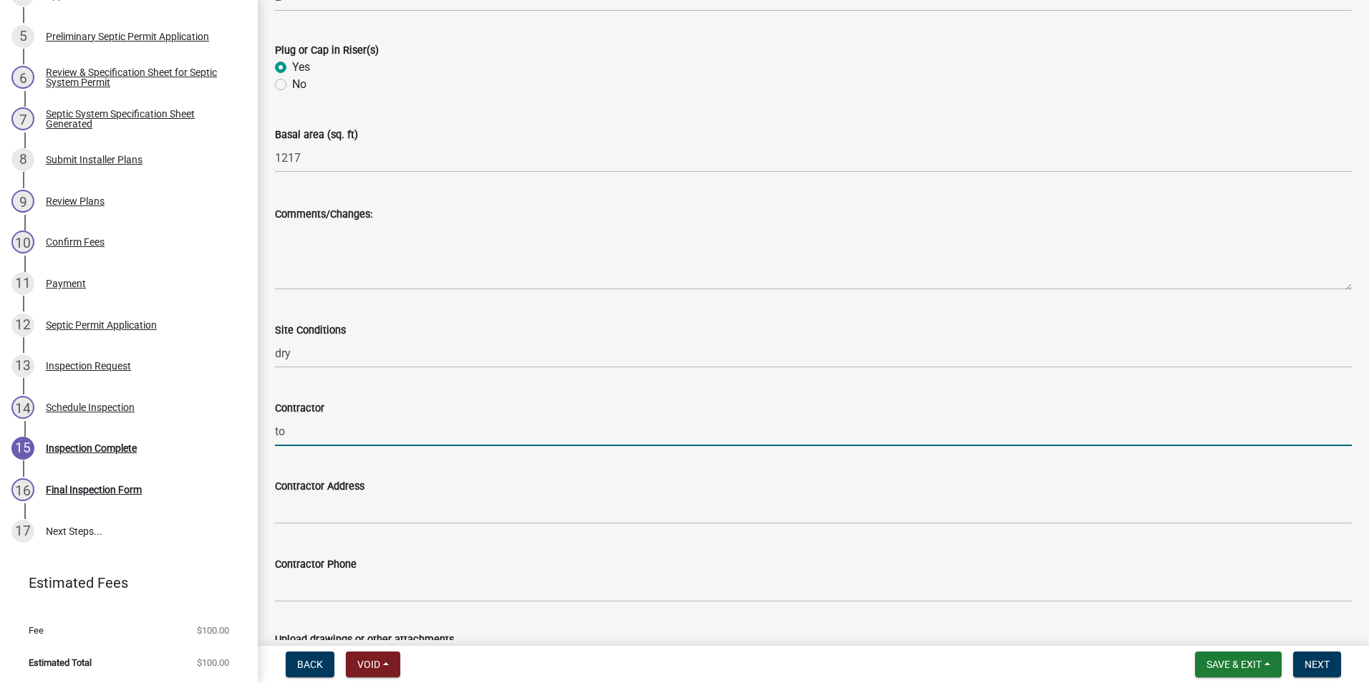
type input "t"
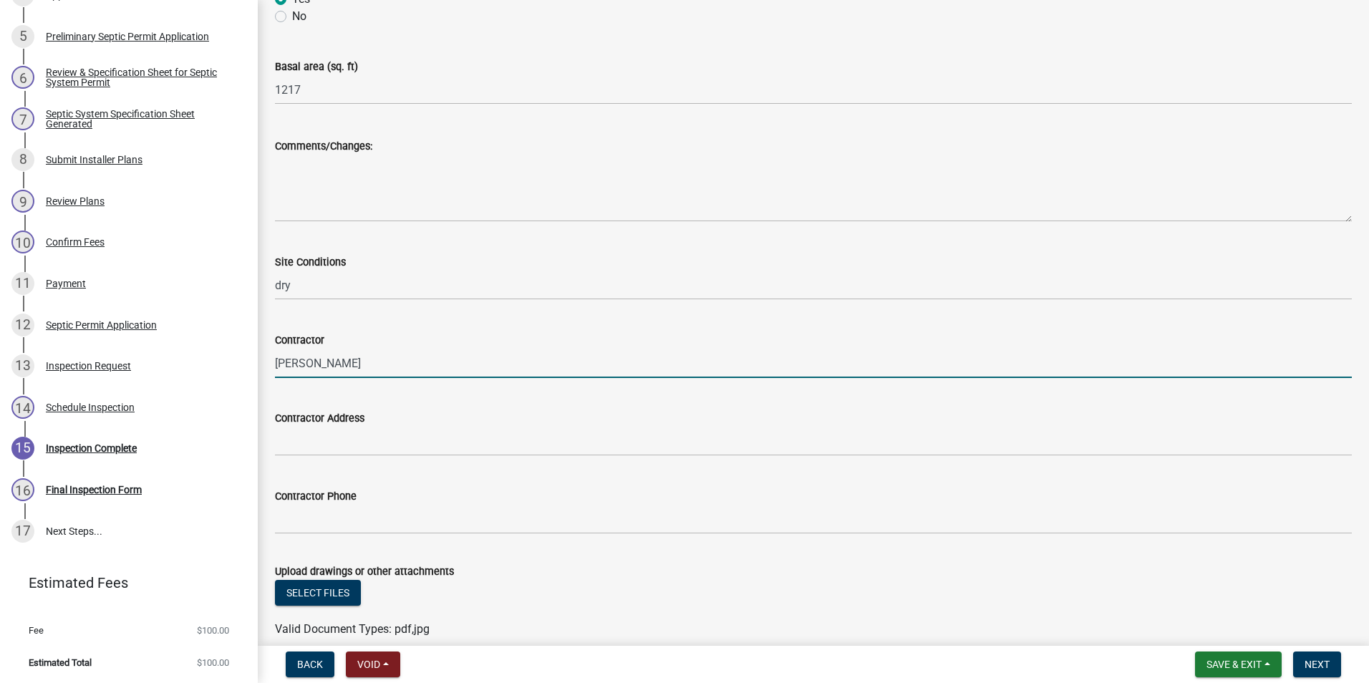
scroll to position [3714, 0]
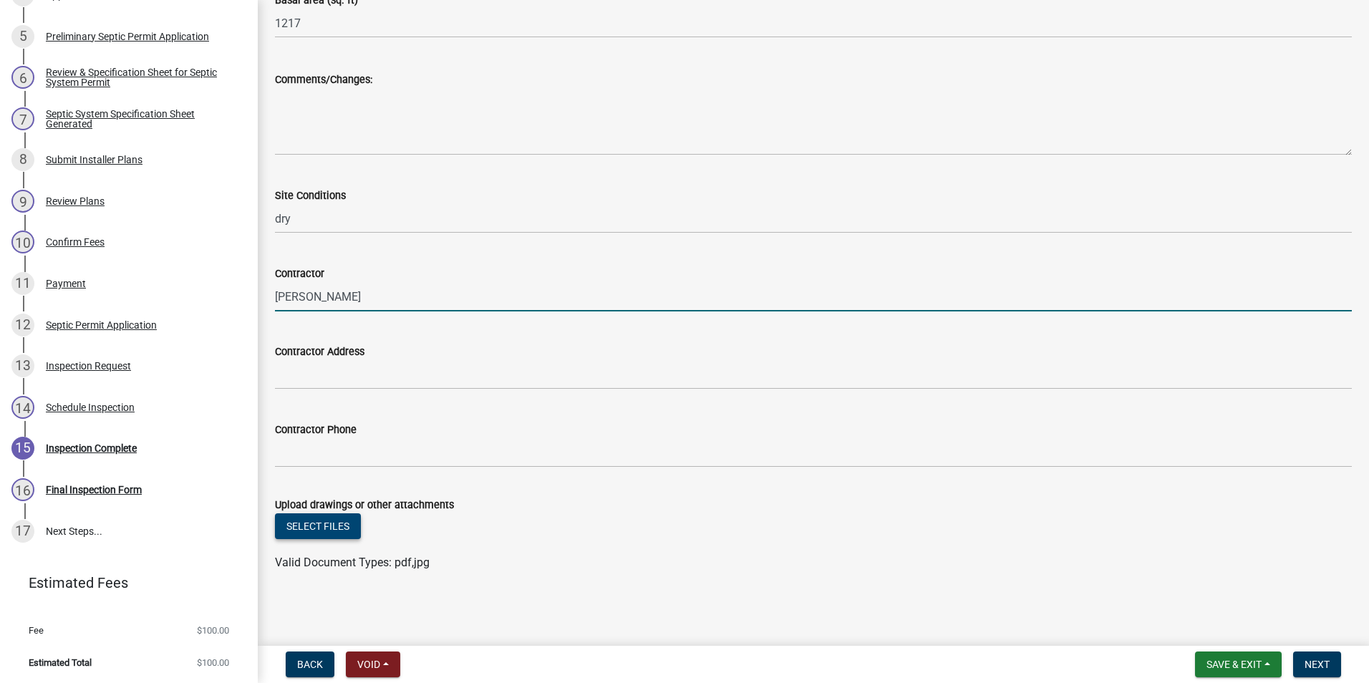
type input "[PERSON_NAME]"
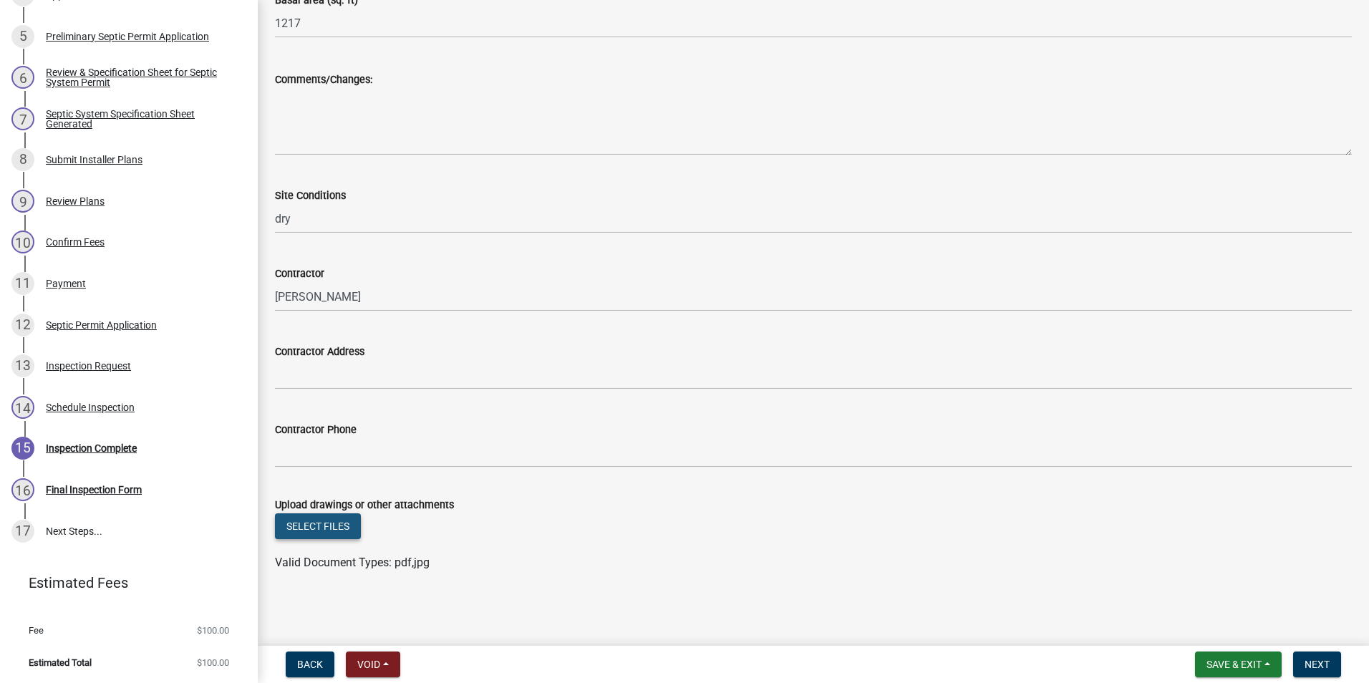
click at [333, 516] on button "Select files" at bounding box center [318, 526] width 86 height 26
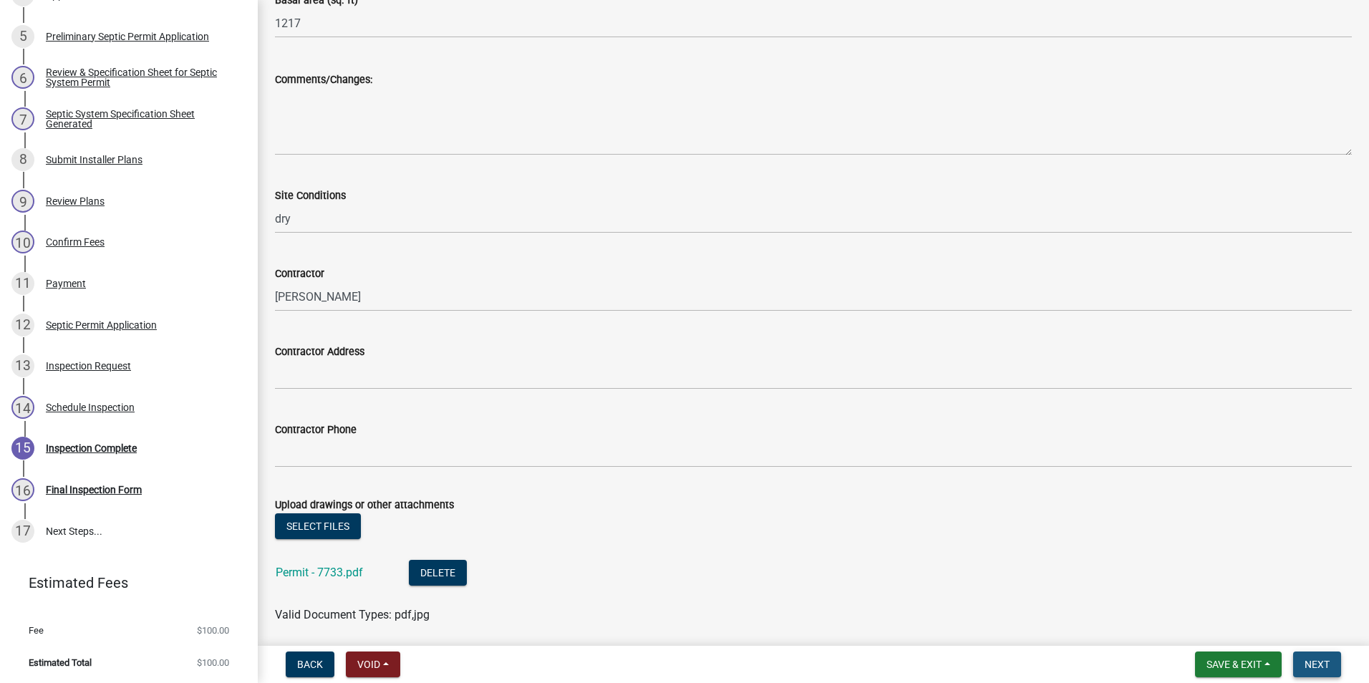
click at [1318, 662] on span "Next" at bounding box center [1316, 664] width 25 height 11
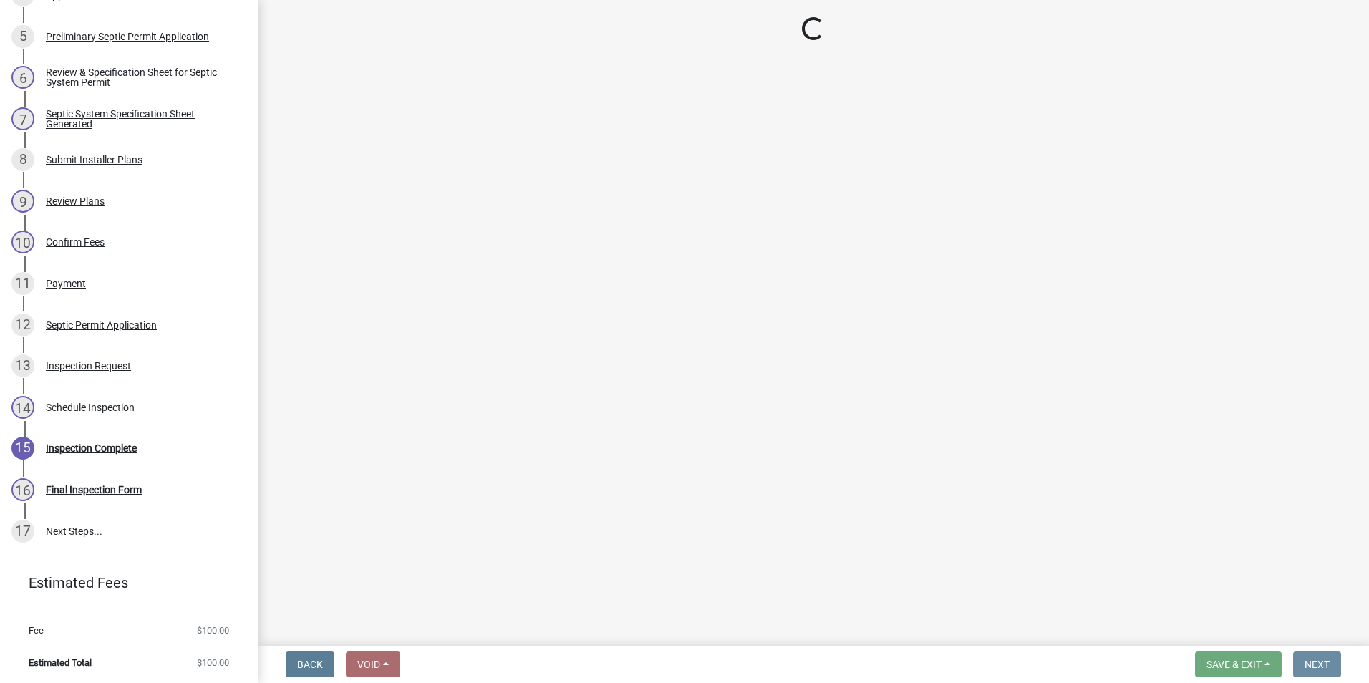
scroll to position [0, 0]
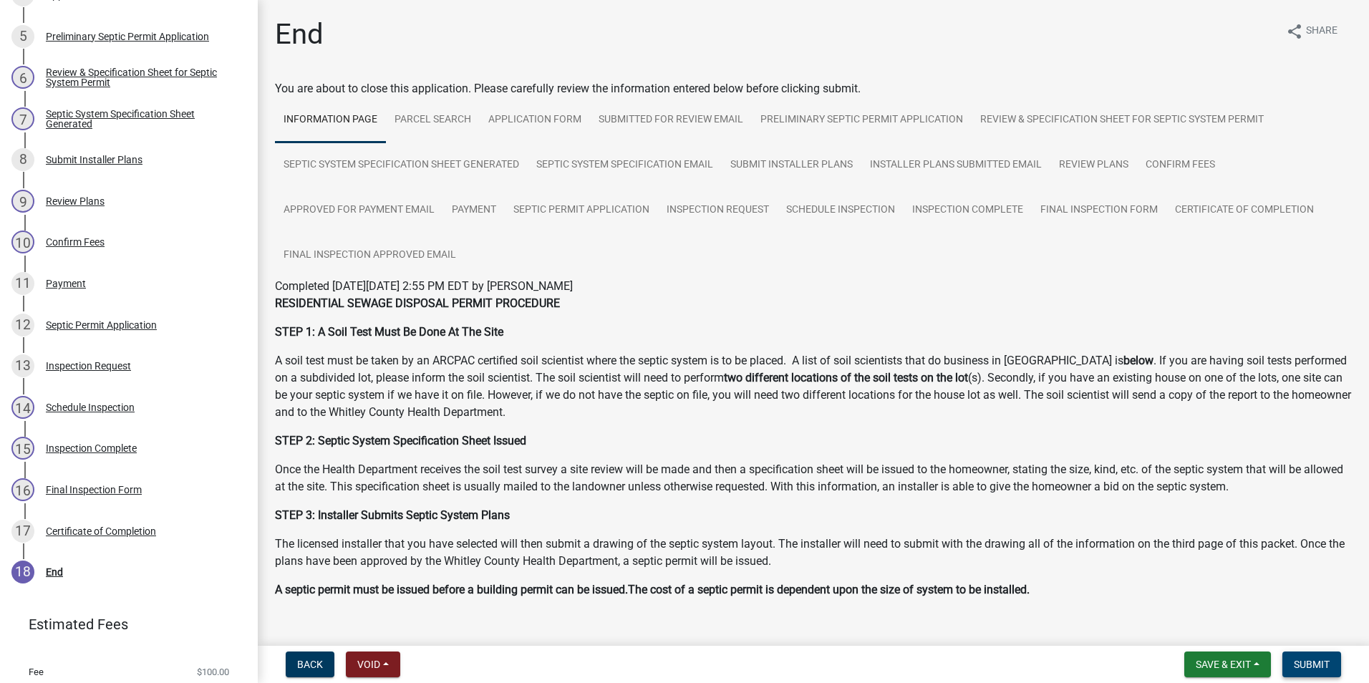
click at [1304, 664] on span "Submit" at bounding box center [1312, 664] width 36 height 11
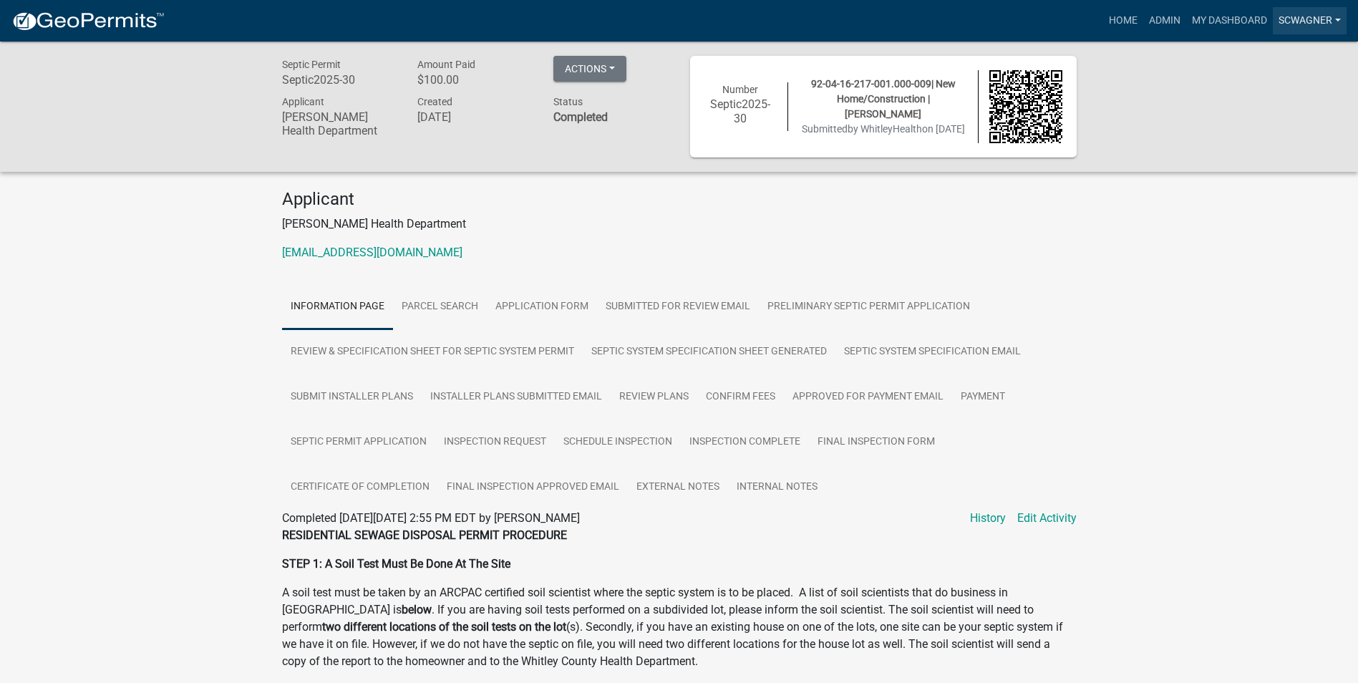
click at [1302, 23] on link "scwagner" at bounding box center [1310, 20] width 74 height 27
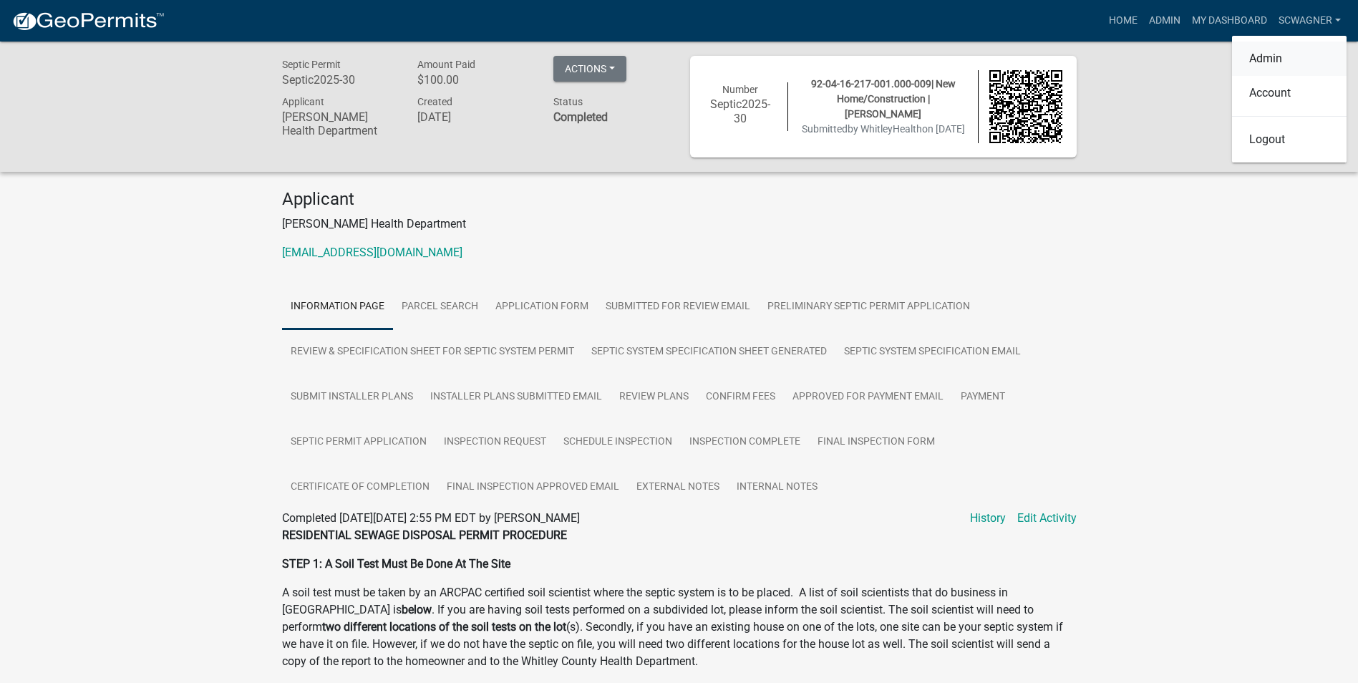
click at [1267, 57] on link "Admin" at bounding box center [1289, 59] width 115 height 34
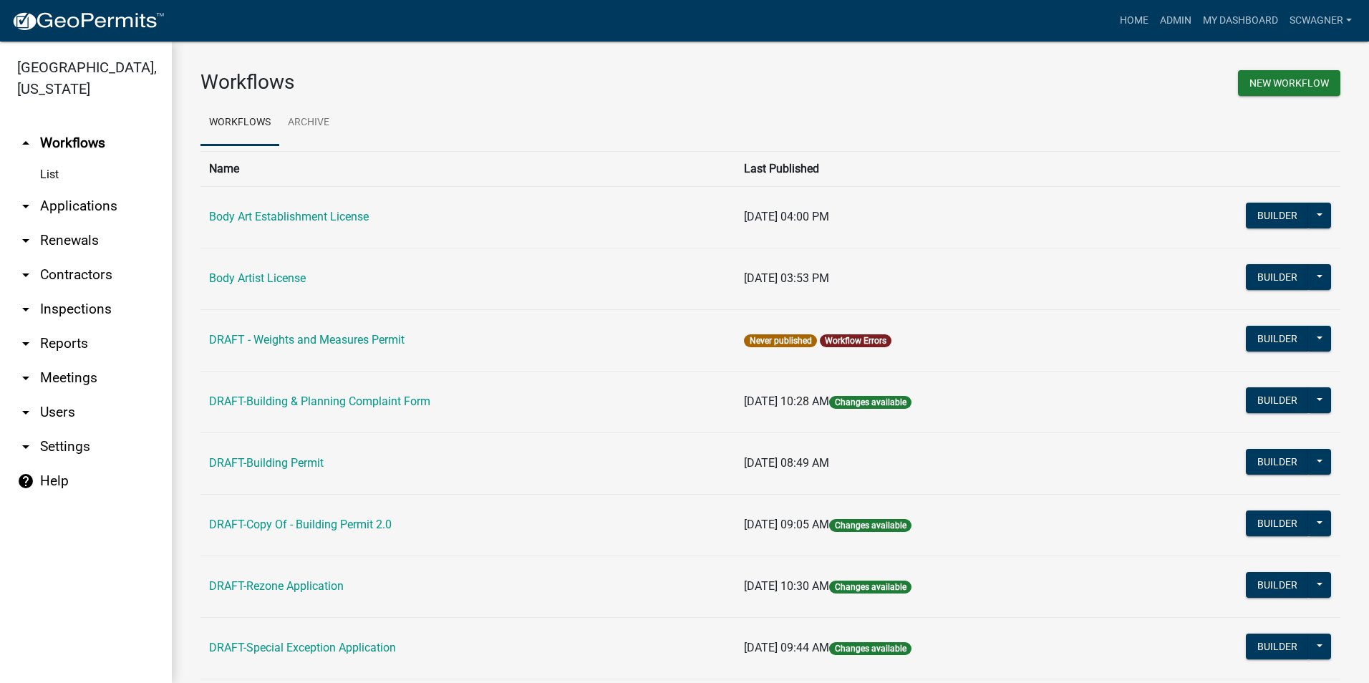
click at [102, 205] on link "arrow_drop_down Applications" at bounding box center [86, 206] width 172 height 34
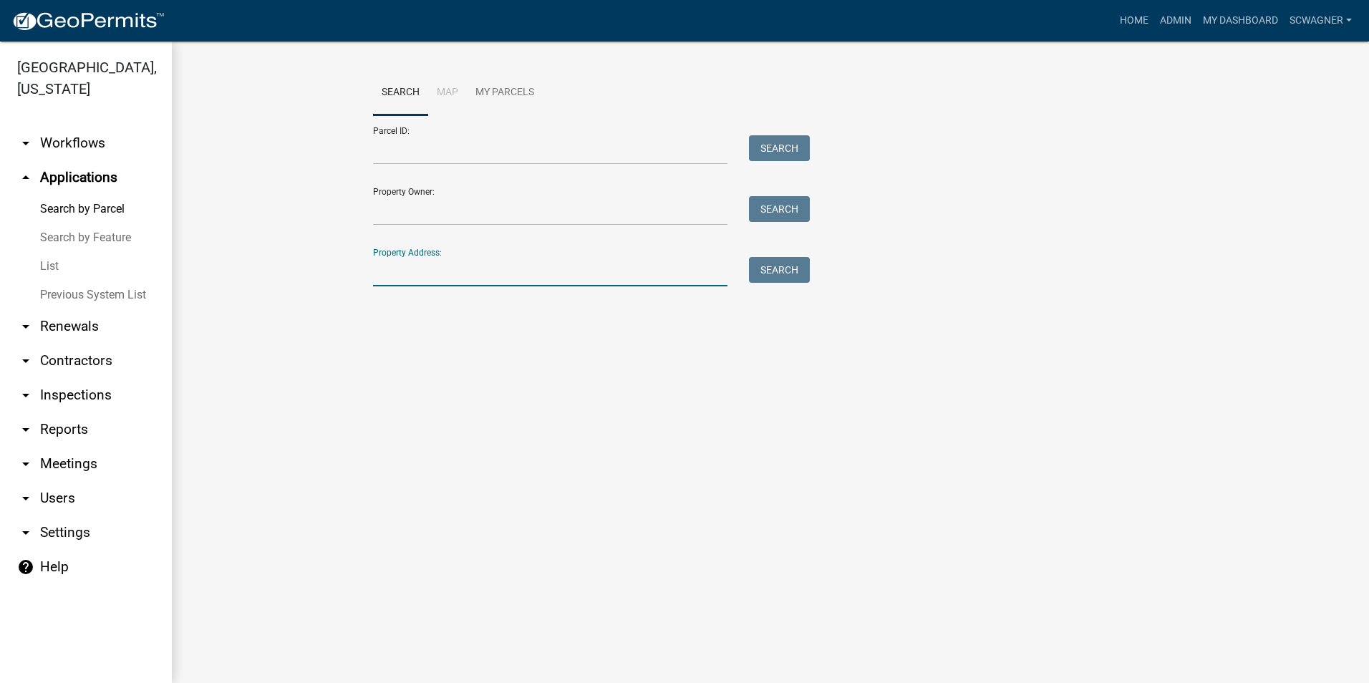
click at [393, 273] on input "Property Address:" at bounding box center [550, 271] width 354 height 29
type input "4150"
click at [773, 272] on button "Search" at bounding box center [779, 270] width 61 height 26
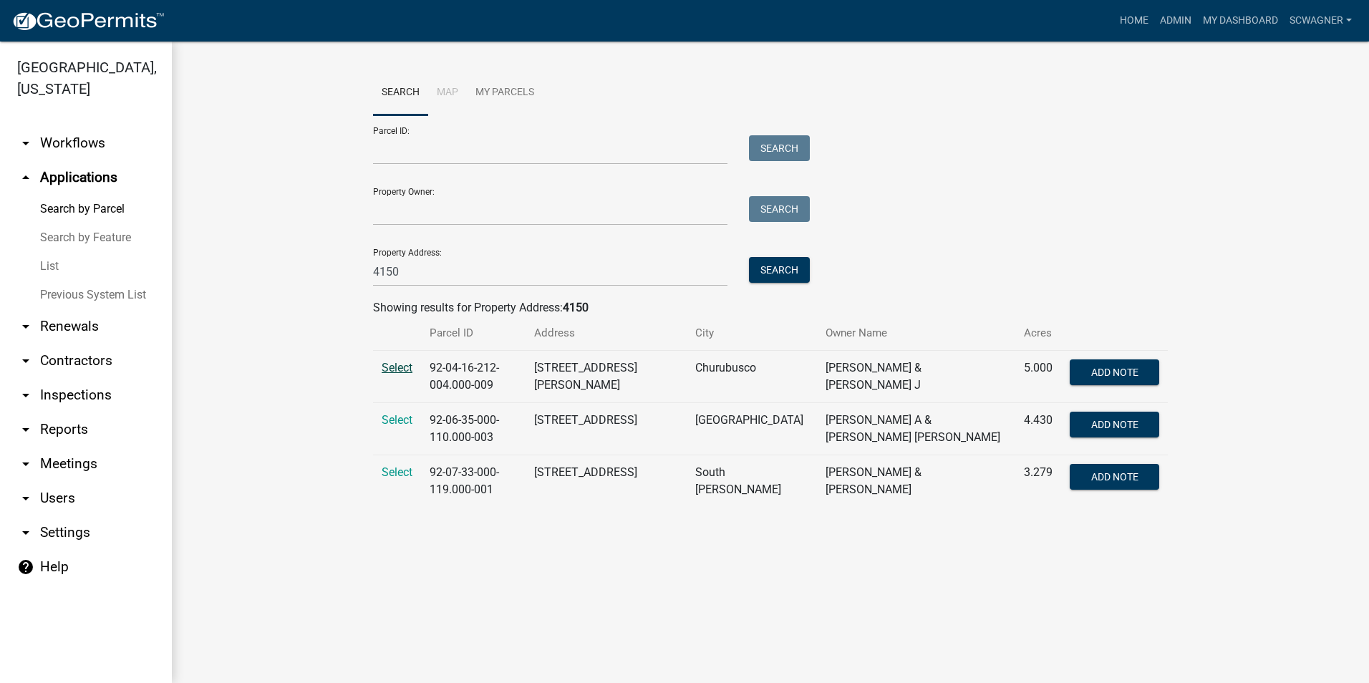
click at [402, 363] on span "Select" at bounding box center [397, 368] width 31 height 14
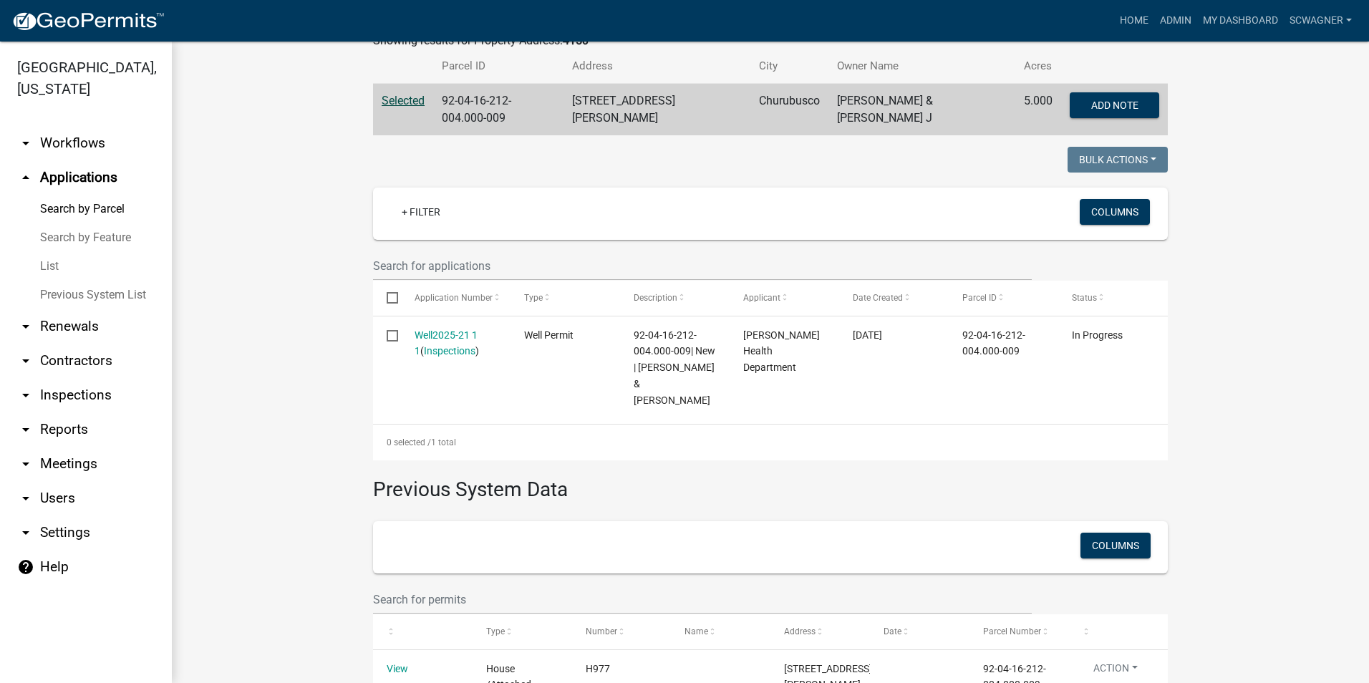
scroll to position [286, 0]
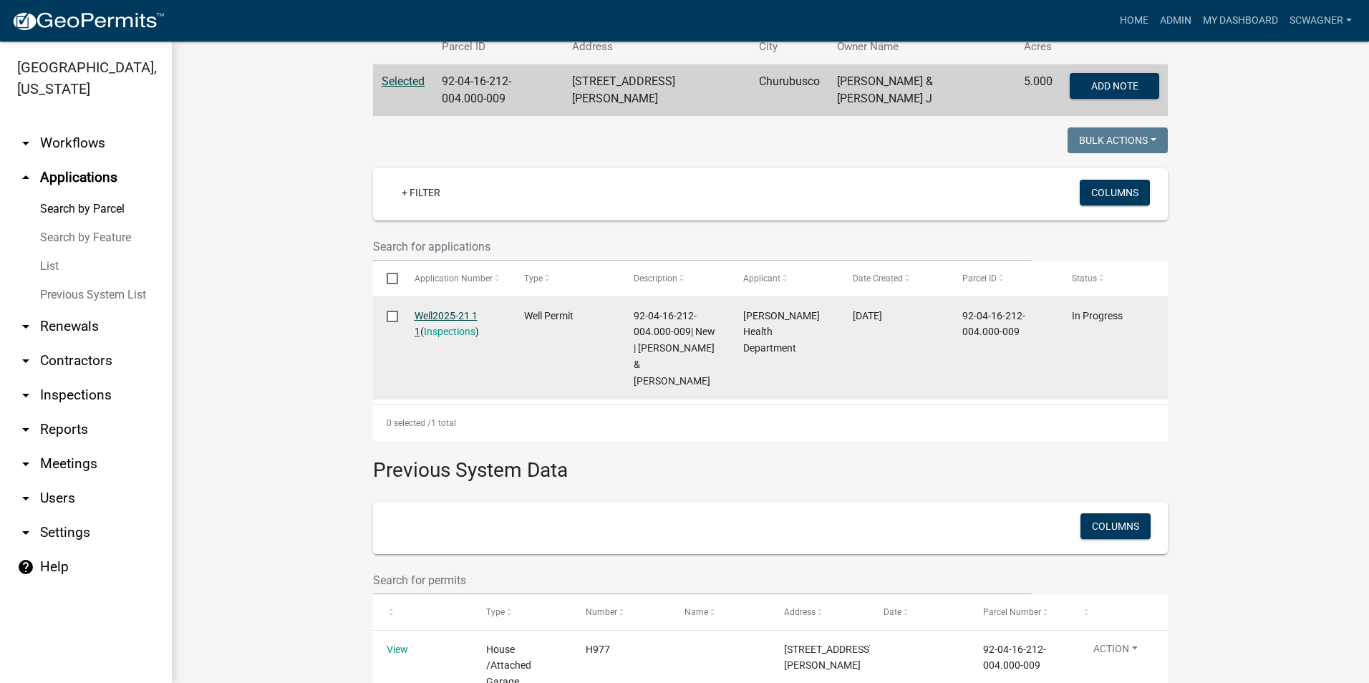
click at [429, 310] on link "Well2025-21 1 1" at bounding box center [446, 324] width 63 height 28
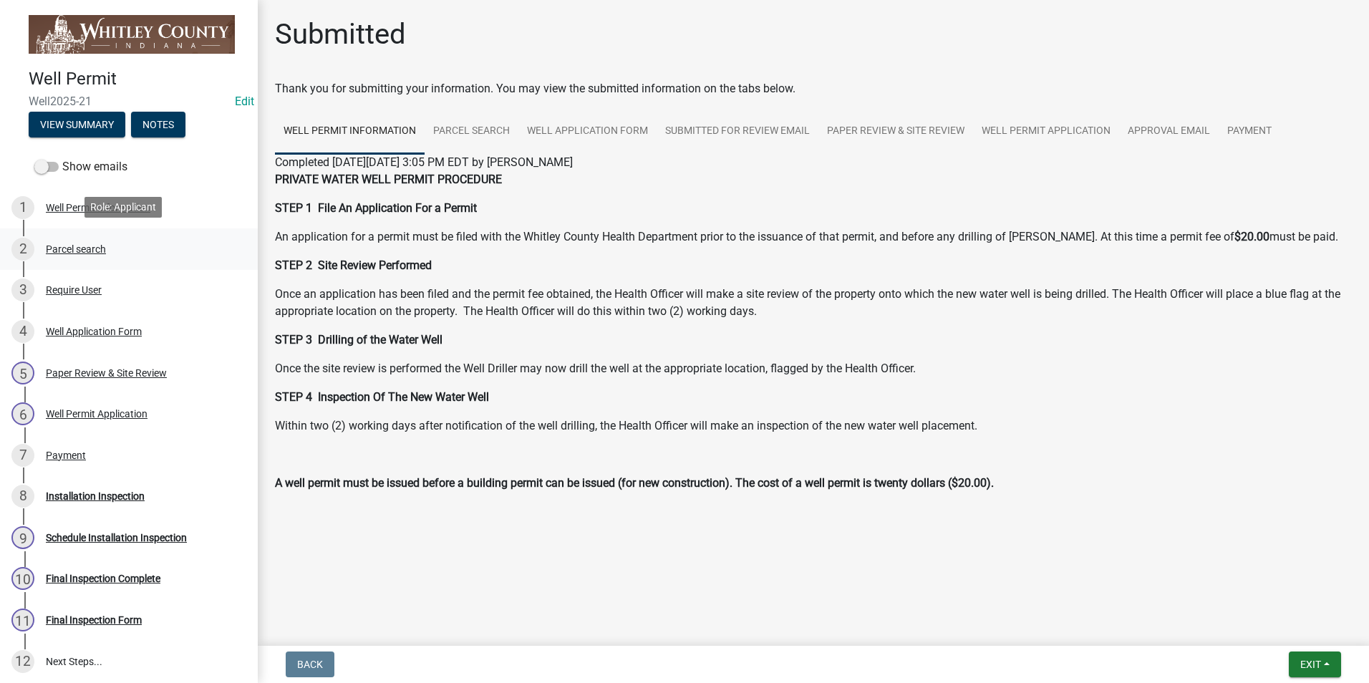
click at [89, 249] on div "Parcel search" at bounding box center [76, 249] width 60 height 10
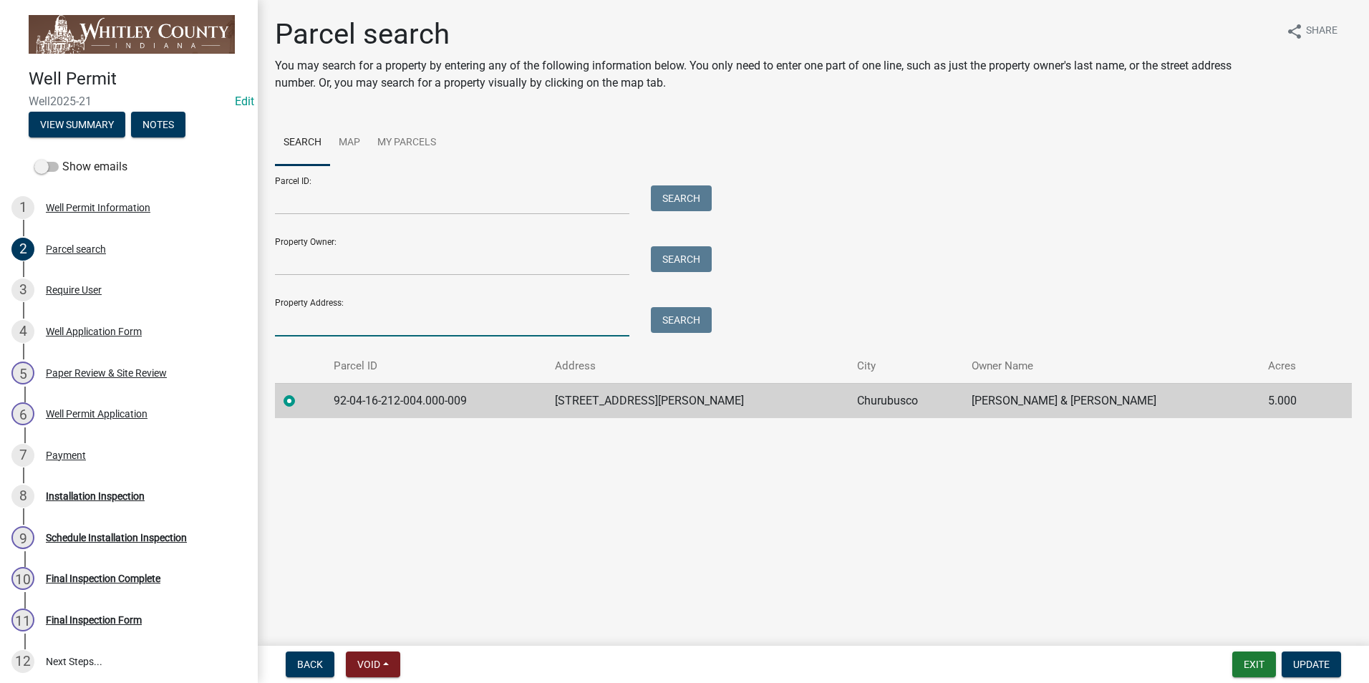
click at [360, 324] on input "Property Address:" at bounding box center [452, 321] width 354 height 29
type input "4355"
click at [688, 317] on button "Search" at bounding box center [681, 320] width 61 height 26
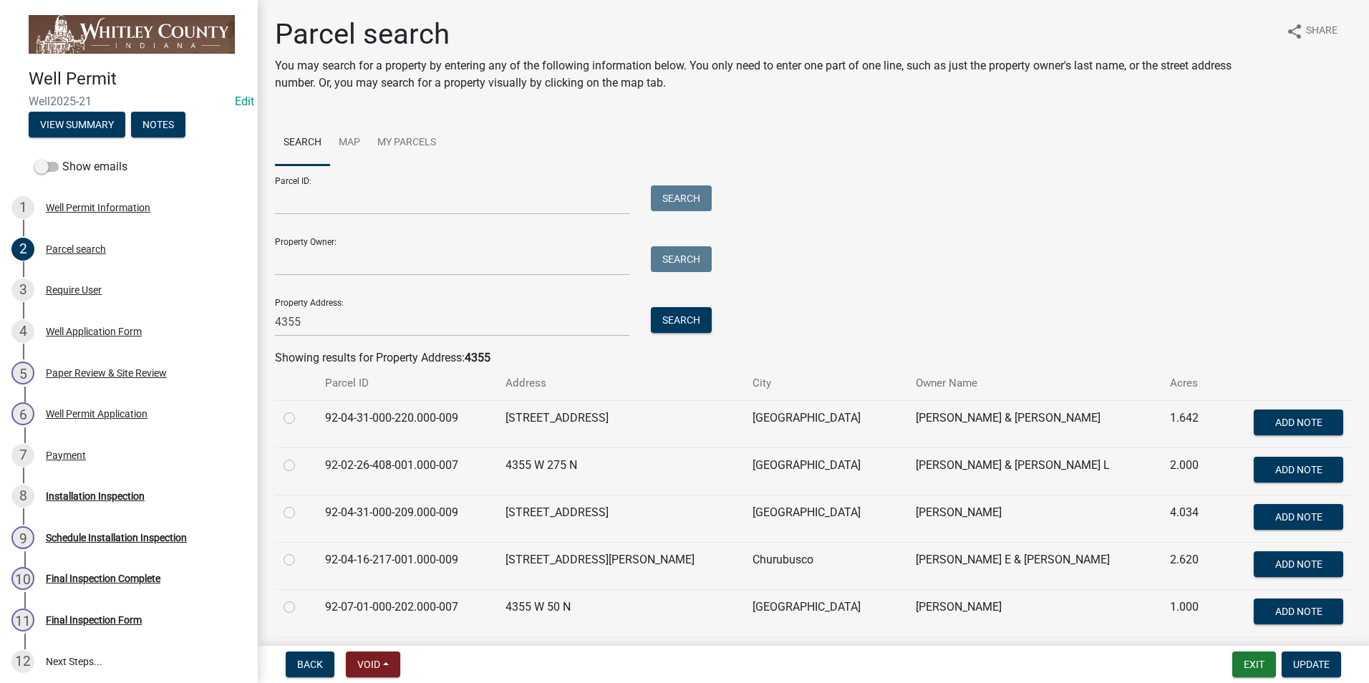
click at [375, 557] on td "92-04-16-217-001.000-009" at bounding box center [406, 565] width 180 height 47
drag, startPoint x: 290, startPoint y: 557, endPoint x: 304, endPoint y: 559, distance: 13.8
click at [301, 551] on label at bounding box center [301, 551] width 0 height 0
click at [301, 558] on input "radio" at bounding box center [305, 555] width 9 height 9
radio input "true"
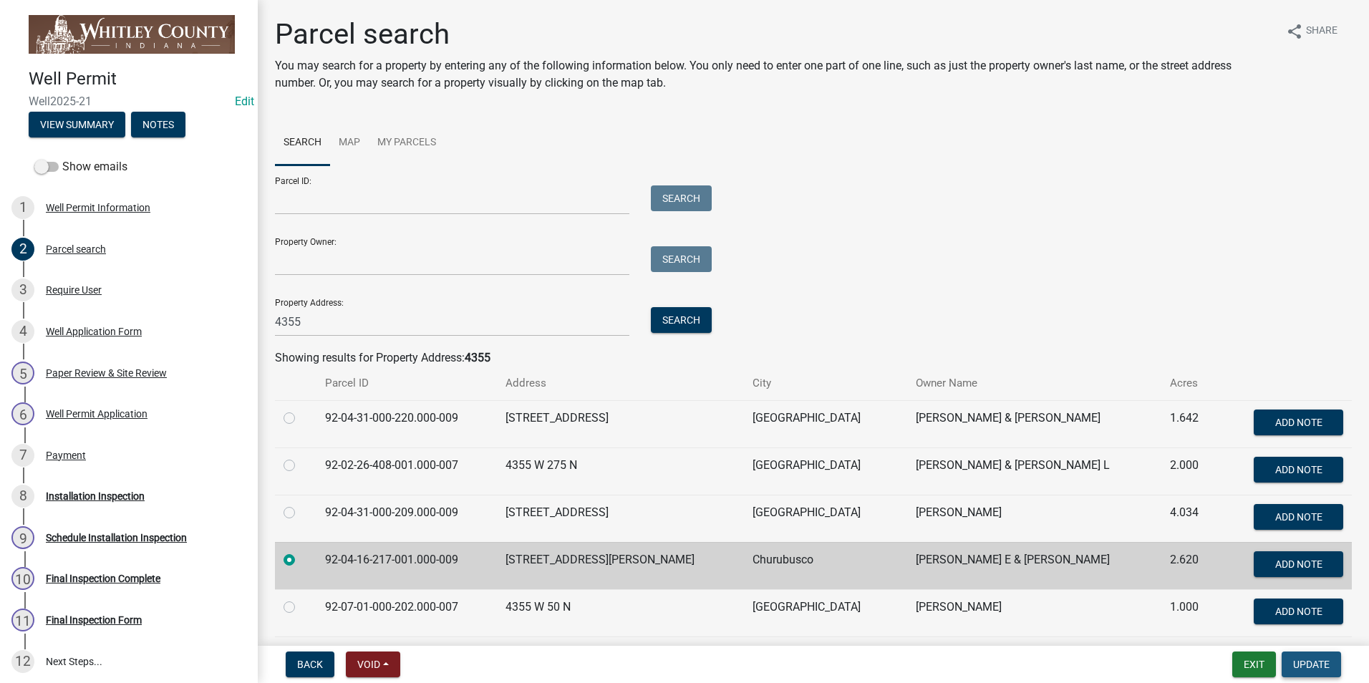
click at [1313, 666] on span "Update" at bounding box center [1311, 664] width 37 height 11
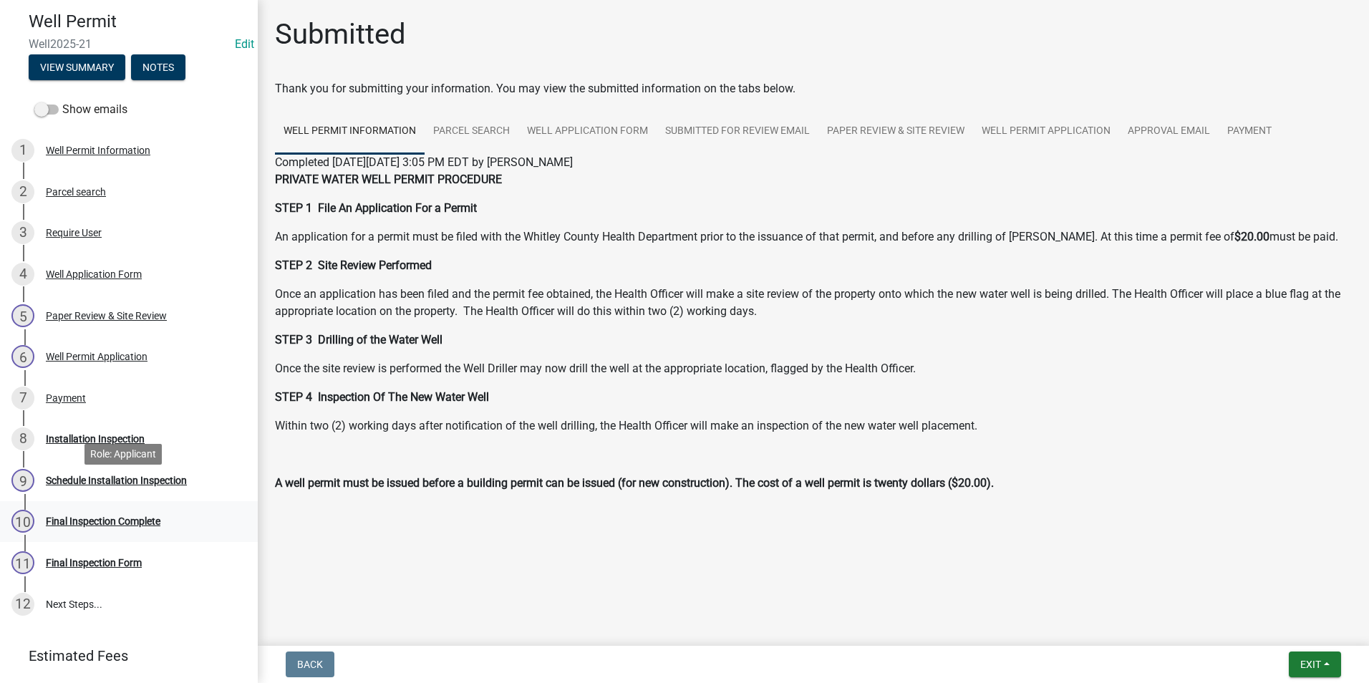
scroll to position [130, 0]
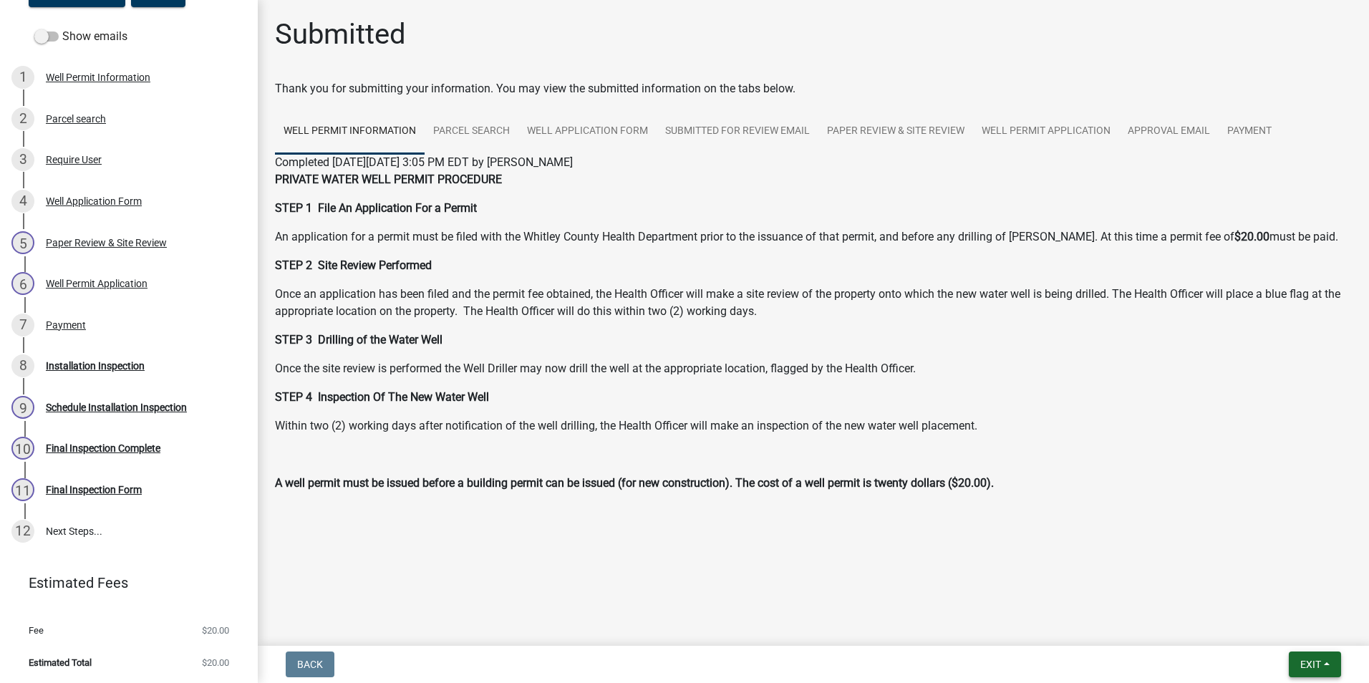
click at [1297, 660] on button "Exit" at bounding box center [1315, 665] width 52 height 26
click at [1265, 626] on button "Save & Exit" at bounding box center [1283, 627] width 115 height 34
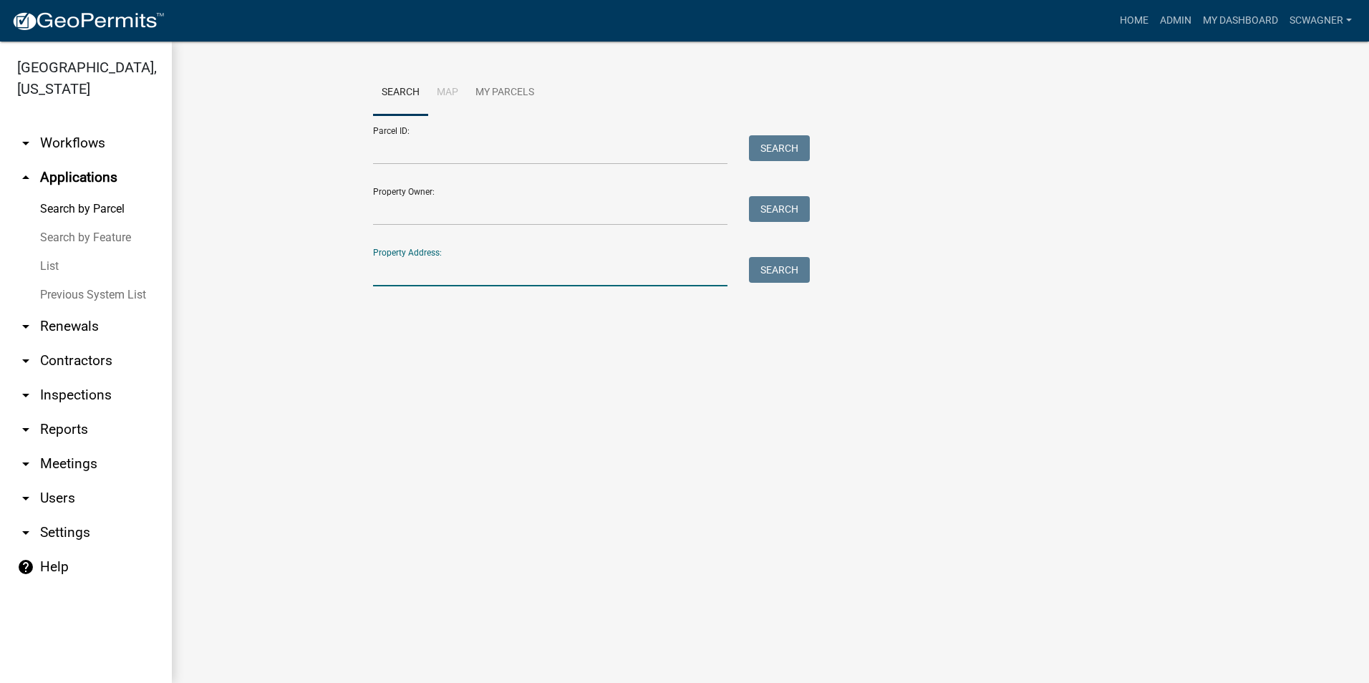
click at [409, 272] on input "Property Address:" at bounding box center [550, 271] width 354 height 29
type input "4355"
click at [780, 262] on button "Search" at bounding box center [779, 270] width 61 height 26
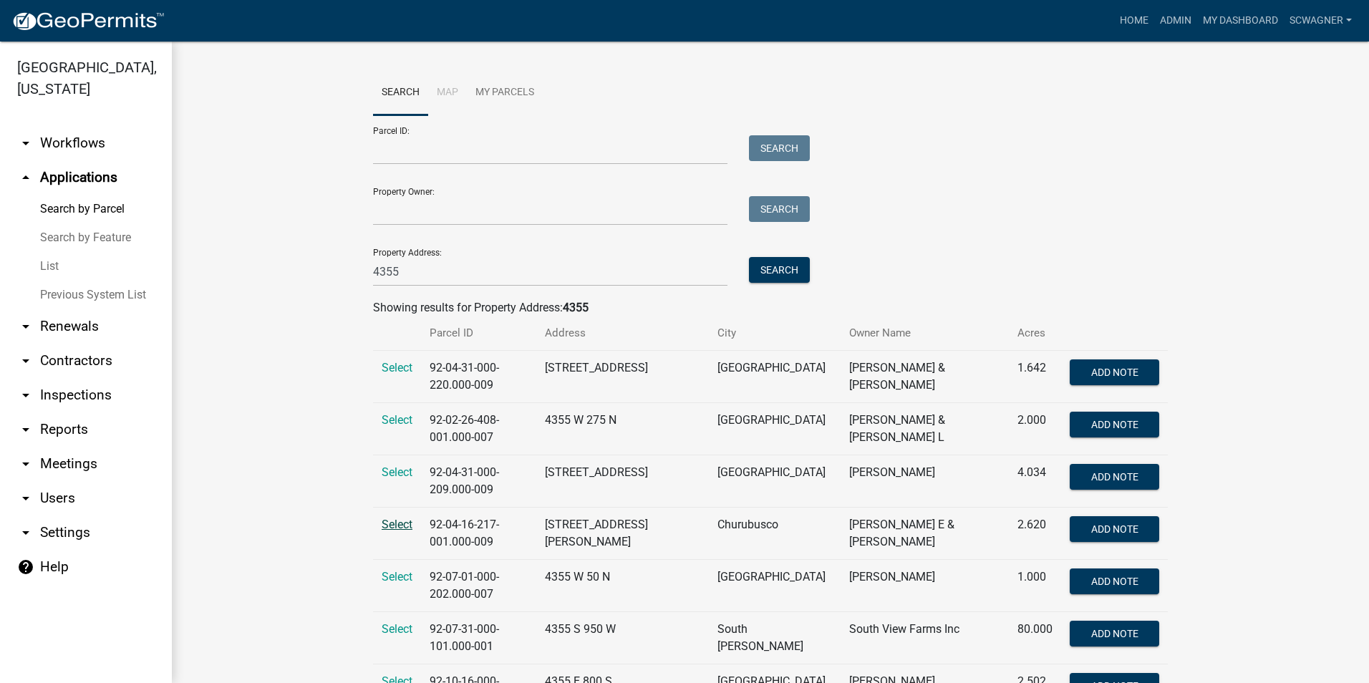
click at [396, 518] on span "Select" at bounding box center [397, 525] width 31 height 14
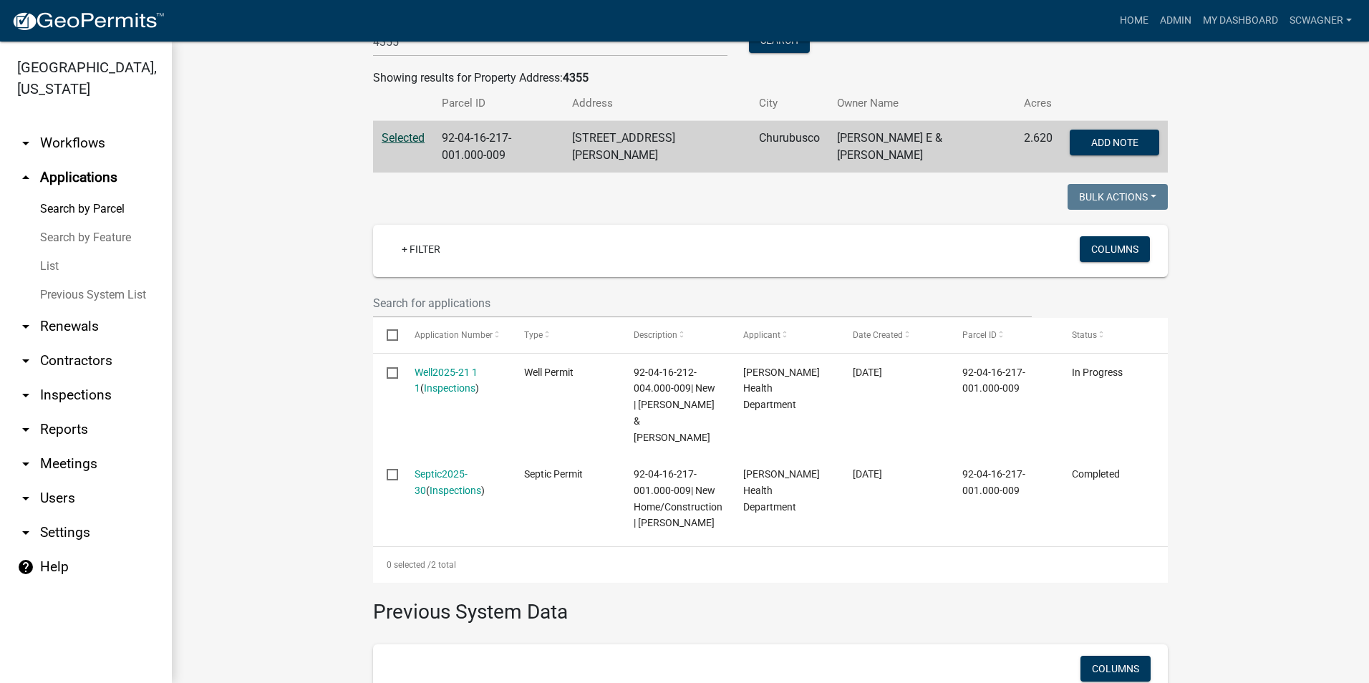
scroll to position [286, 0]
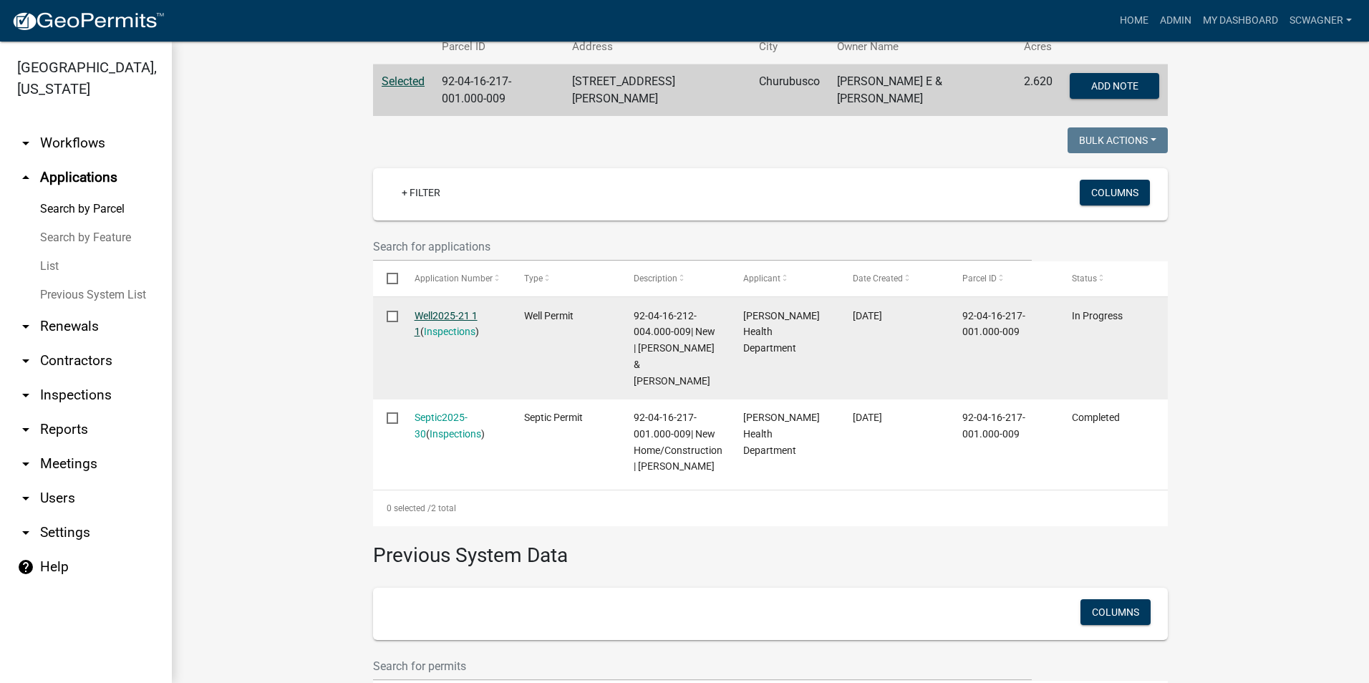
click at [427, 310] on link "Well2025-21 1 1" at bounding box center [446, 324] width 63 height 28
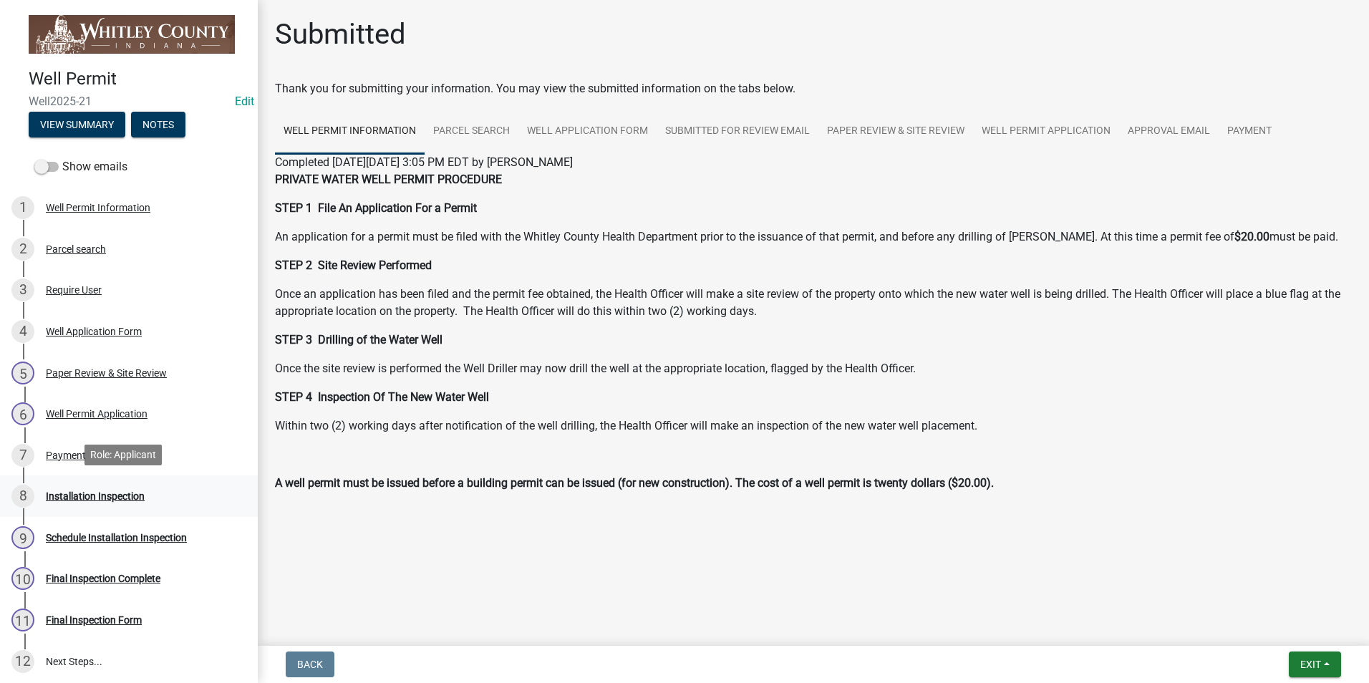
click at [83, 491] on div "Installation Inspection" at bounding box center [95, 496] width 99 height 10
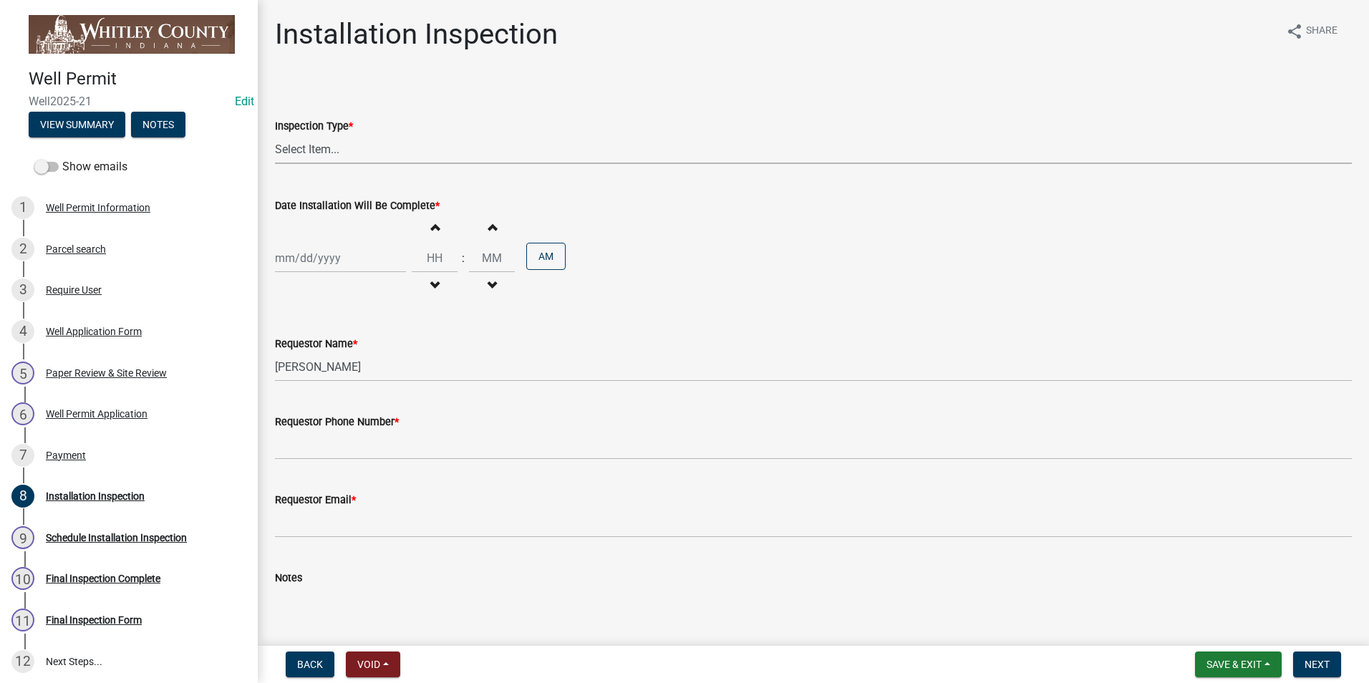
drag, startPoint x: 321, startPoint y: 147, endPoint x: 324, endPoint y: 155, distance: 8.9
click at [321, 148] on select "Select Item... Well Installation Inspection" at bounding box center [813, 149] width 1077 height 29
click at [275, 135] on select "Select Item... Well Installation Inspection" at bounding box center [813, 149] width 1077 height 29
select select "4c1032d9-b43a-4610-a64a-bf970f548ad8"
click at [324, 258] on div at bounding box center [340, 257] width 131 height 29
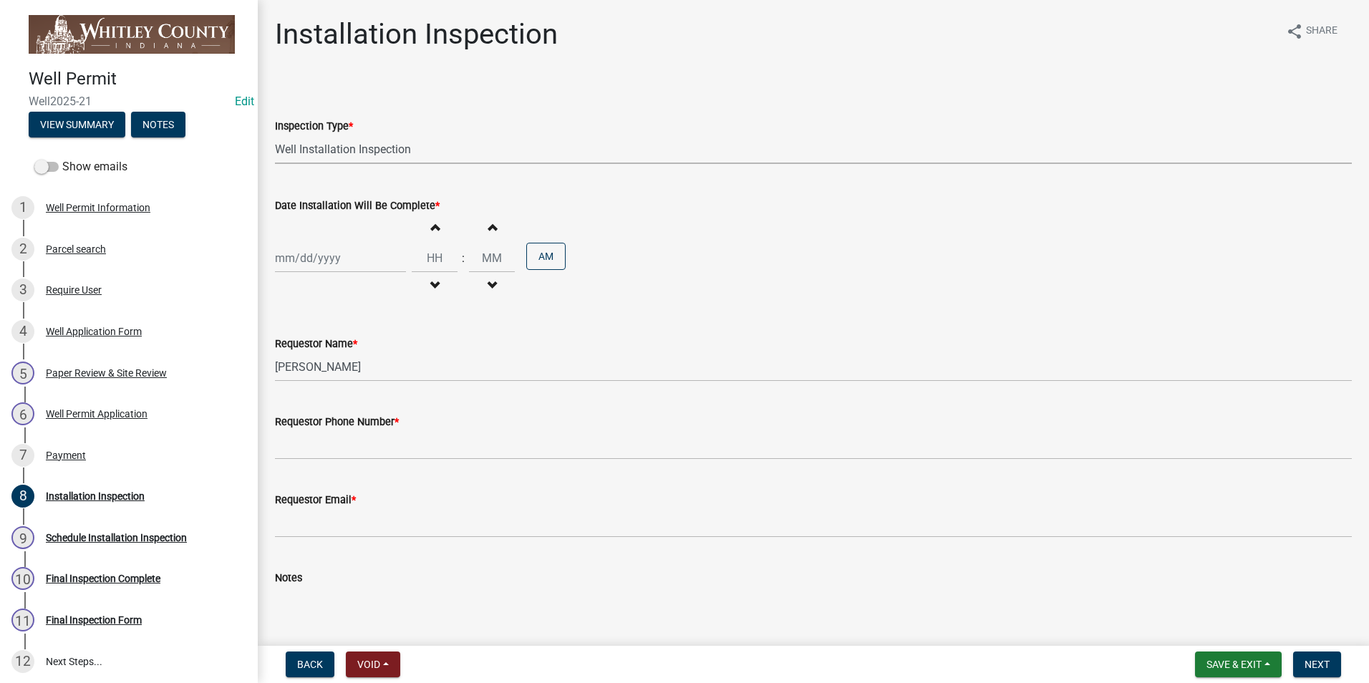
select select "9"
select select "2025"
click at [357, 358] on div "11" at bounding box center [358, 357] width 23 height 23
type input "[DATE]"
click at [431, 228] on span "button" at bounding box center [434, 226] width 7 height 11
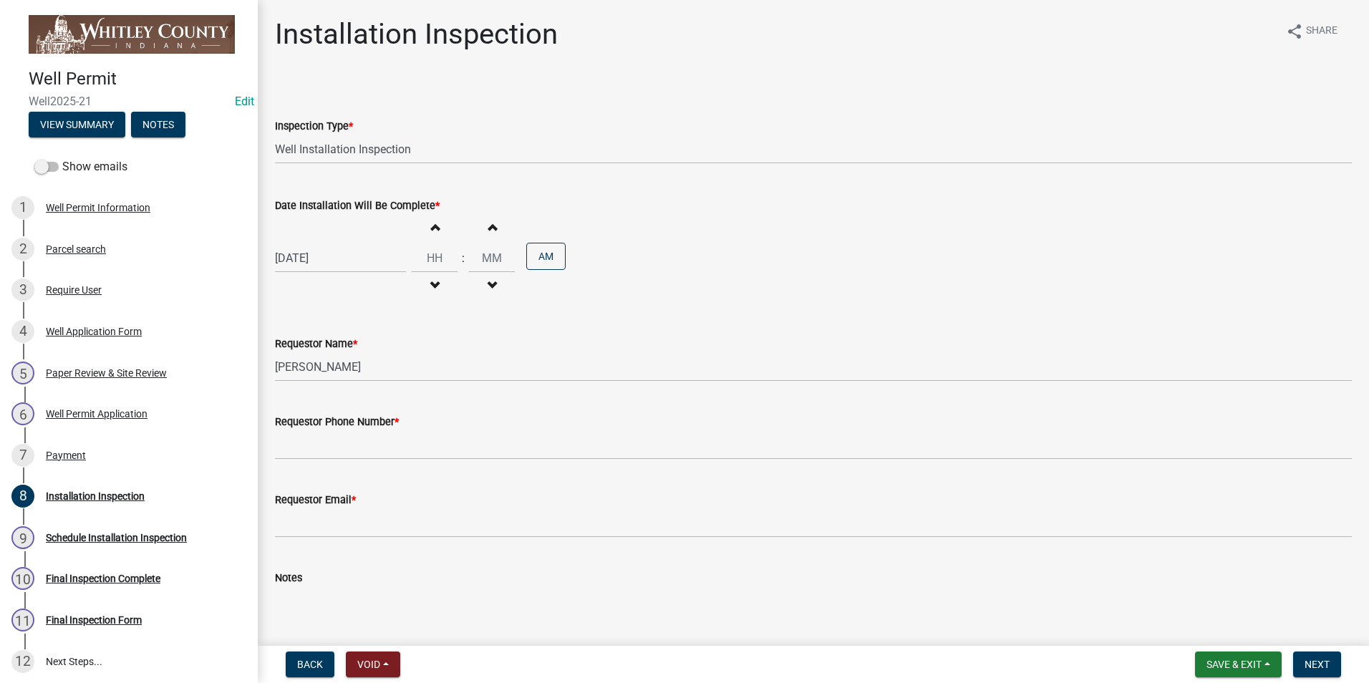
type input "01"
type input "00"
click at [431, 228] on span "button" at bounding box center [434, 226] width 7 height 11
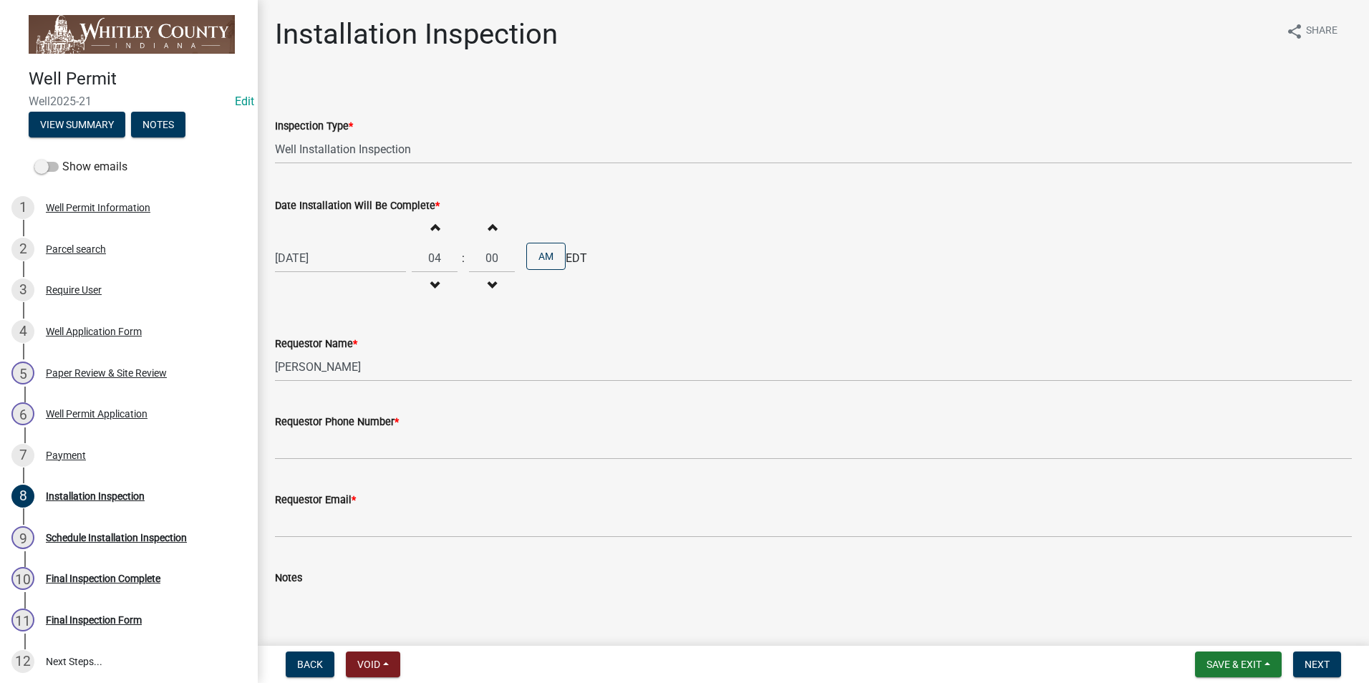
click at [431, 228] on span "button" at bounding box center [434, 226] width 7 height 11
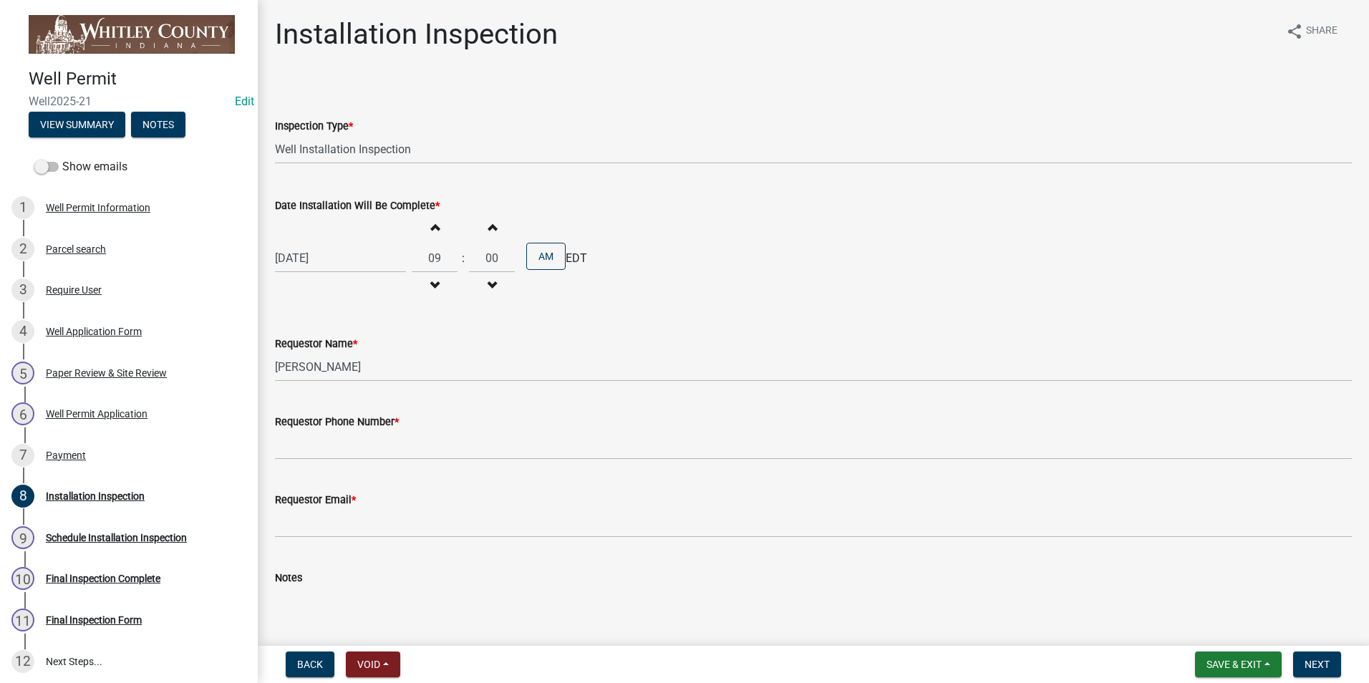
click at [431, 228] on span "button" at bounding box center [434, 226] width 7 height 11
type input "11"
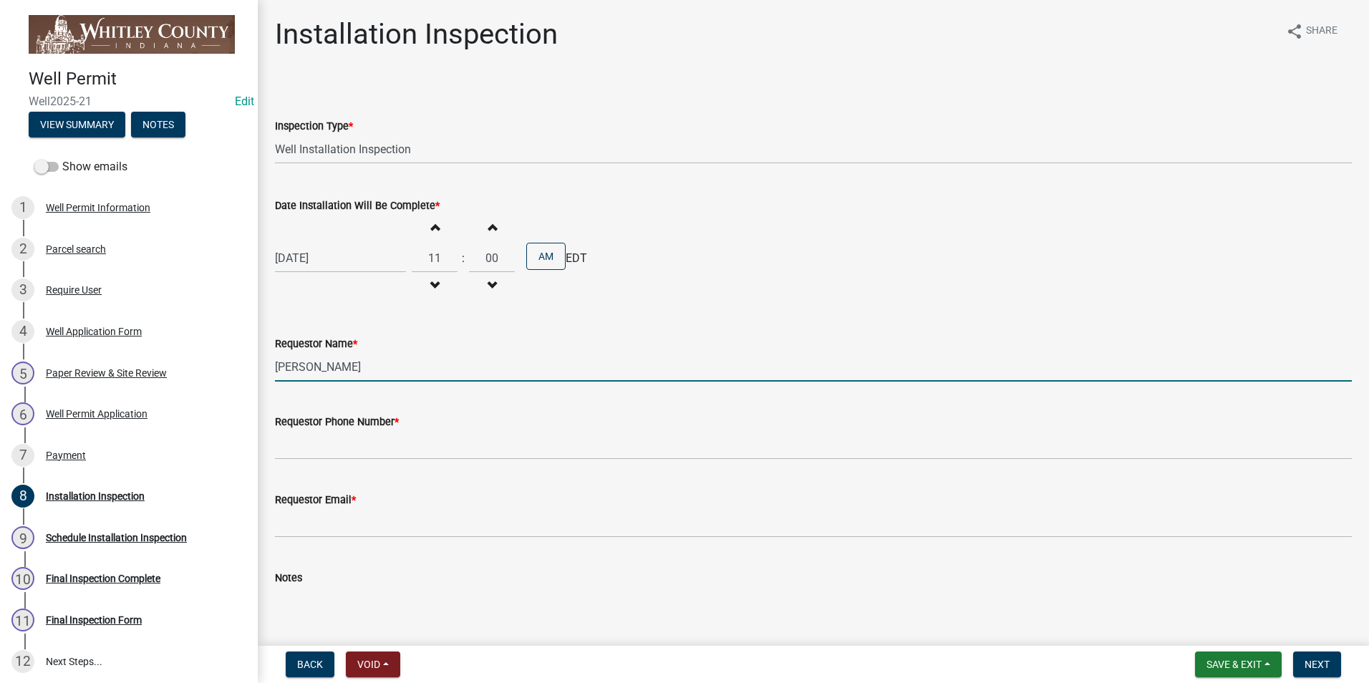
click at [354, 369] on input "[PERSON_NAME]" at bounding box center [813, 366] width 1077 height 29
type input "L"
type input "[PERSON_NAME]"
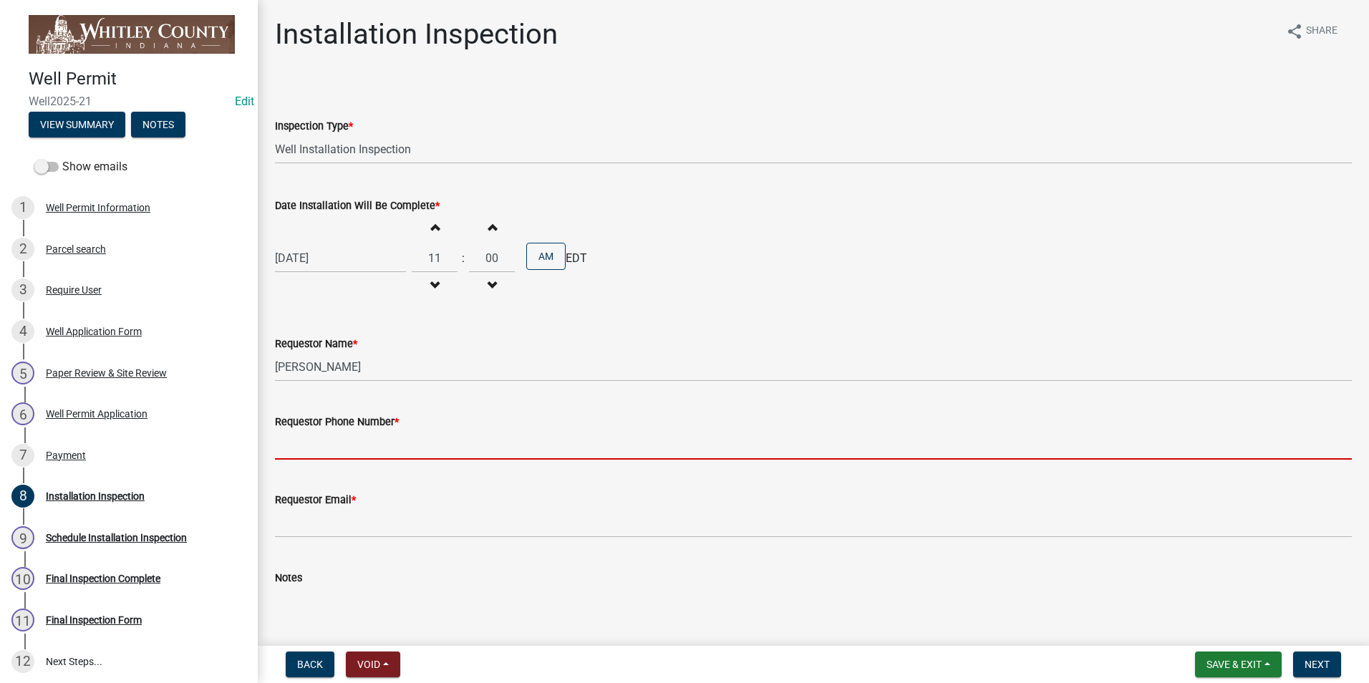
click at [346, 452] on input "Requestor Phone Number *" at bounding box center [813, 444] width 1077 height 29
type input "2602483121"
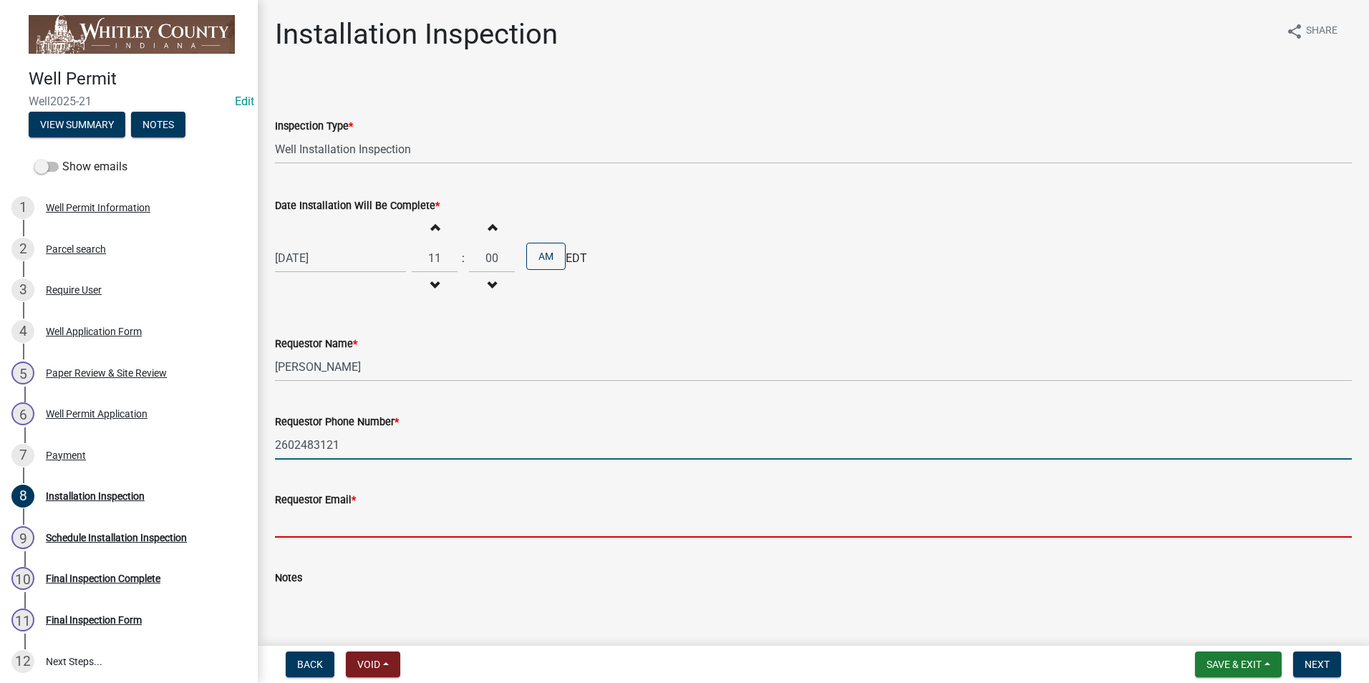
type input "[EMAIL_ADDRESS][DOMAIN_NAME]"
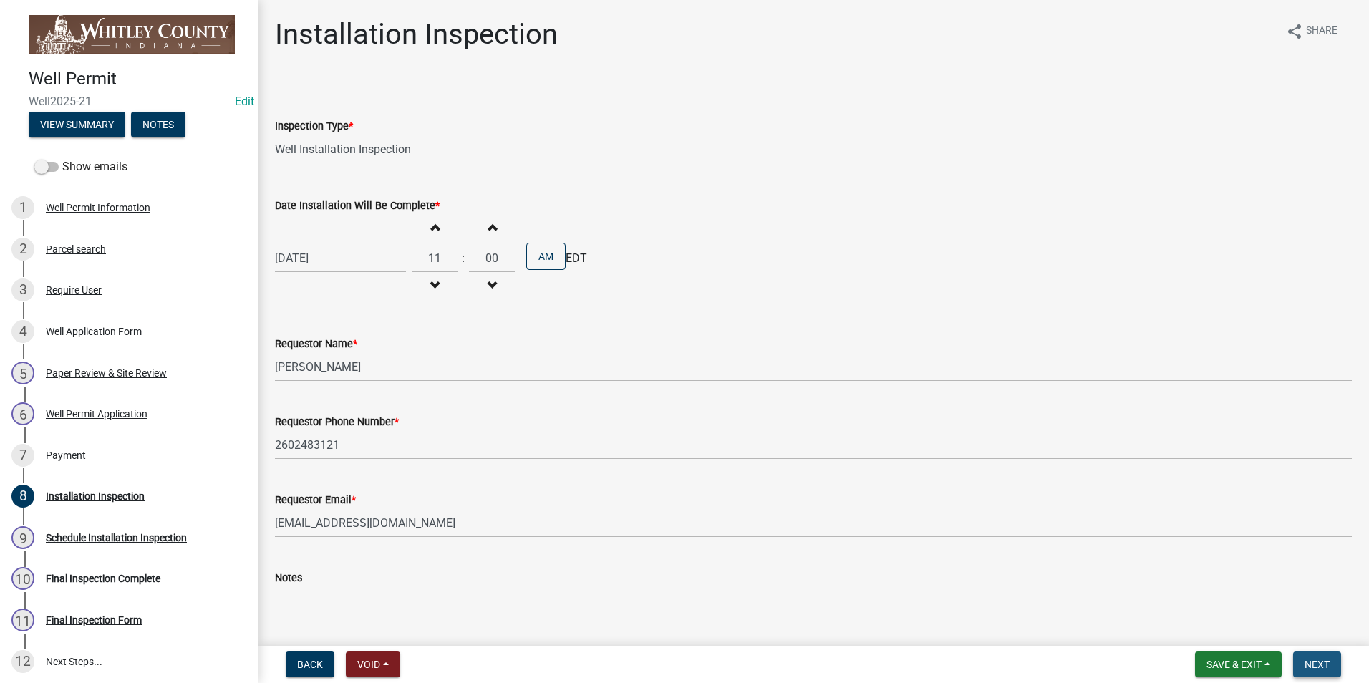
click at [1313, 667] on span "Next" at bounding box center [1316, 664] width 25 height 11
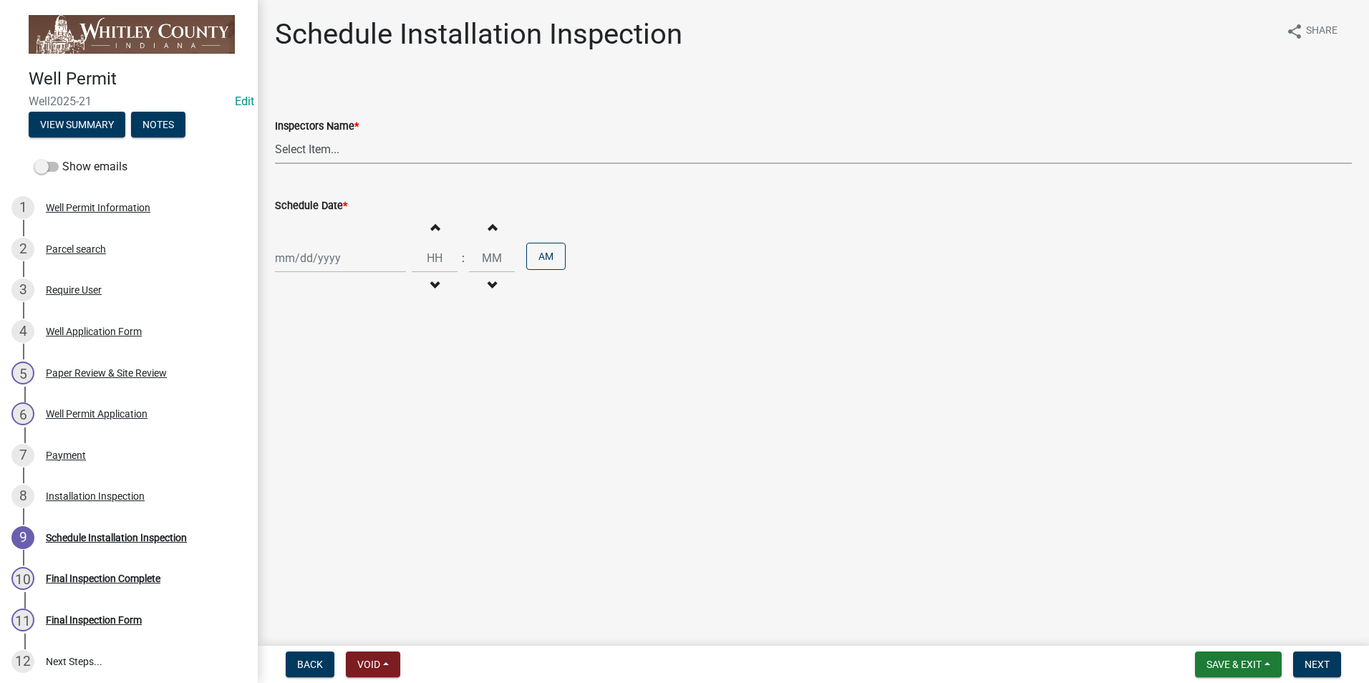
click at [338, 147] on select "Select Item... swagner ([PERSON_NAME] [PERSON_NAME]) [PERSON_NAME] ([PERSON_NAM…" at bounding box center [813, 149] width 1077 height 29
select select "f7ad9f8f-cb11-4988-8b83-06889c6c21fa"
click at [275, 135] on select "Select Item... swagner ([PERSON_NAME] [PERSON_NAME]) [PERSON_NAME] ([PERSON_NAM…" at bounding box center [813, 149] width 1077 height 29
click at [316, 261] on div at bounding box center [340, 257] width 131 height 29
select select "9"
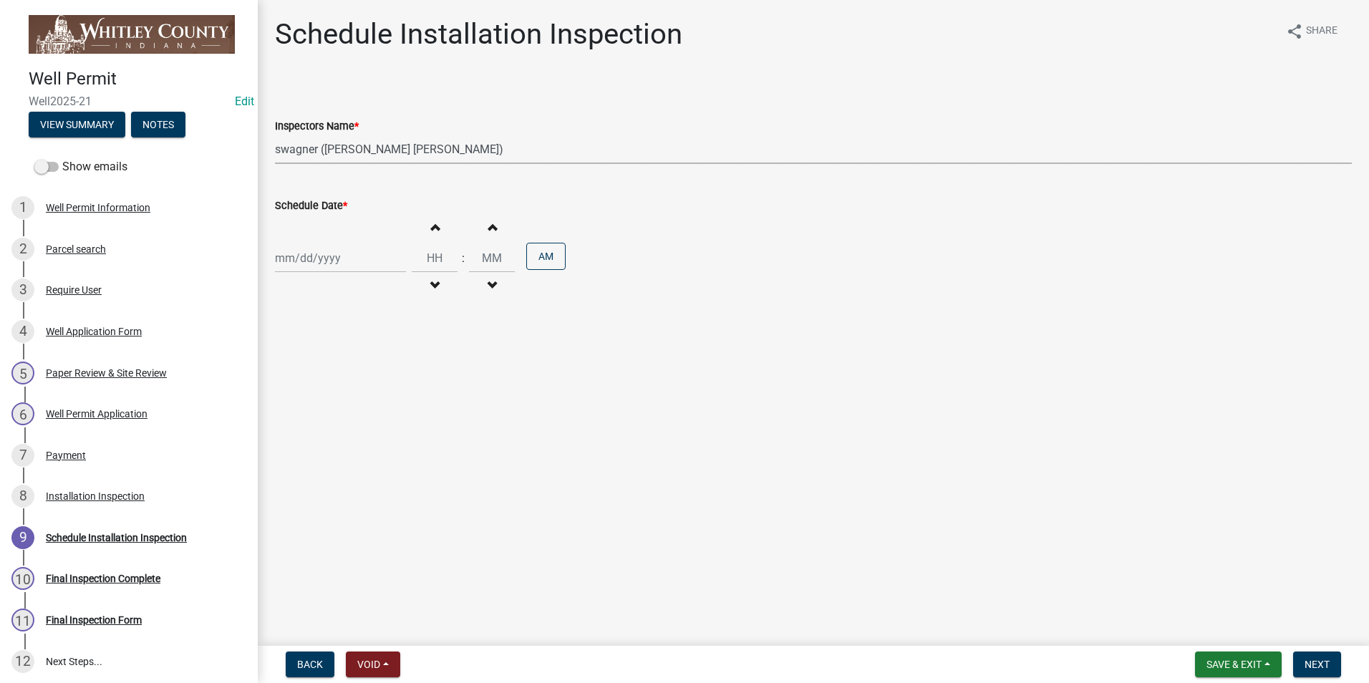
select select "2025"
click at [359, 351] on div "11" at bounding box center [358, 357] width 23 height 23
type input "[DATE]"
click at [431, 230] on span "button" at bounding box center [434, 226] width 7 height 11
type input "01"
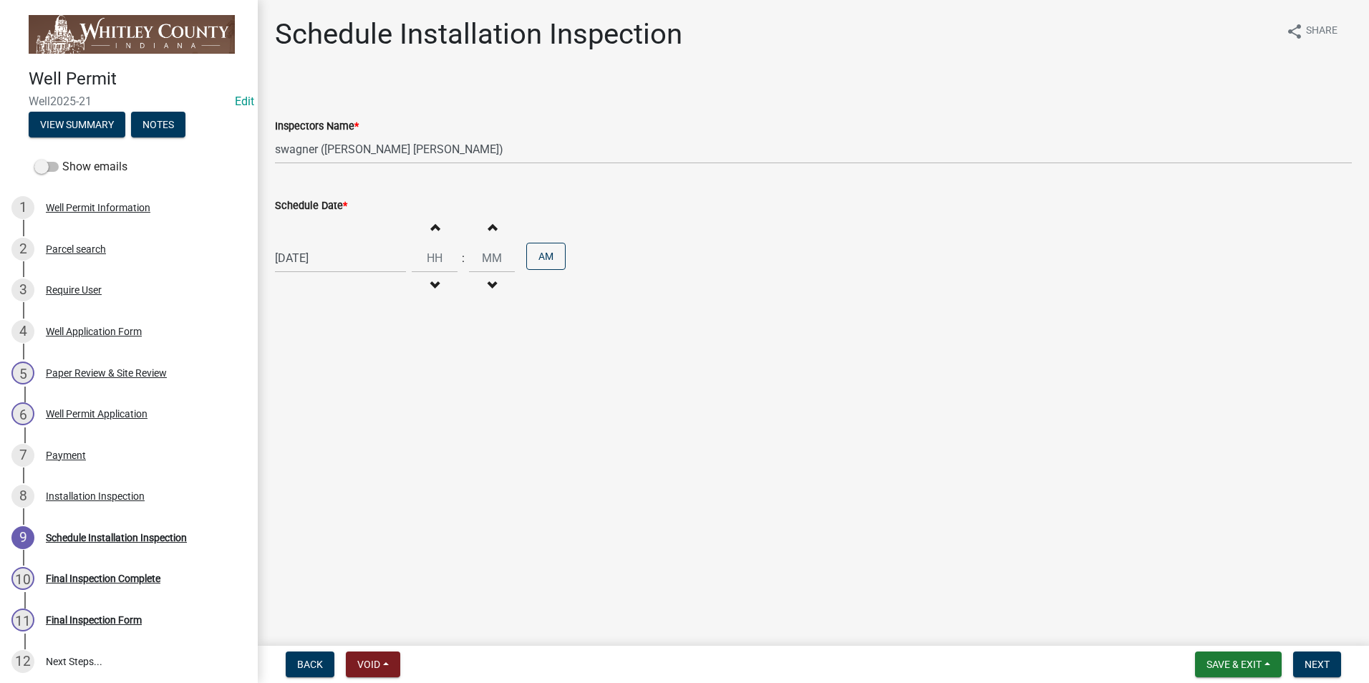
type input "00"
click at [431, 230] on span "button" at bounding box center [434, 226] width 7 height 11
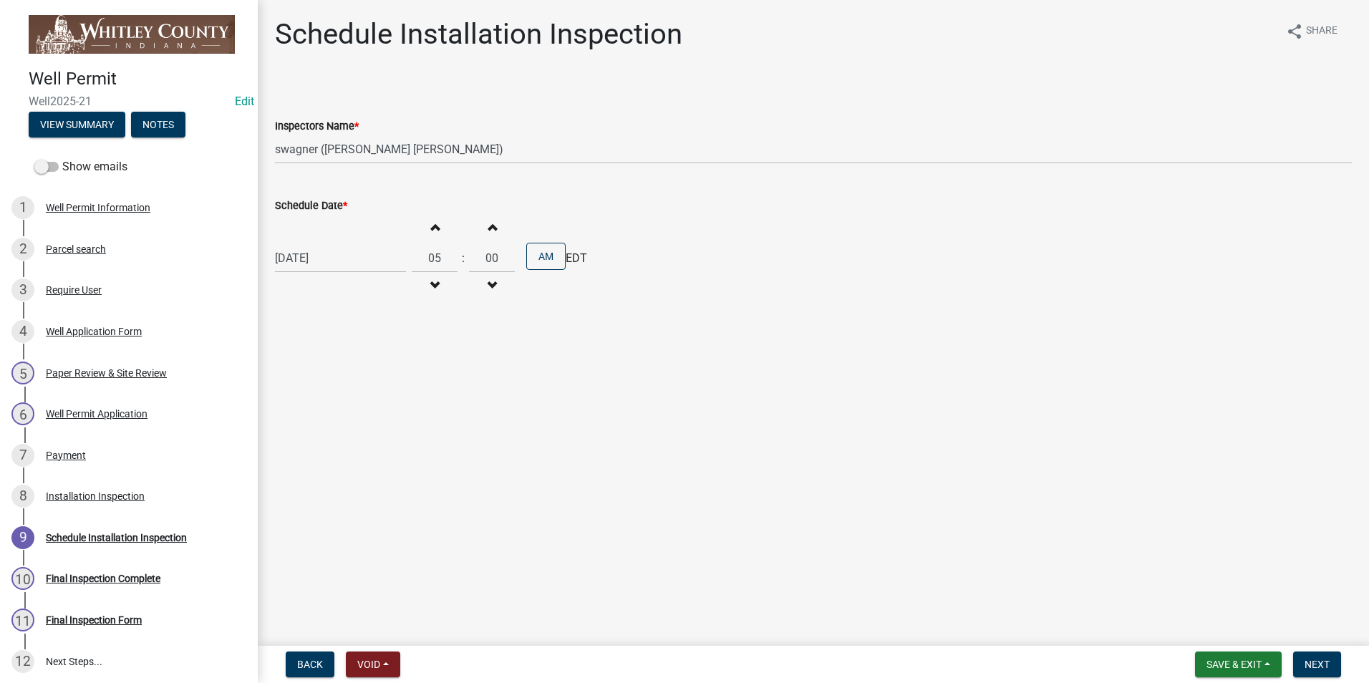
click at [431, 230] on span "button" at bounding box center [434, 226] width 7 height 11
click at [432, 231] on span "button" at bounding box center [434, 226] width 7 height 11
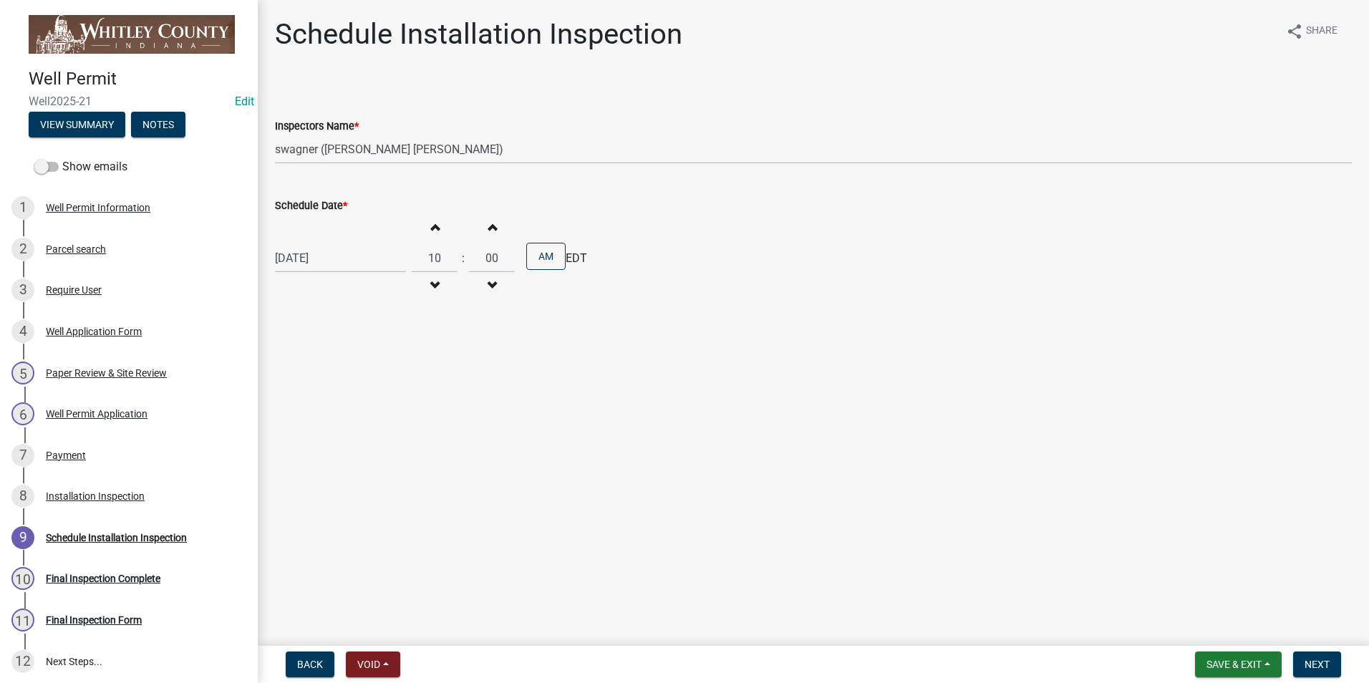
click at [432, 231] on span "button" at bounding box center [434, 226] width 7 height 11
type input "11"
click at [1331, 664] on button "Next" at bounding box center [1317, 665] width 48 height 26
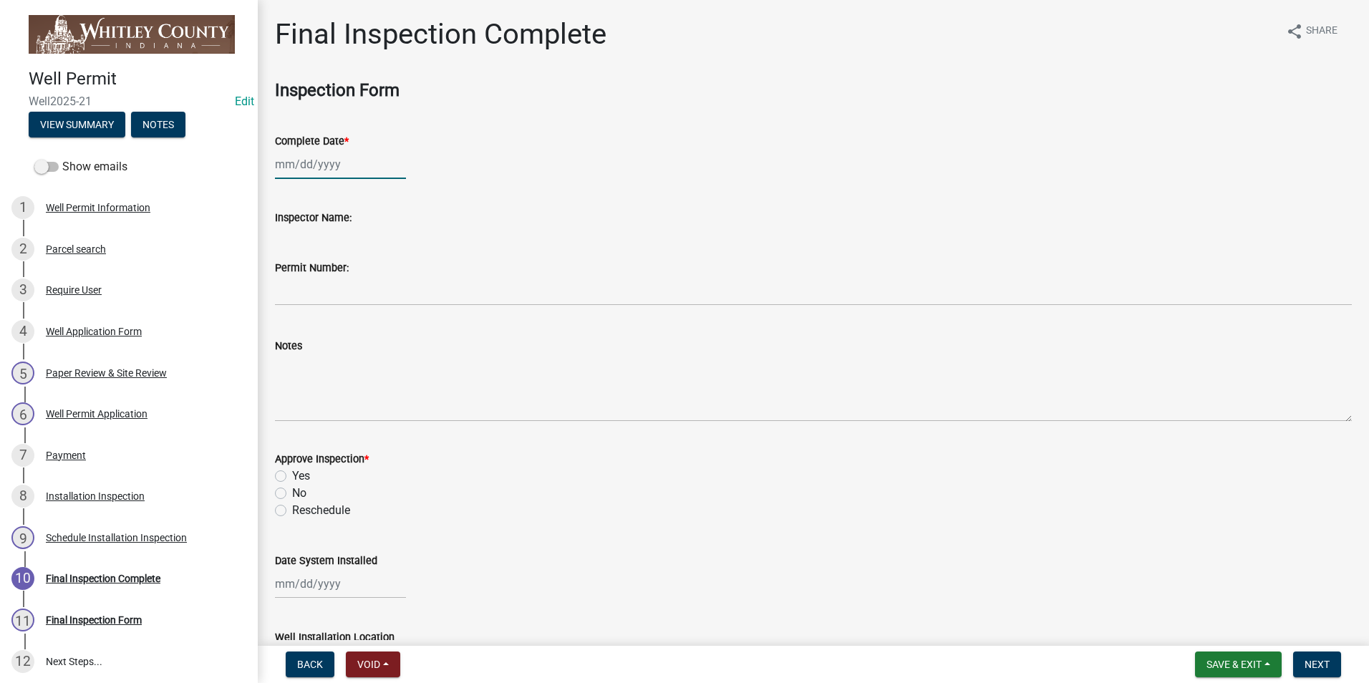
click at [322, 163] on div at bounding box center [340, 164] width 131 height 29
select select "9"
select select "2025"
click at [356, 266] on div "11" at bounding box center [358, 263] width 23 height 23
type input "[DATE]"
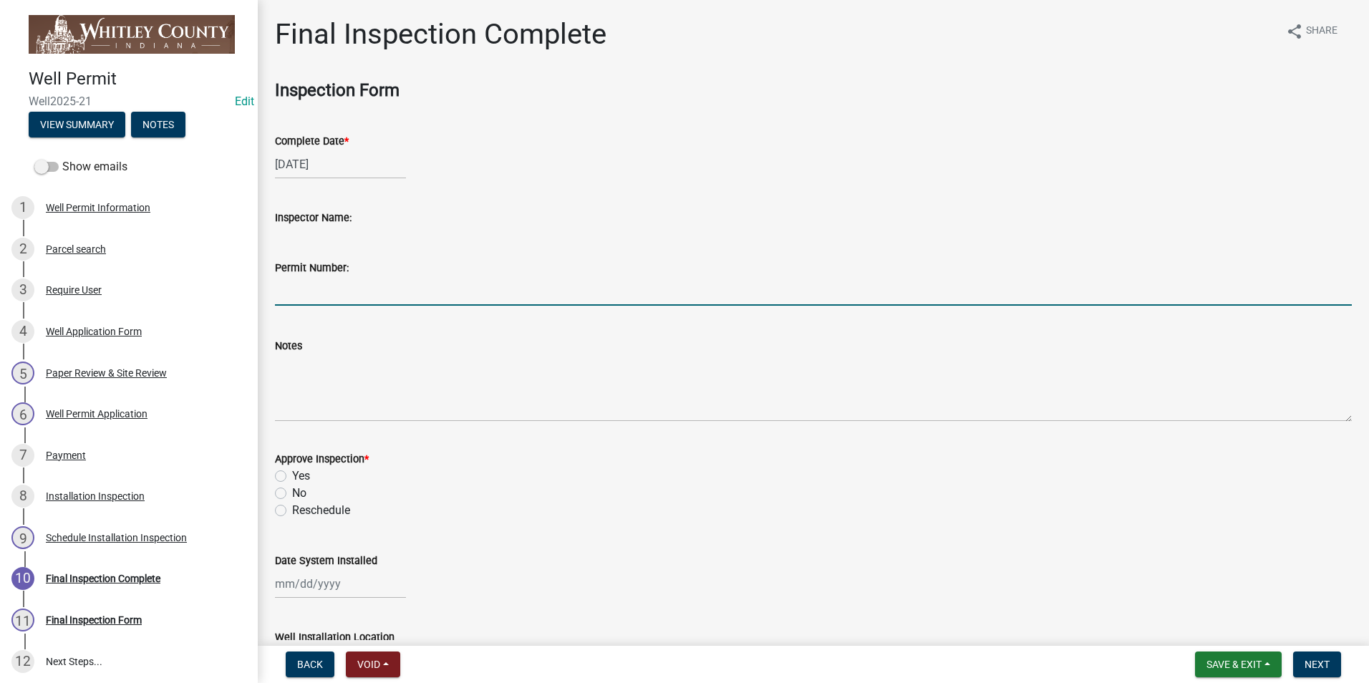
click at [324, 288] on input "Permit Number:" at bounding box center [813, 290] width 1077 height 29
type input "7564"
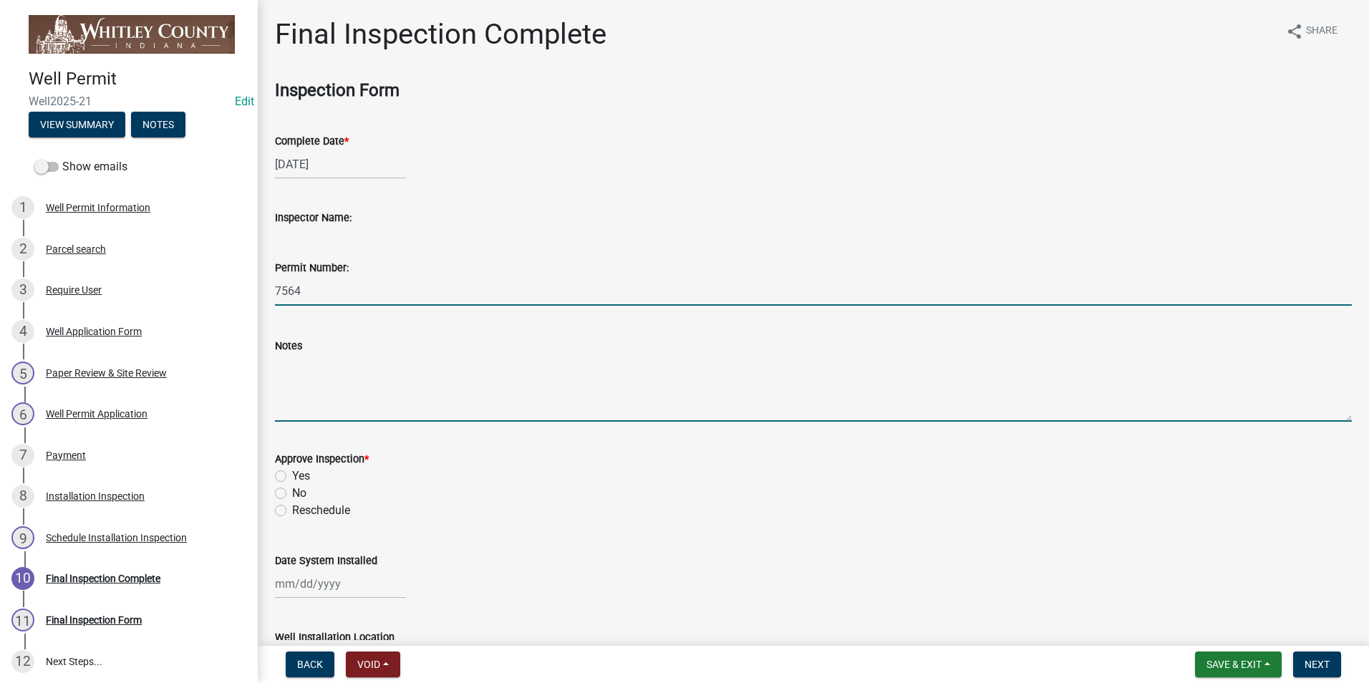
click at [314, 372] on textarea "Notes" at bounding box center [813, 387] width 1077 height 67
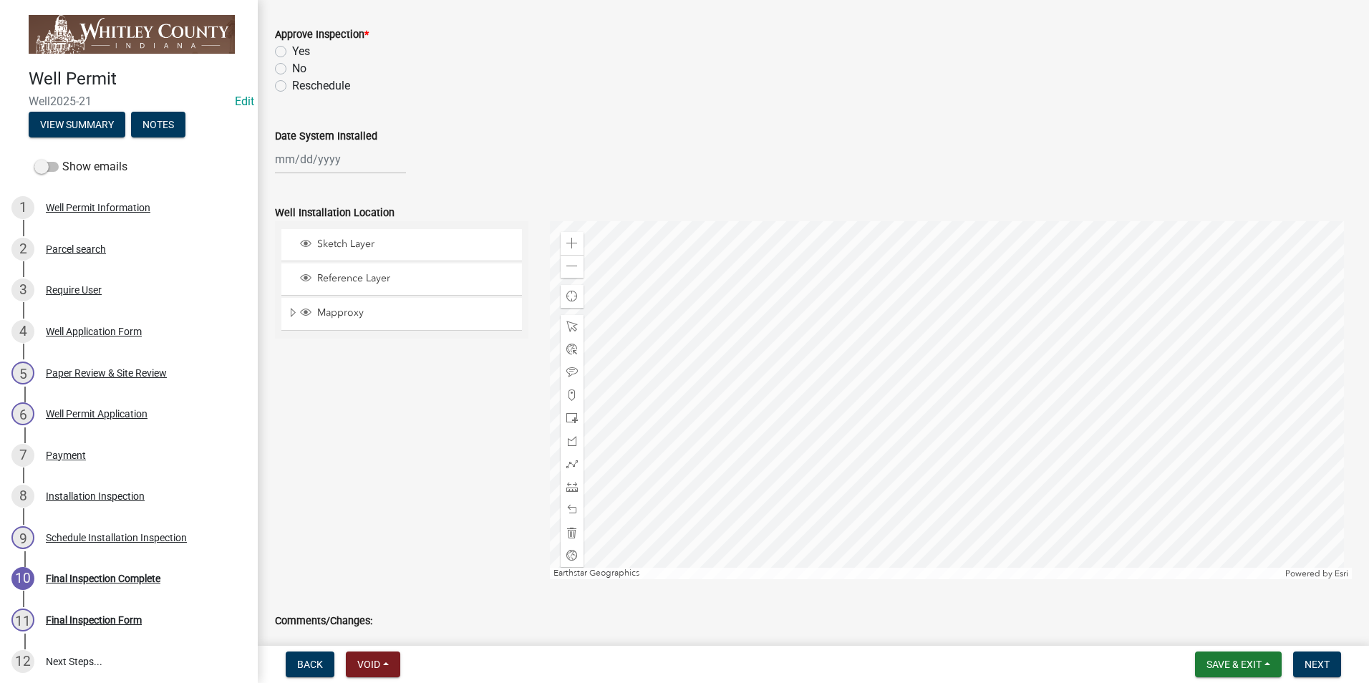
scroll to position [430, 0]
type textarea "well drilled by [PERSON_NAME], without permission of location, well is 13' NE o…"
drag, startPoint x: 284, startPoint y: 43, endPoint x: 285, endPoint y: 57, distance: 13.7
click at [292, 45] on label "Yes" at bounding box center [301, 46] width 18 height 17
click at [292, 45] on input "Yes" at bounding box center [296, 42] width 9 height 9
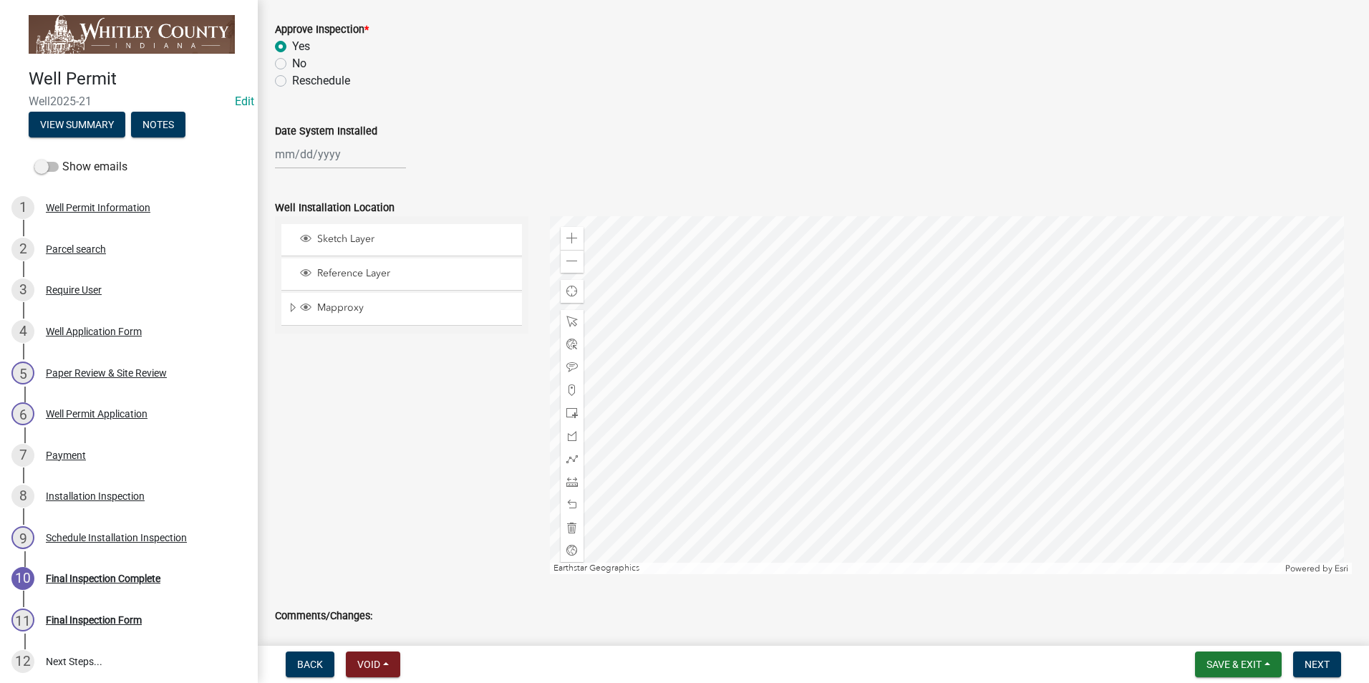
radio input "true"
click at [308, 155] on div at bounding box center [340, 154] width 131 height 29
select select "9"
select select "2025"
click at [358, 251] on div "11" at bounding box center [358, 253] width 23 height 23
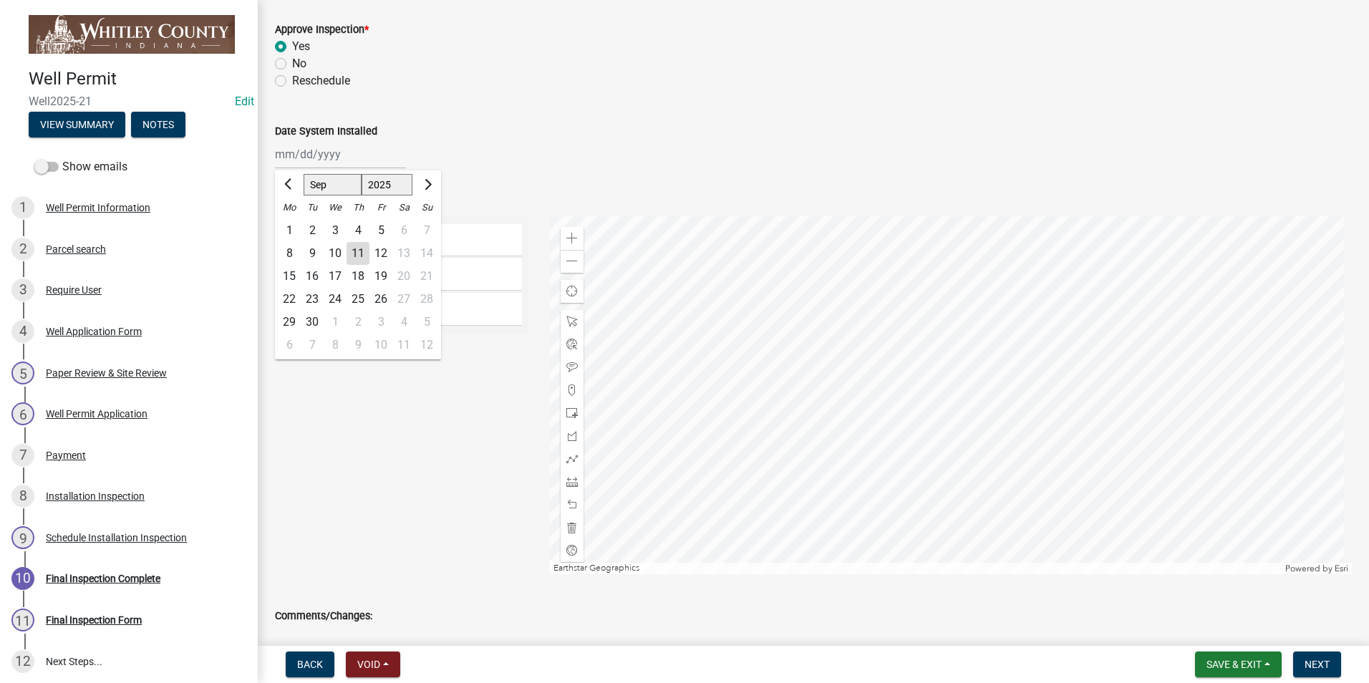
type input "[DATE]"
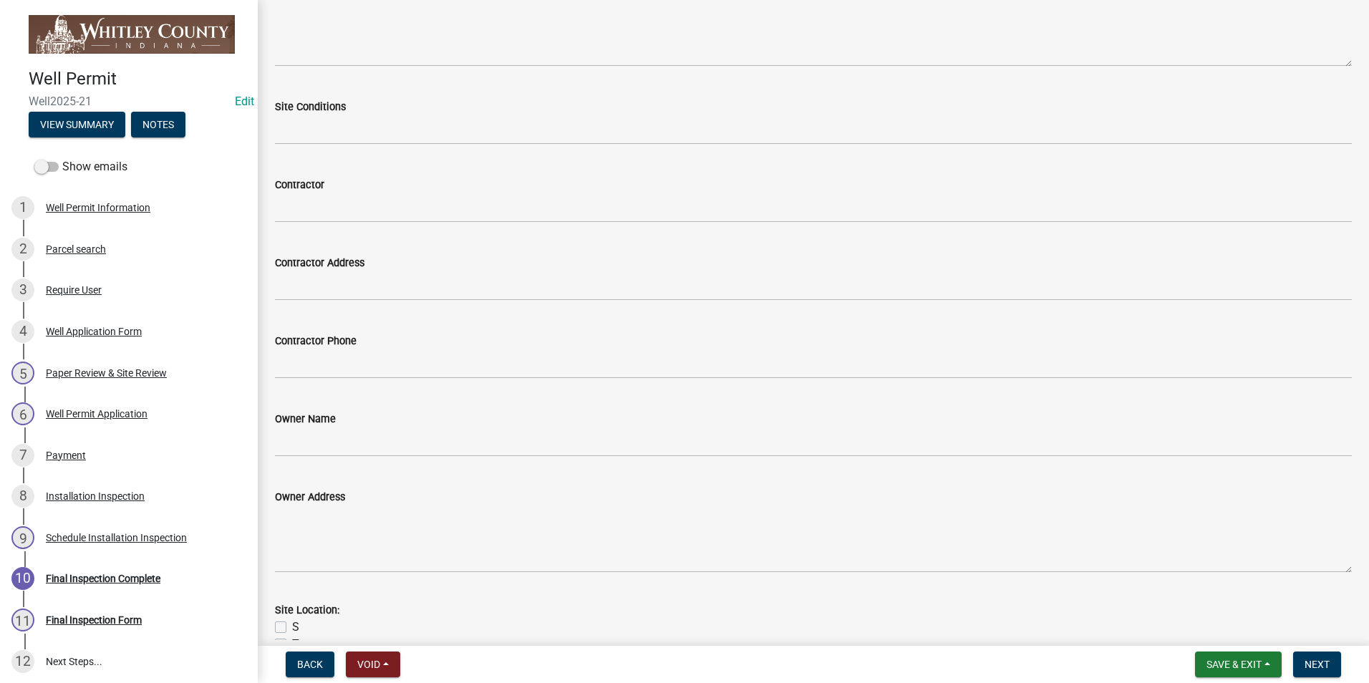
scroll to position [1074, 0]
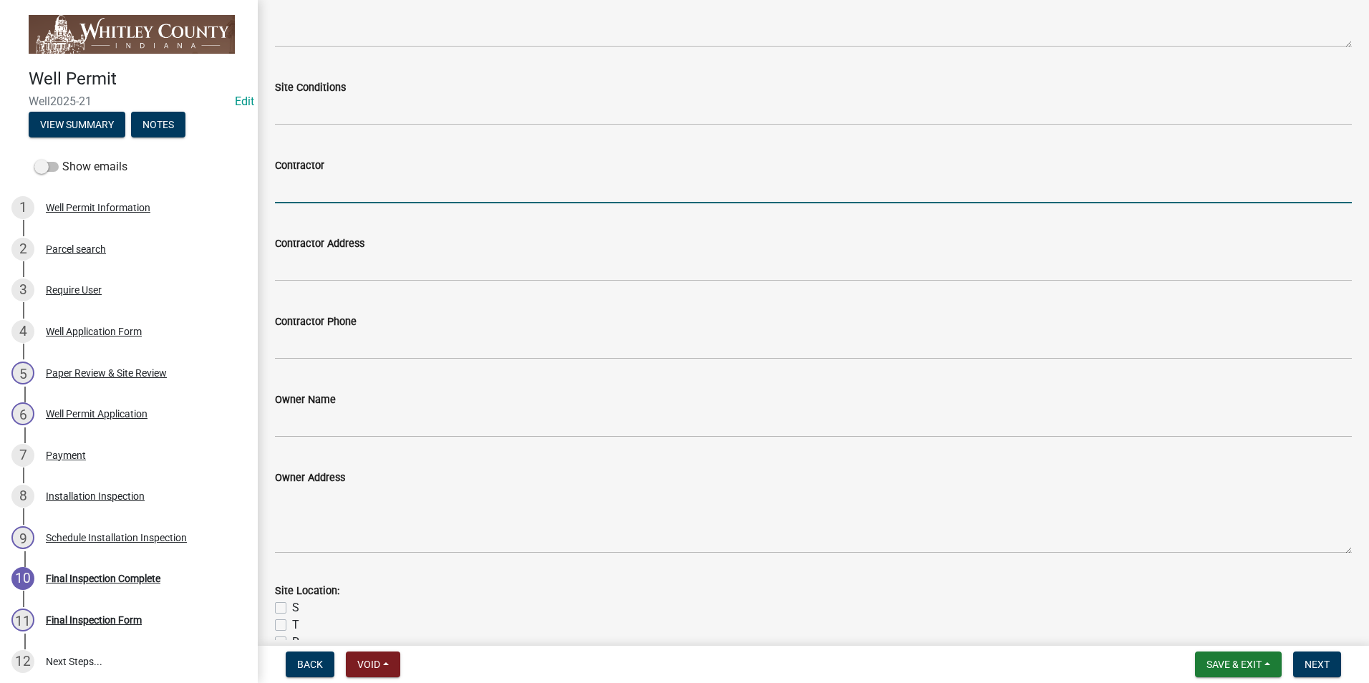
click at [311, 192] on input "Contractor" at bounding box center [813, 188] width 1077 height 29
type input "[PERSON_NAME] Brothers Well drilling"
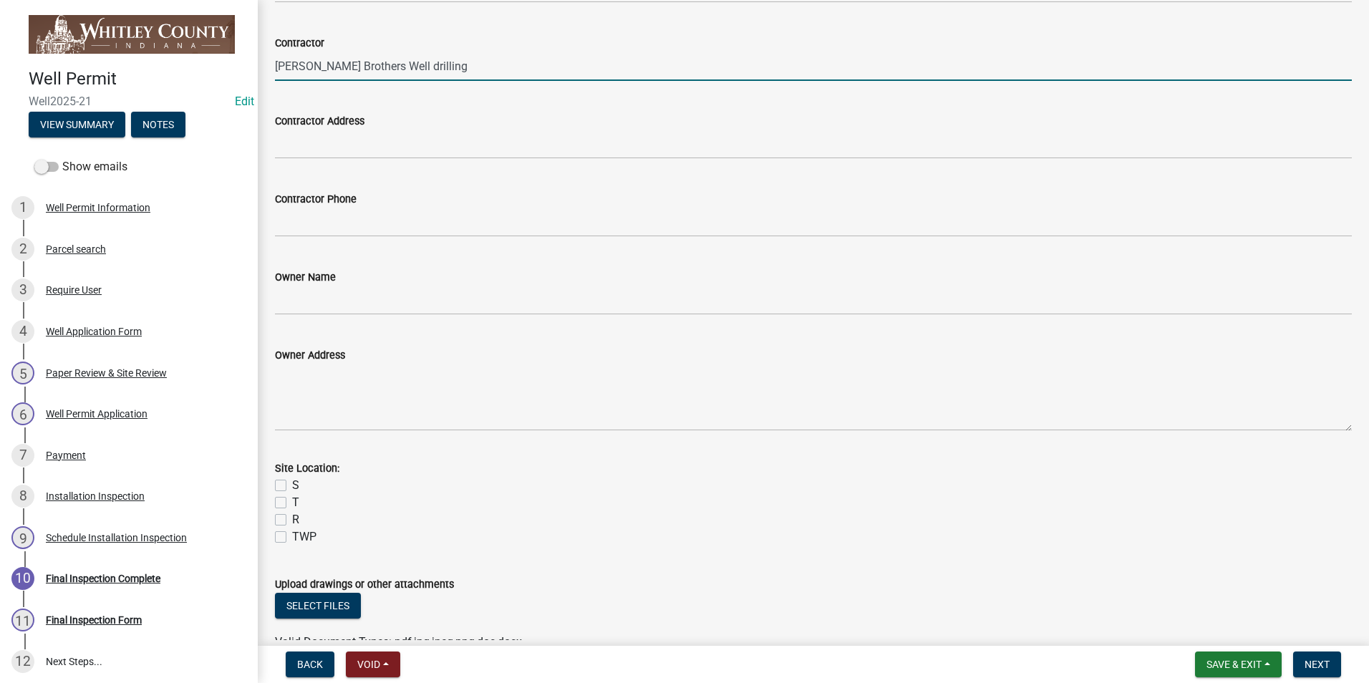
scroll to position [1276, 0]
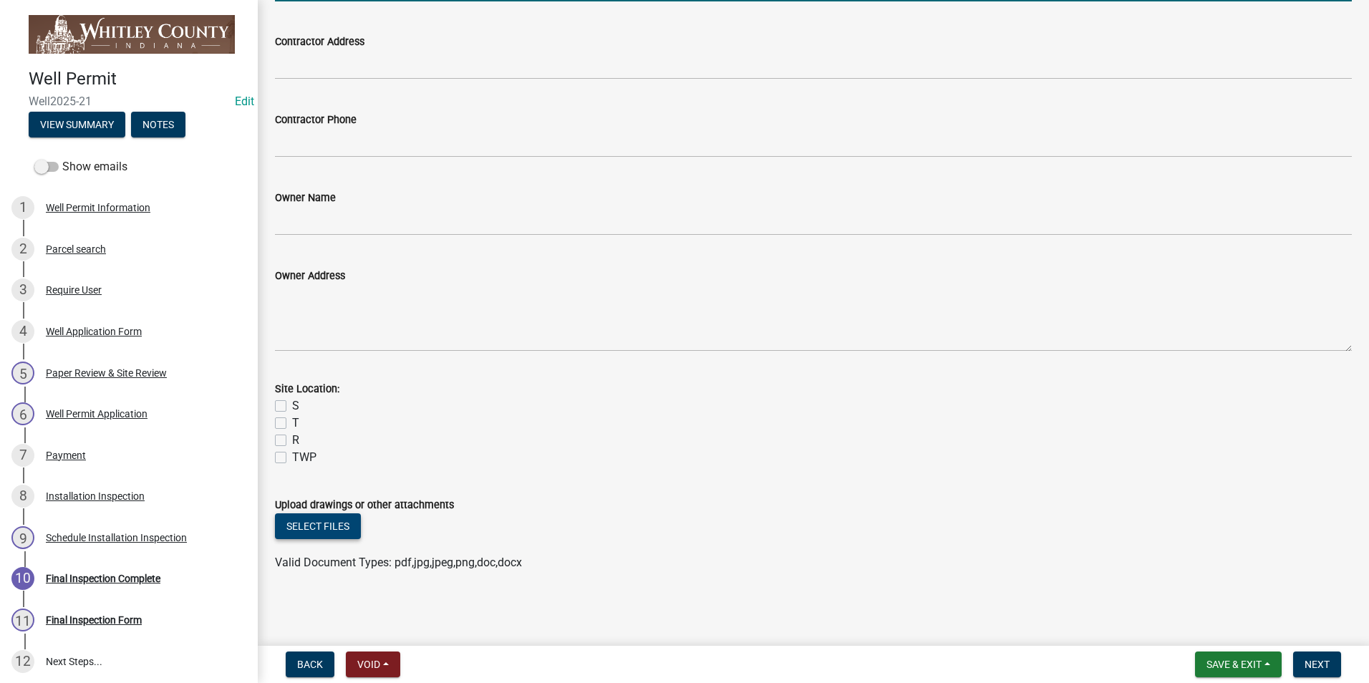
click at [336, 521] on button "Select files" at bounding box center [318, 526] width 86 height 26
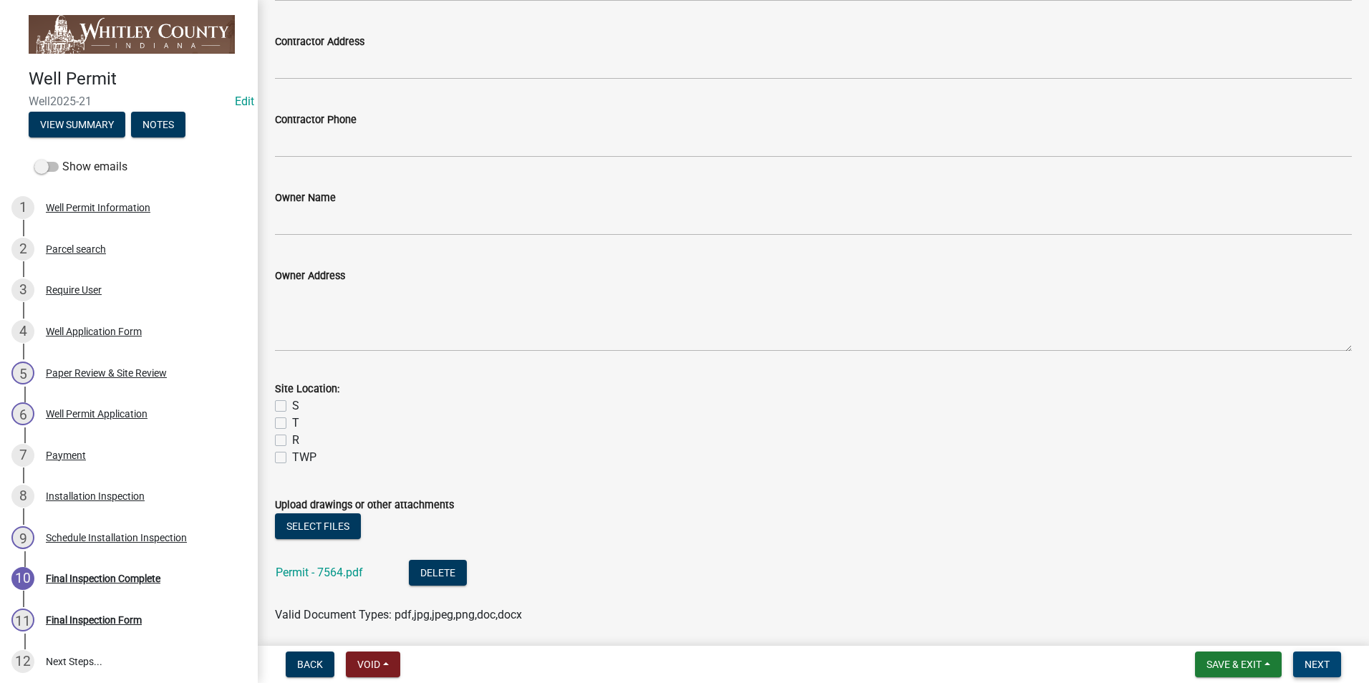
click at [1321, 665] on span "Next" at bounding box center [1316, 664] width 25 height 11
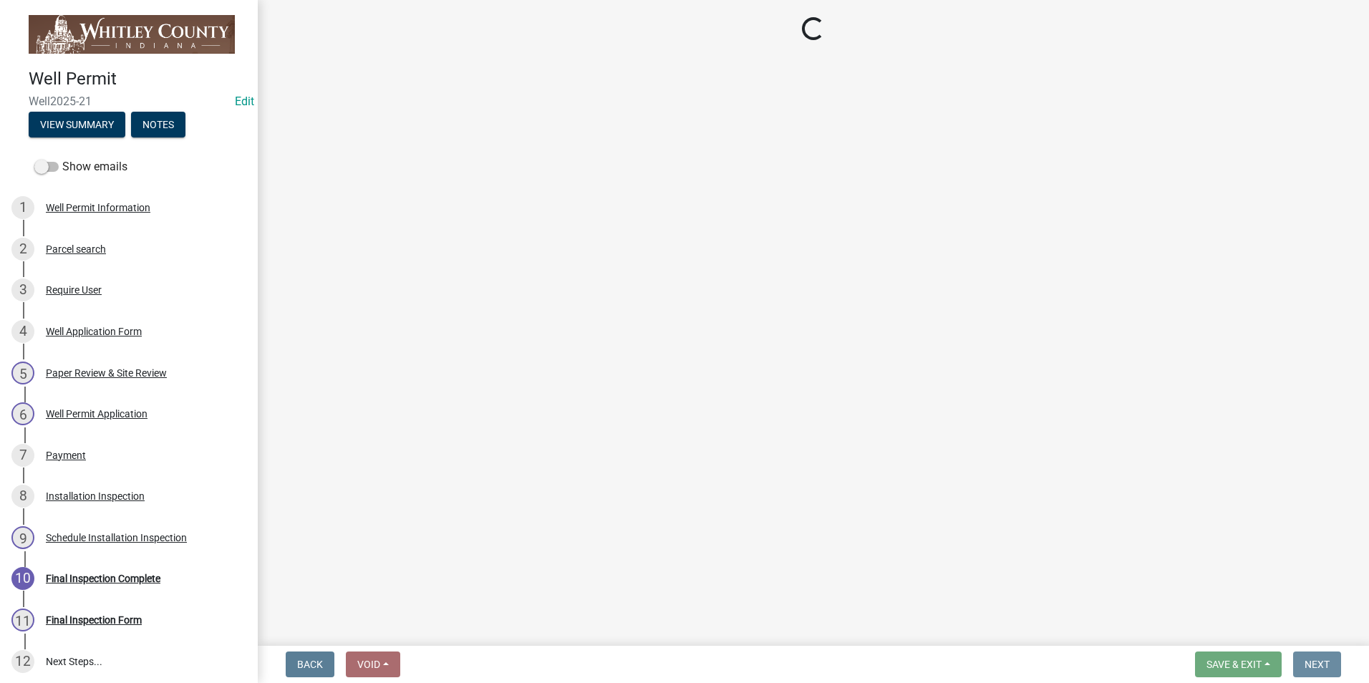
scroll to position [0, 0]
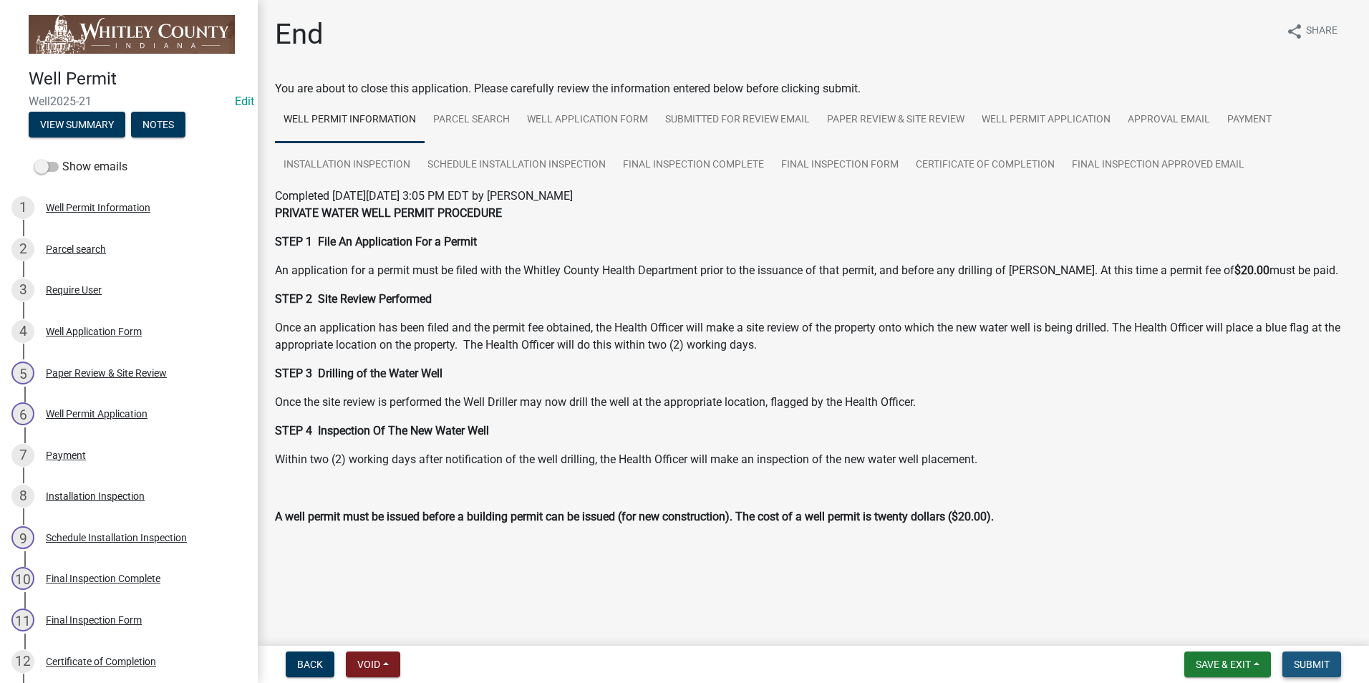
click at [1322, 668] on span "Submit" at bounding box center [1312, 664] width 36 height 11
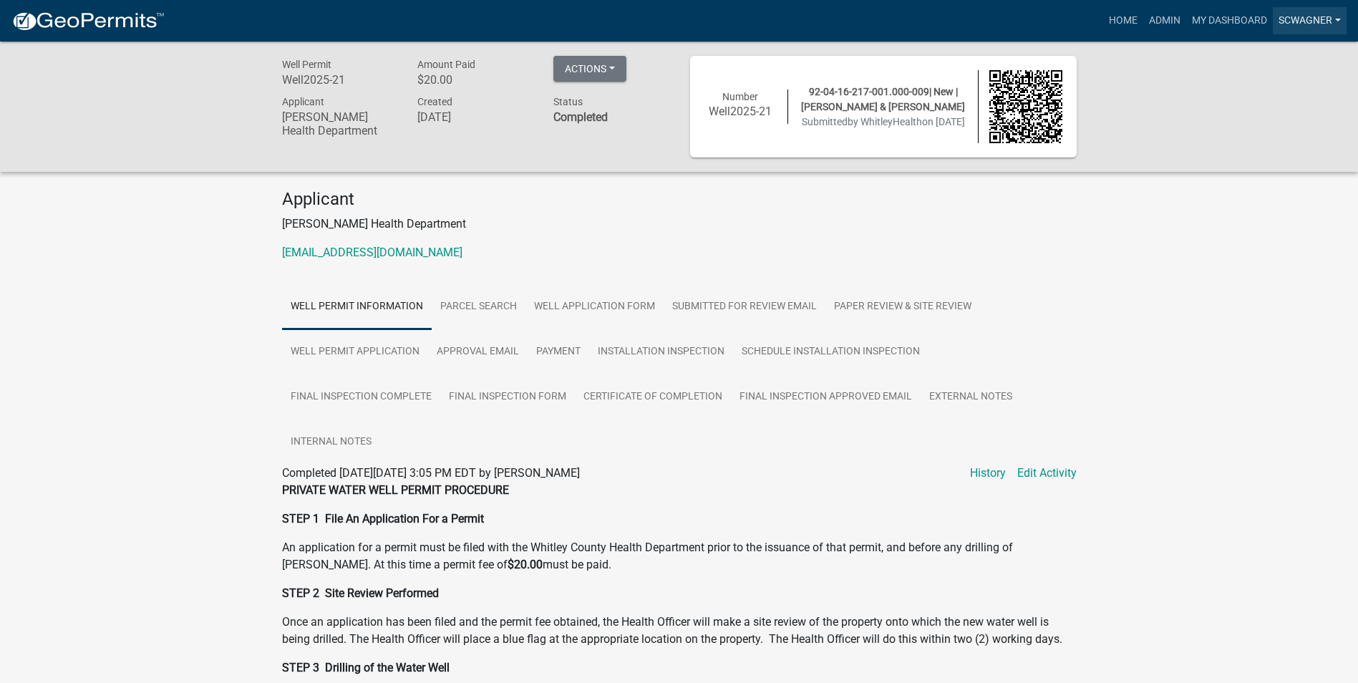
click at [1298, 16] on link "scwagner" at bounding box center [1310, 20] width 74 height 27
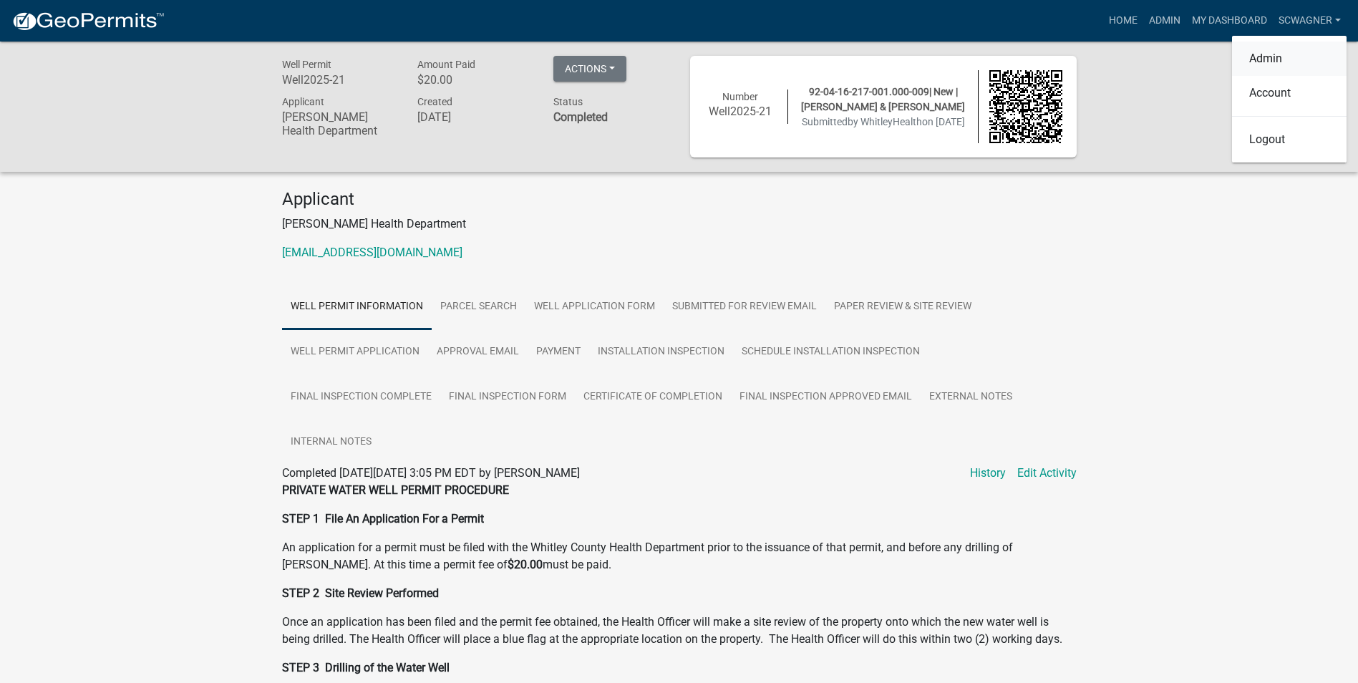
click at [1279, 54] on link "Admin" at bounding box center [1289, 59] width 115 height 34
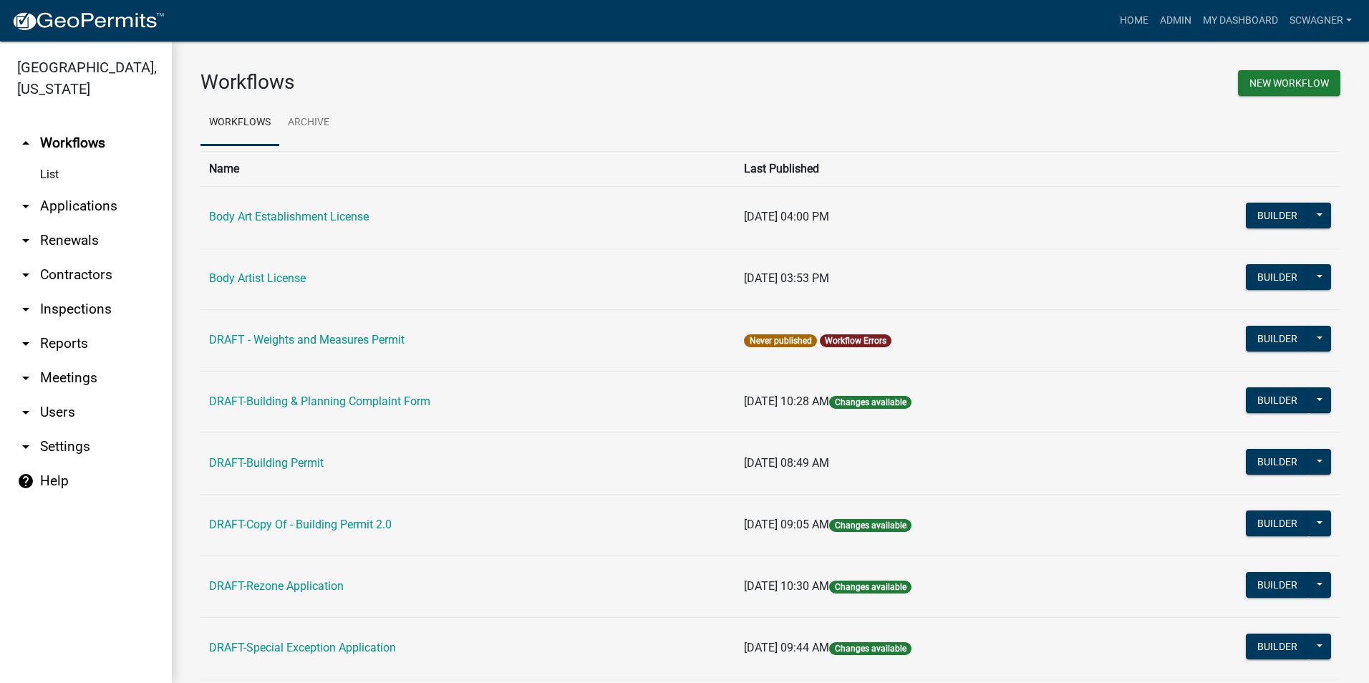
click at [99, 203] on link "arrow_drop_down Applications" at bounding box center [86, 206] width 172 height 34
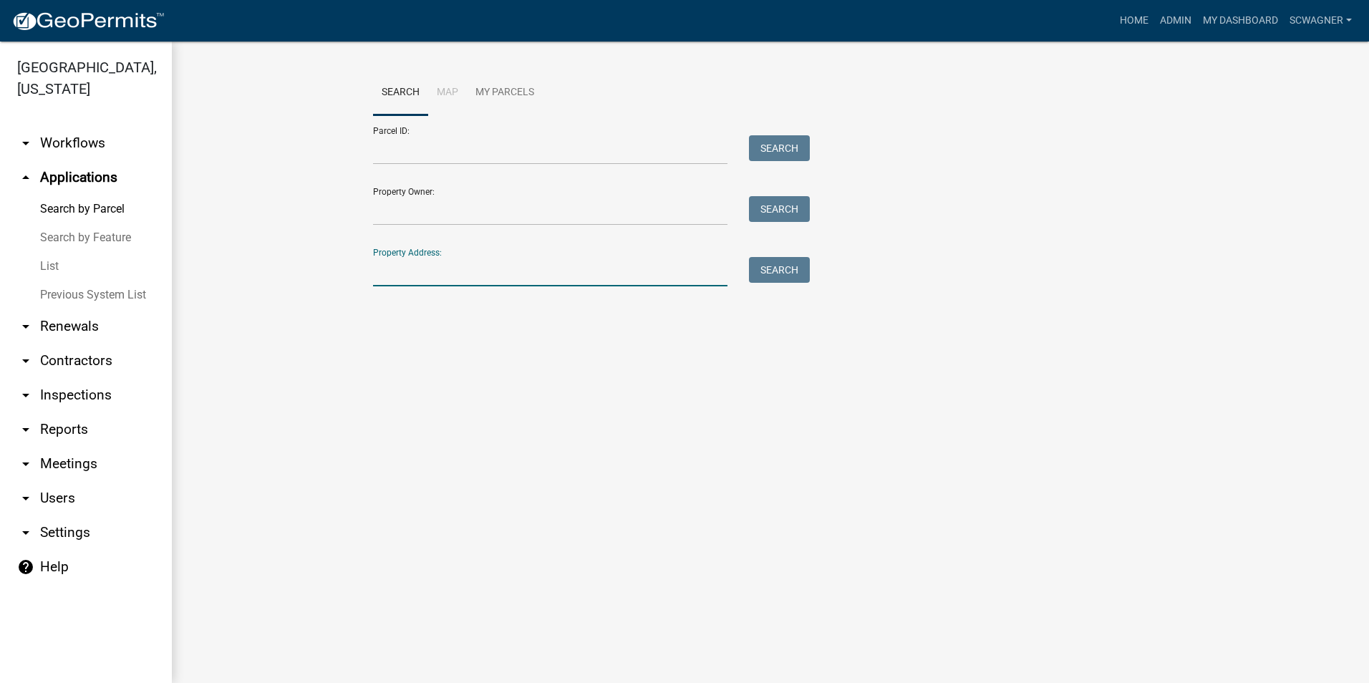
click at [400, 276] on input "Property Address:" at bounding box center [550, 271] width 354 height 29
type input "2261"
click at [771, 268] on button "Search" at bounding box center [779, 270] width 61 height 26
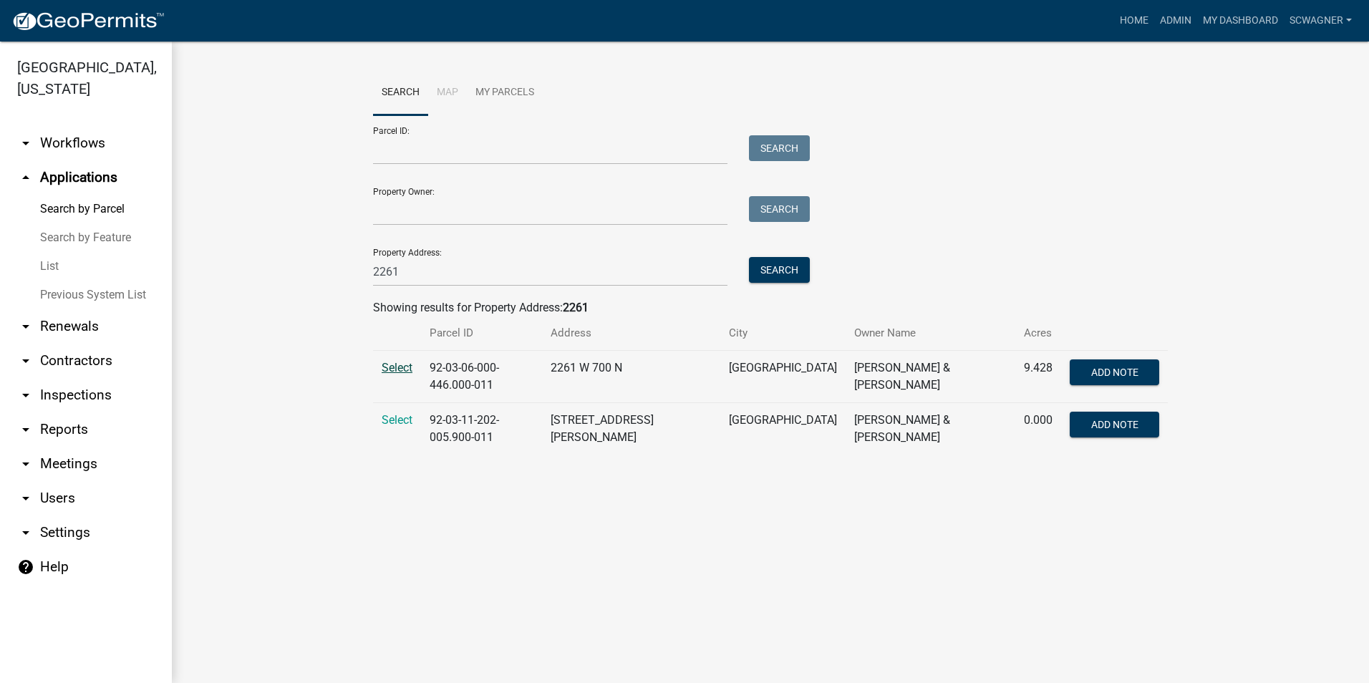
click at [402, 367] on span "Select" at bounding box center [397, 368] width 31 height 14
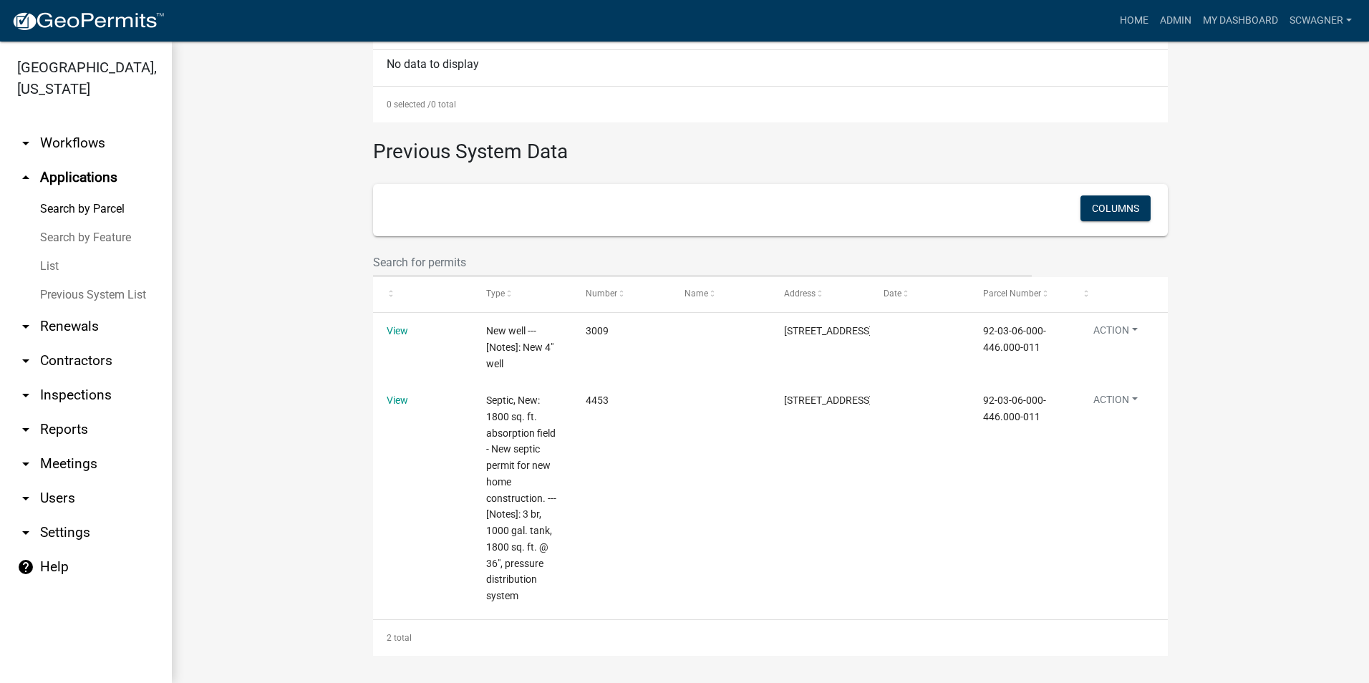
scroll to position [530, 0]
